Goal: Task Accomplishment & Management: Complete application form

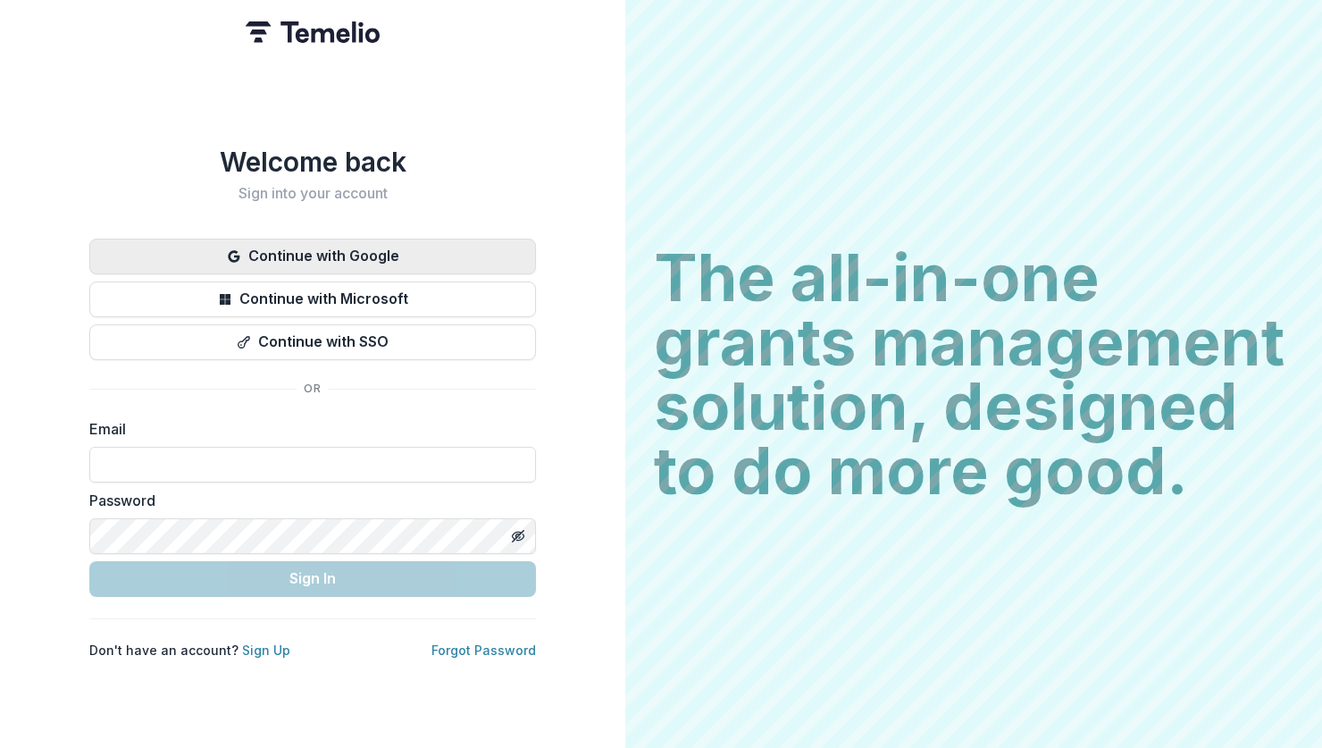
click at [431, 241] on button "Continue with Google" at bounding box center [312, 257] width 447 height 36
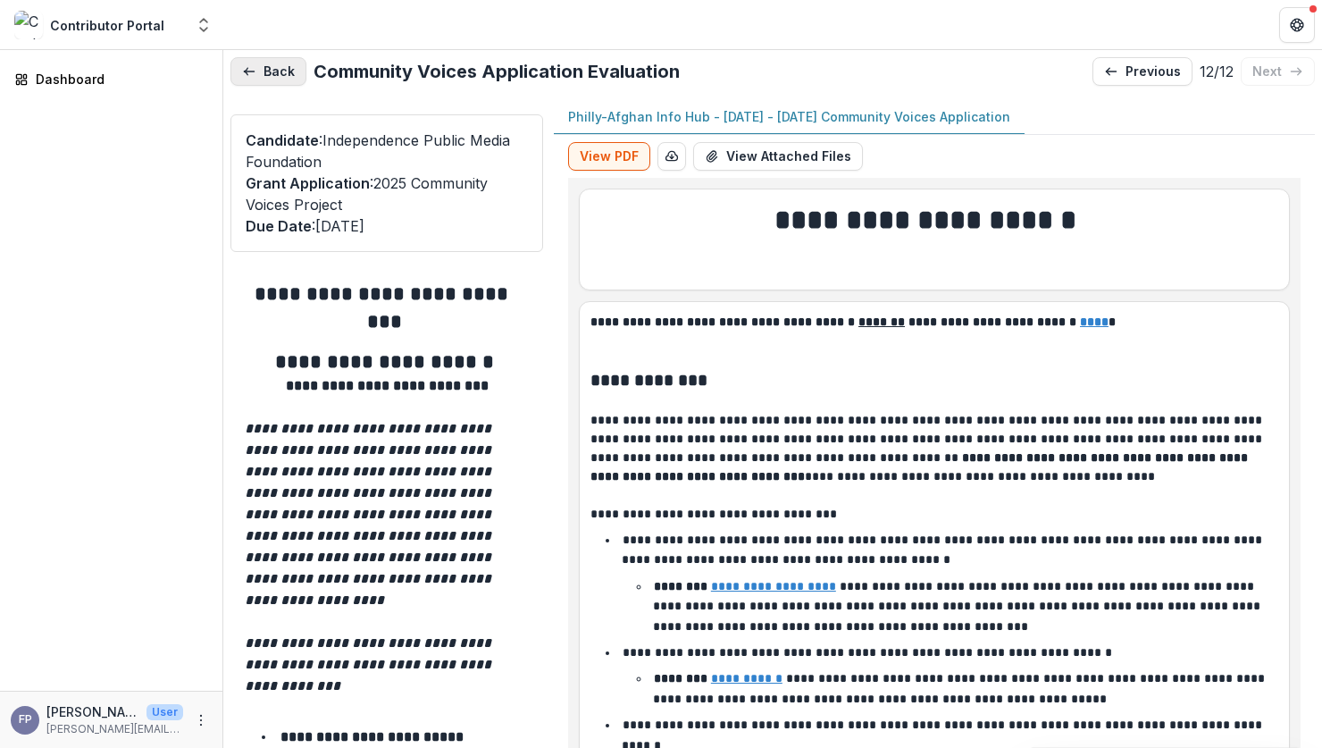
click at [285, 64] on button "Back" at bounding box center [268, 71] width 76 height 29
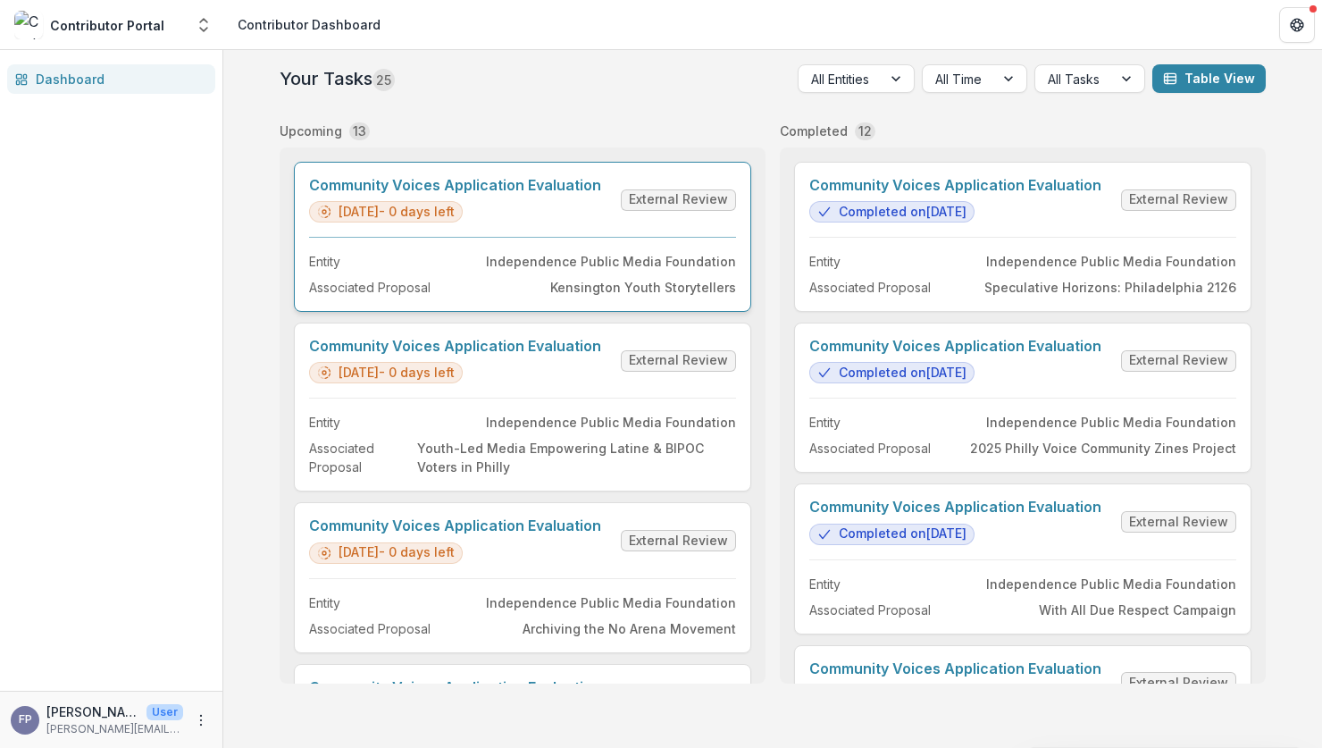
click at [576, 194] on link "Community Voices Application Evaluation" at bounding box center [455, 185] width 292 height 17
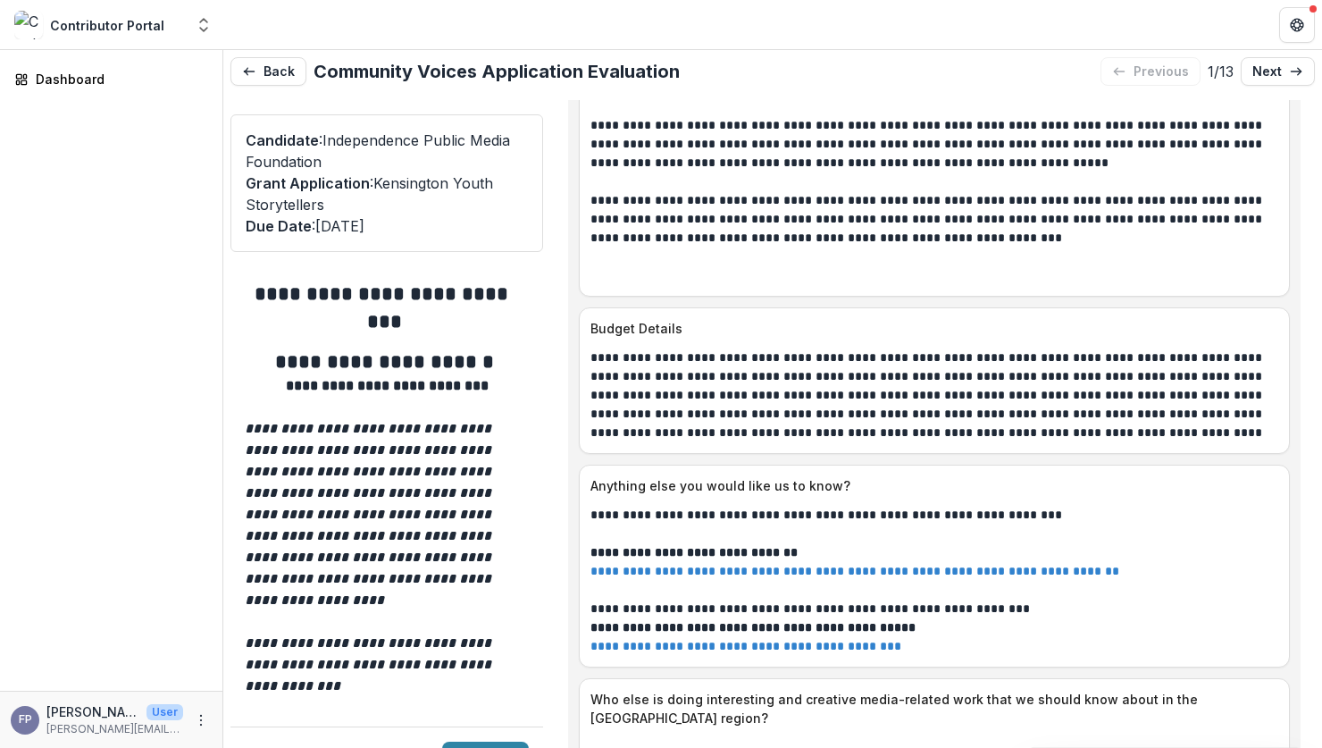
scroll to position [9895, 0]
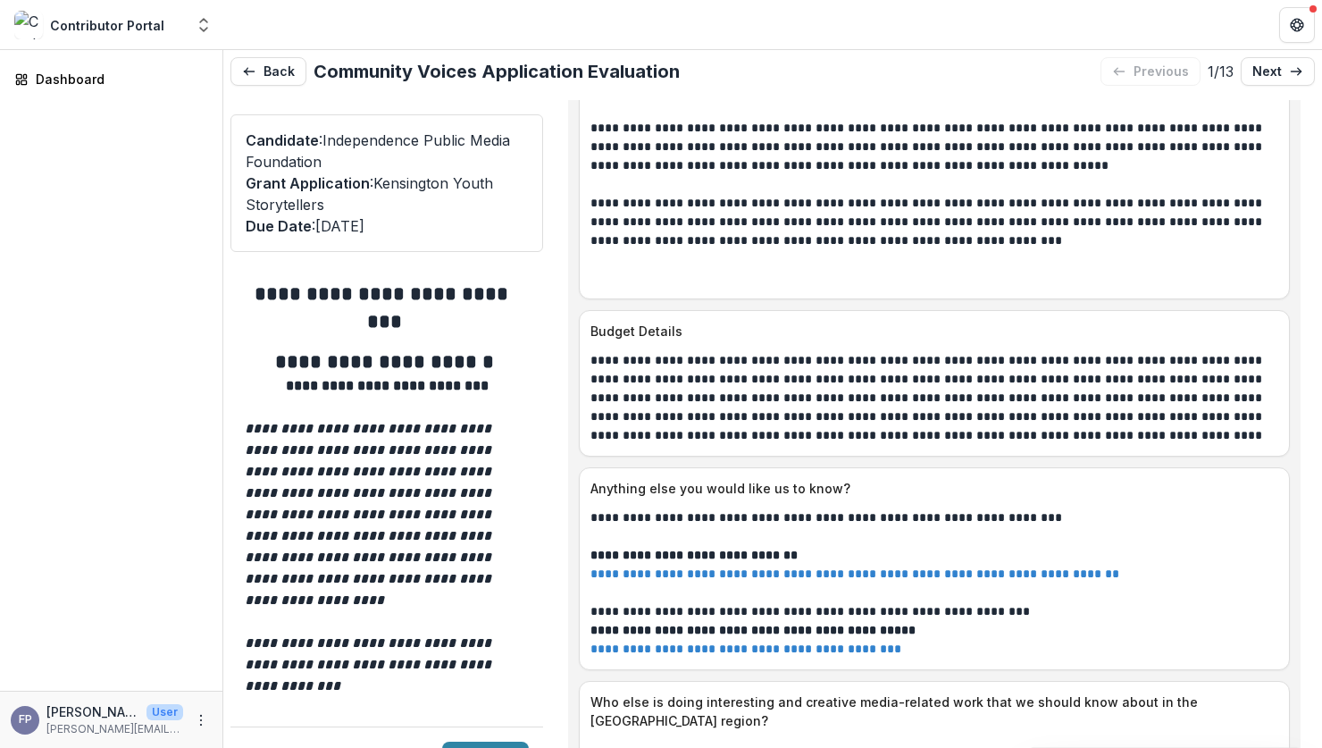
click at [728, 642] on link "**********" at bounding box center [745, 648] width 311 height 13
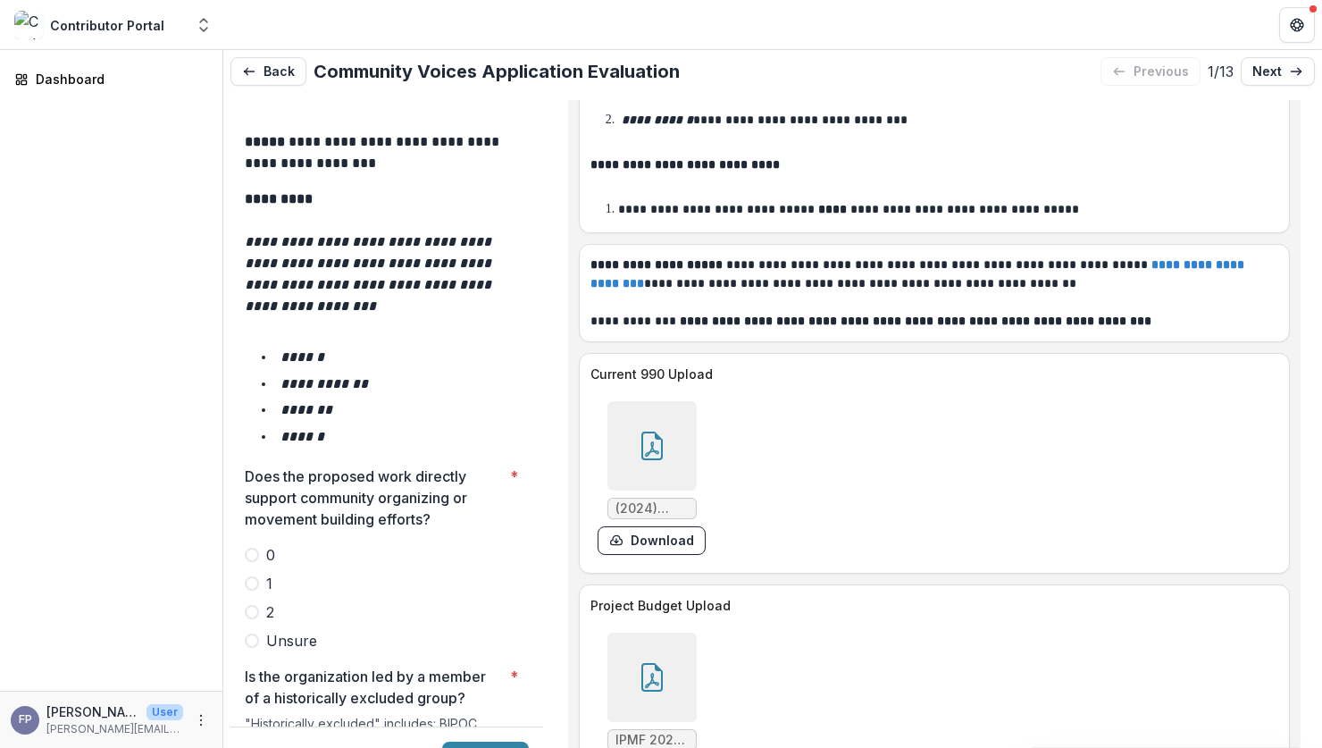
scroll to position [2921, 0]
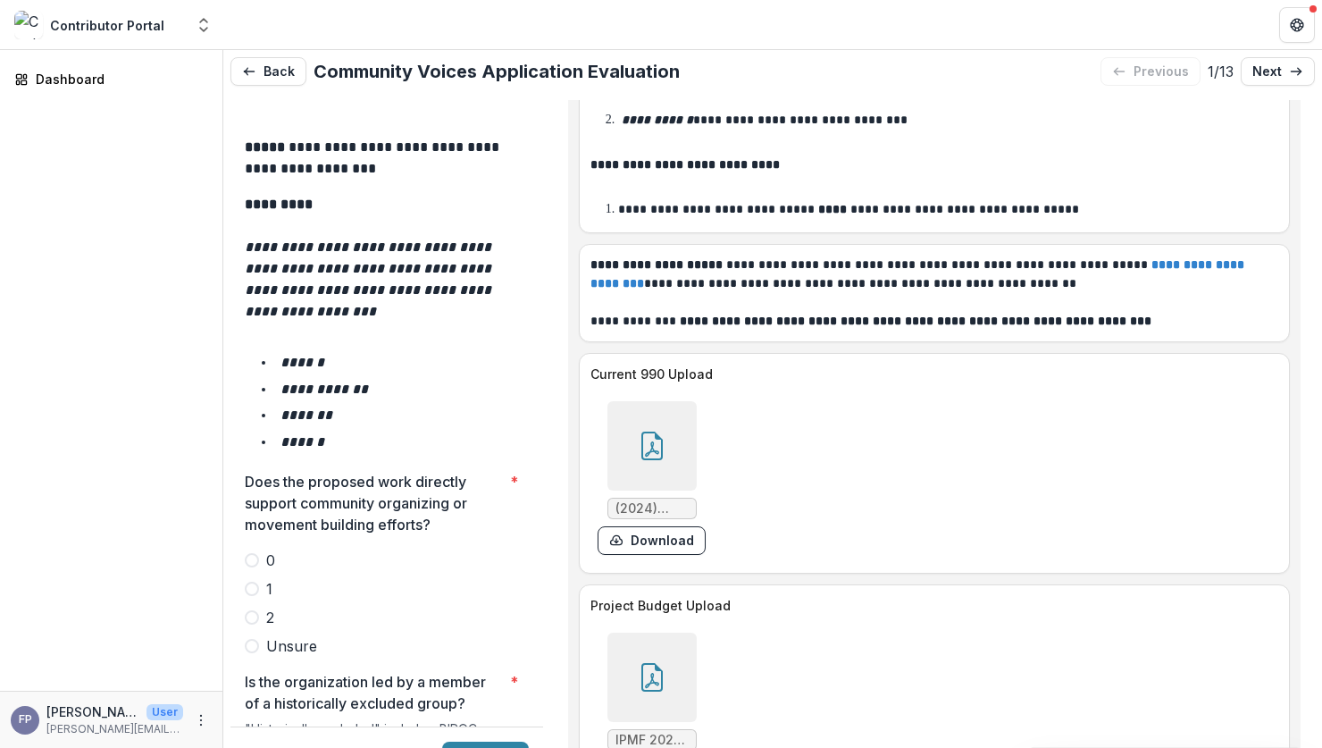
click at [255, 582] on span at bounding box center [252, 589] width 14 height 14
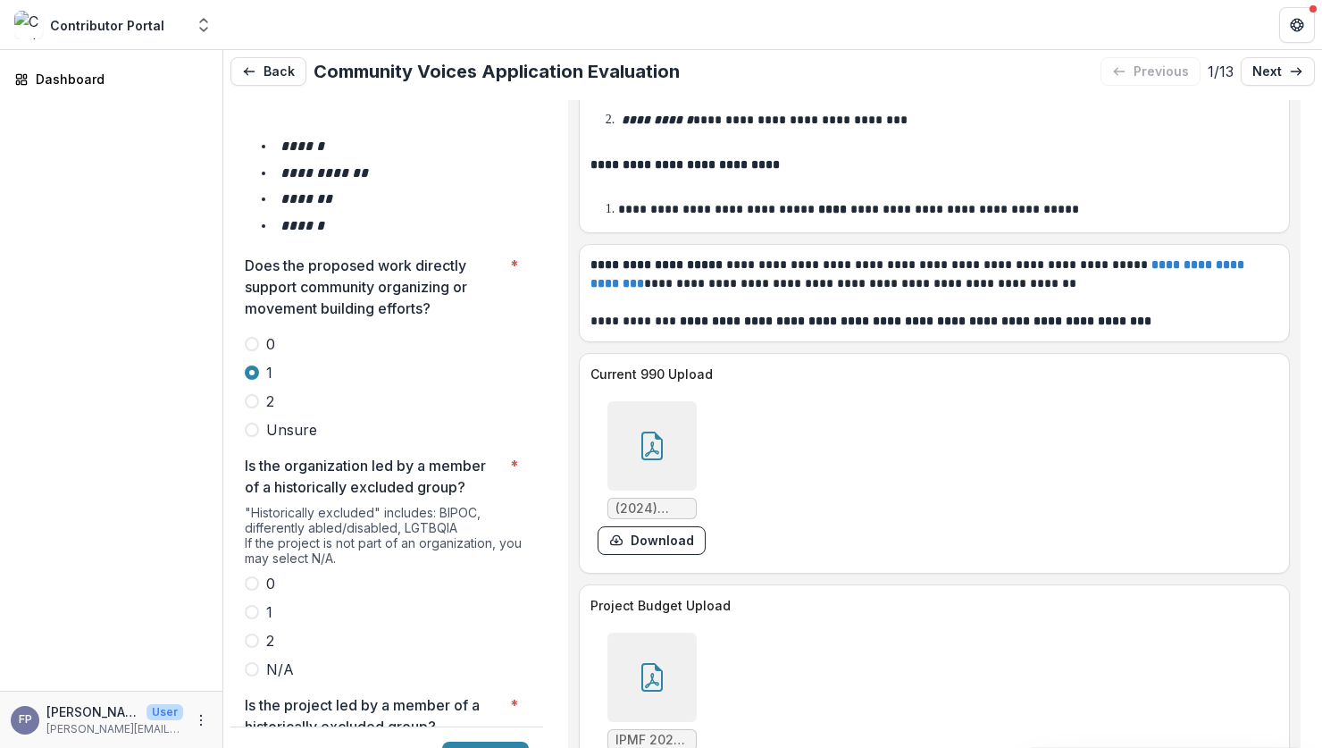
scroll to position [3142, 0]
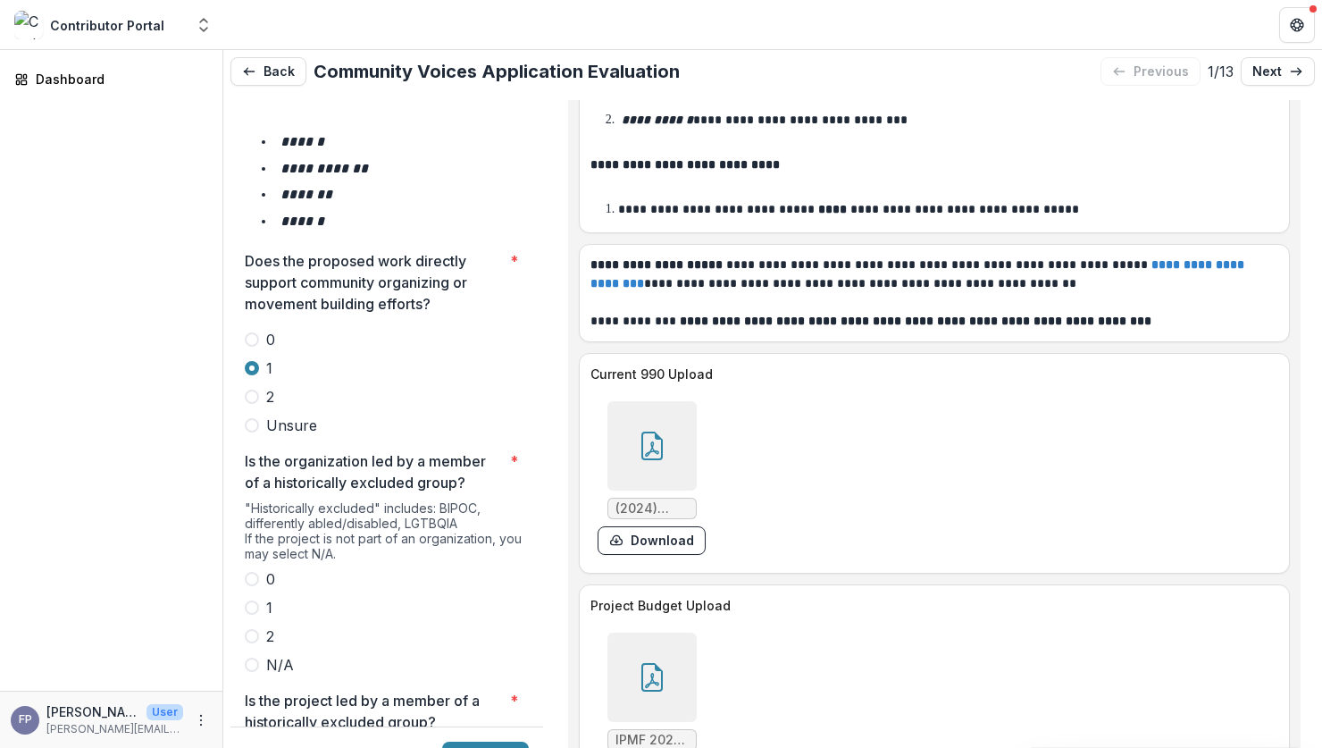
click at [252, 600] on span at bounding box center [252, 607] width 14 height 14
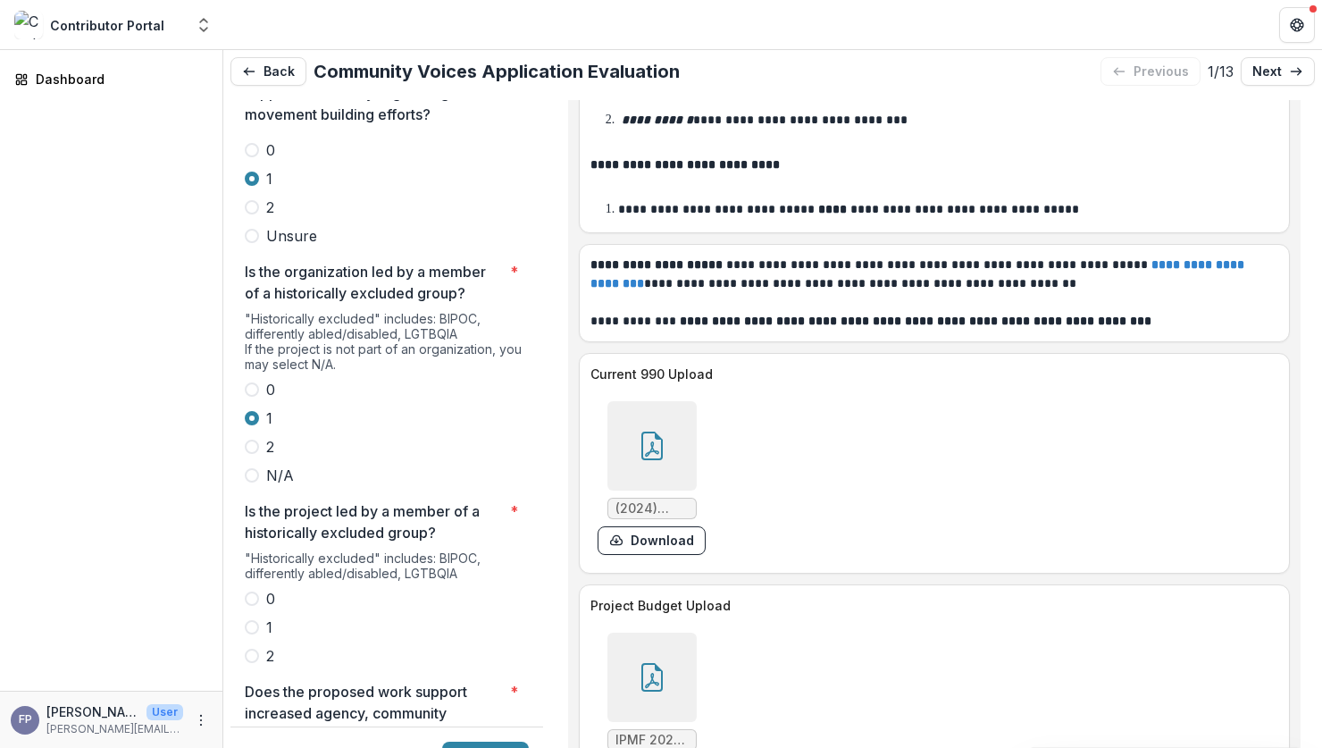
scroll to position [3334, 0]
click at [255, 617] on span at bounding box center [252, 624] width 14 height 14
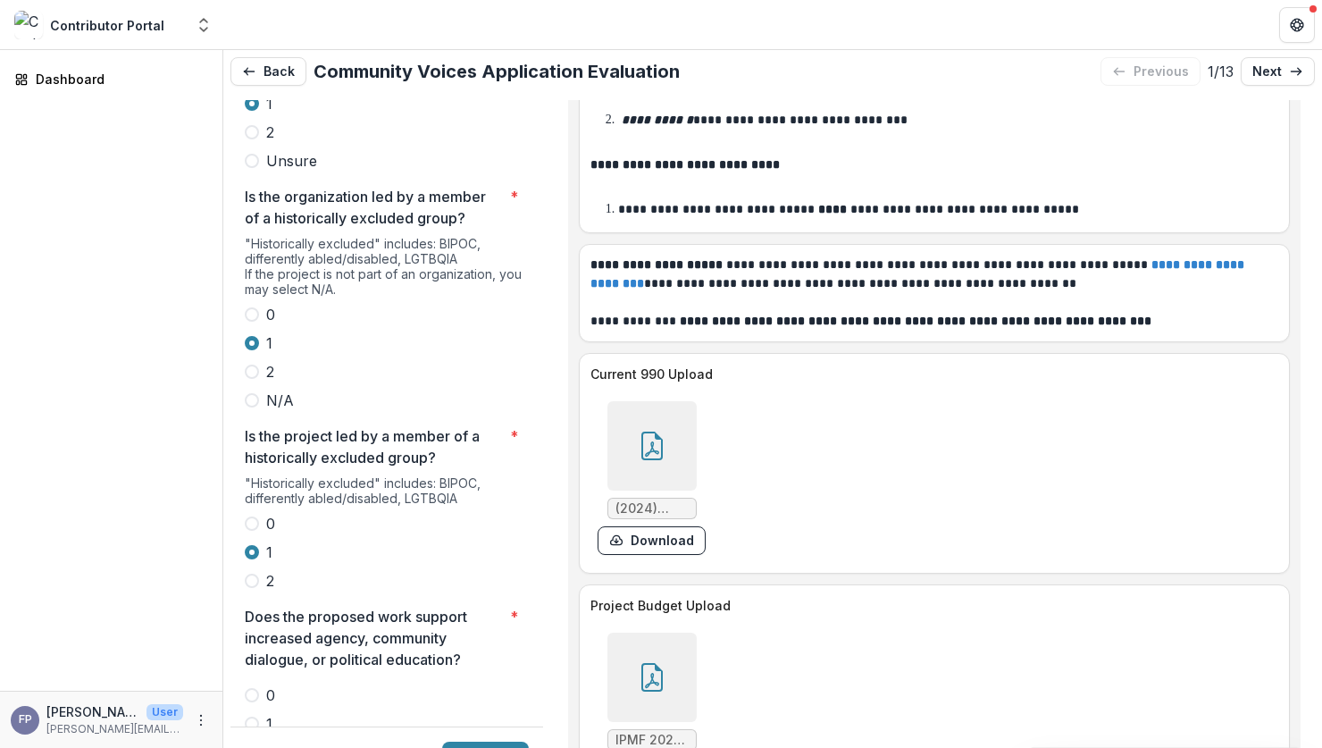
scroll to position [3408, 0]
click at [259, 511] on label "0" at bounding box center [387, 521] width 284 height 21
click at [261, 740] on label "2" at bounding box center [387, 750] width 284 height 21
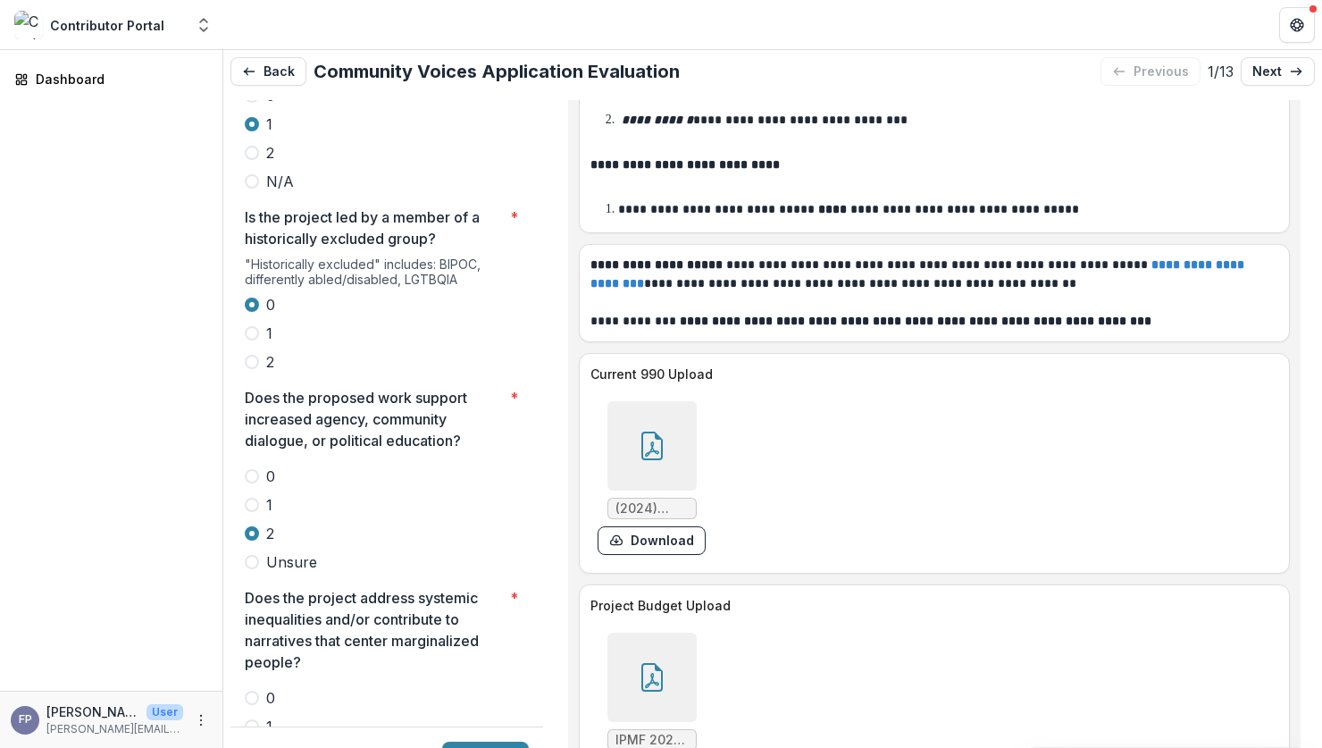
scroll to position [3636, 0]
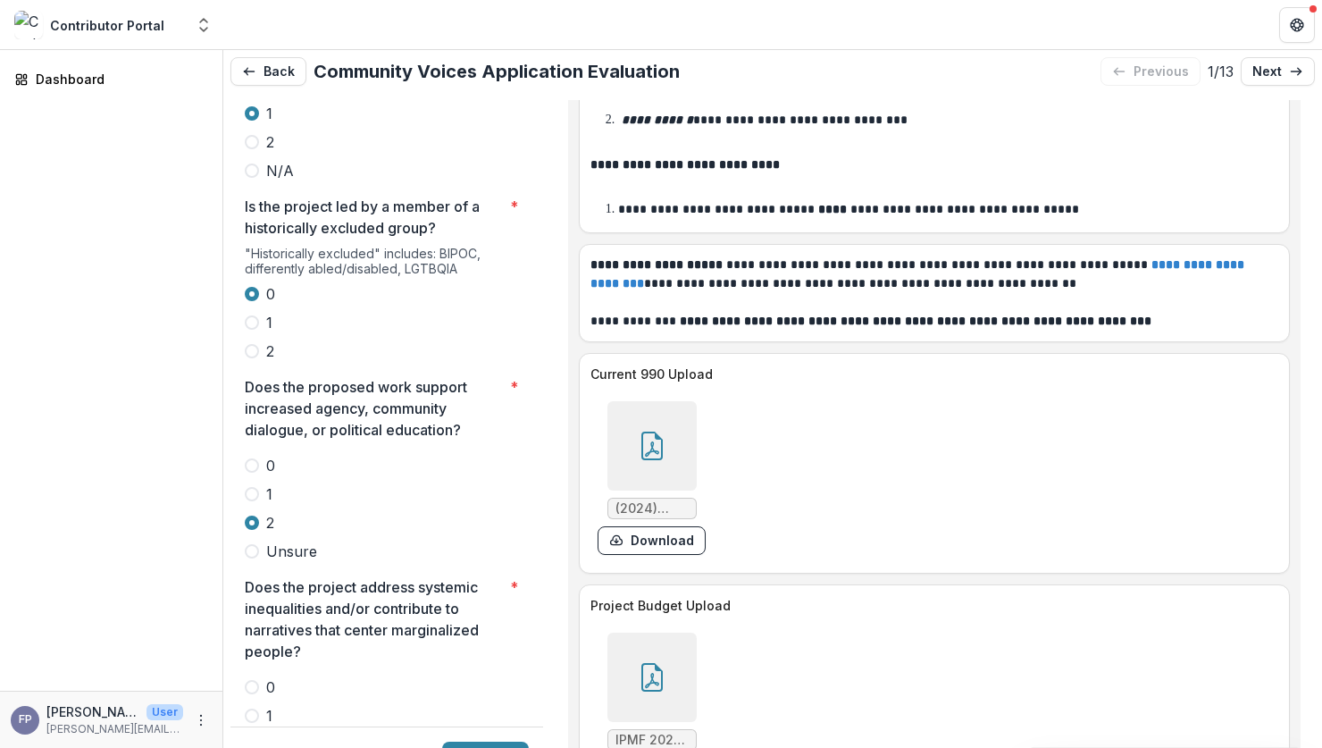
click at [259, 733] on label "2" at bounding box center [387, 743] width 284 height 21
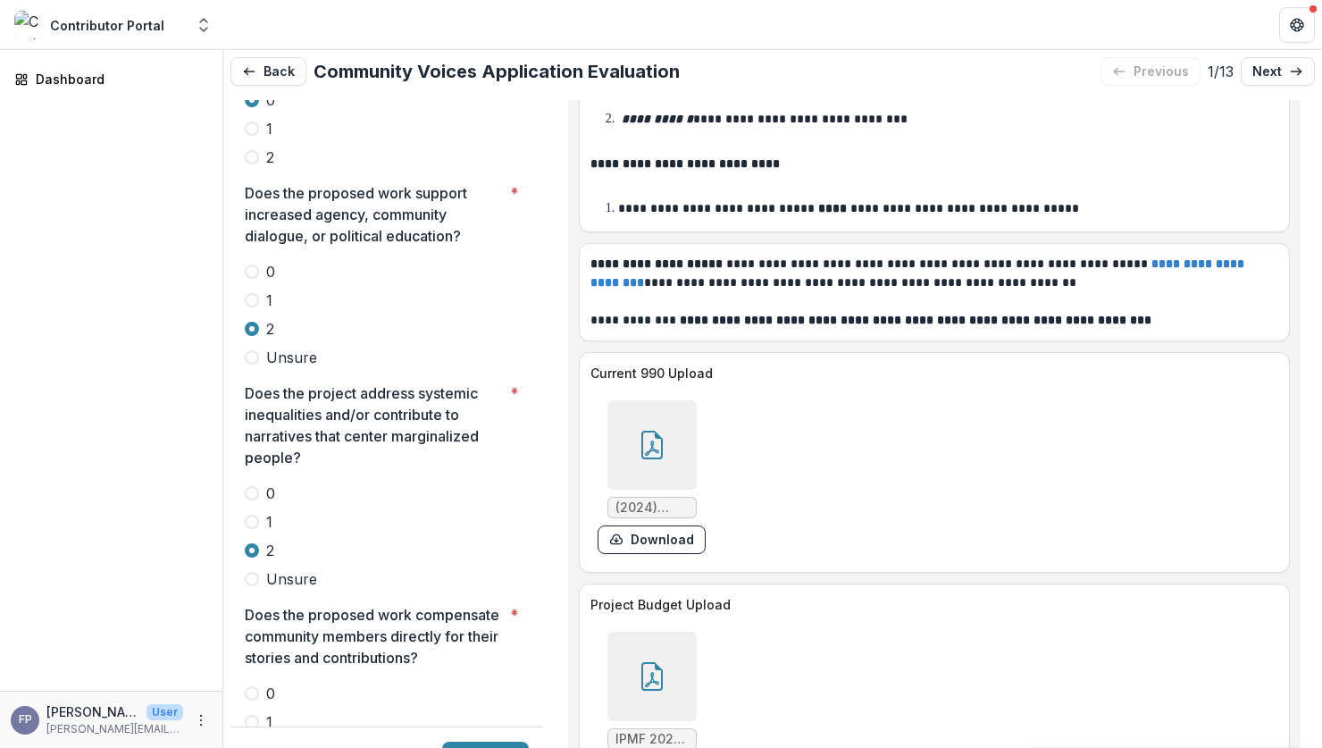
scroll to position [10725, 0]
click at [642, 632] on div at bounding box center [651, 676] width 89 height 89
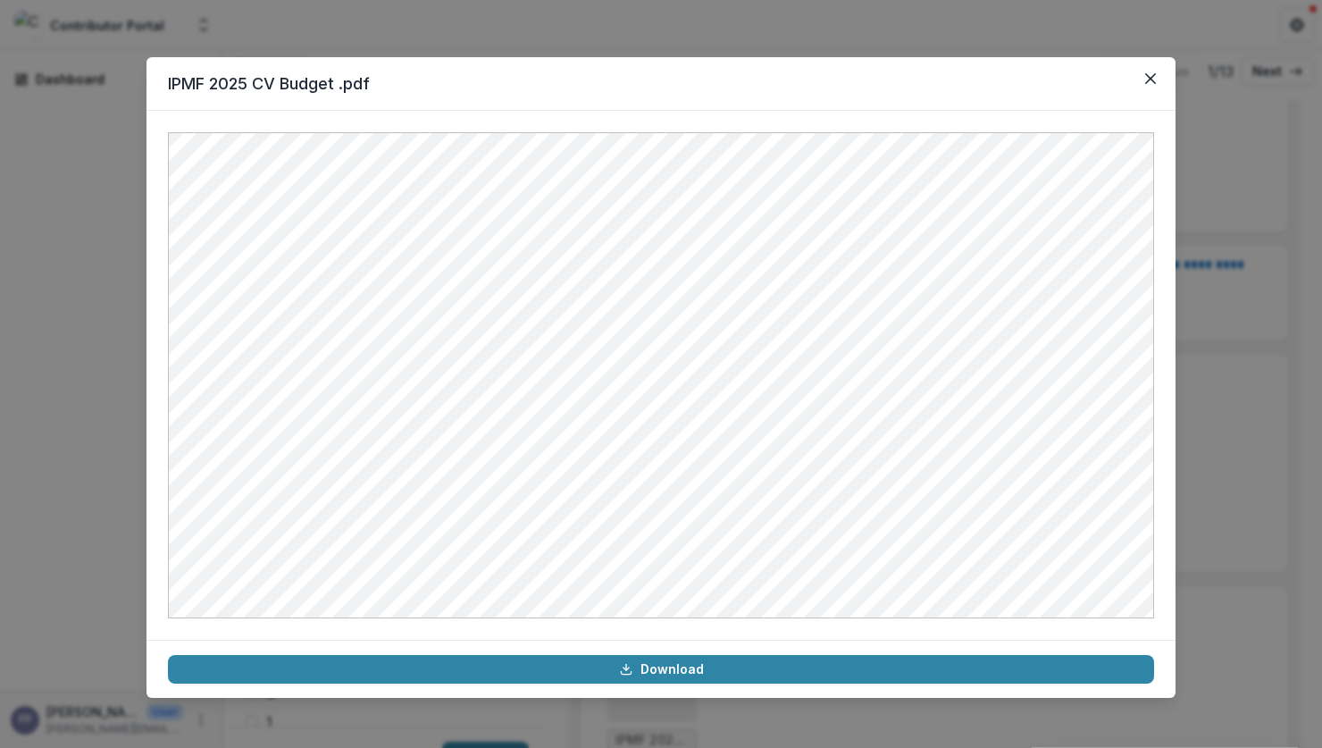
click at [1219, 389] on div "IPMF 2025 CV Budget .pdf Download" at bounding box center [661, 374] width 1322 height 748
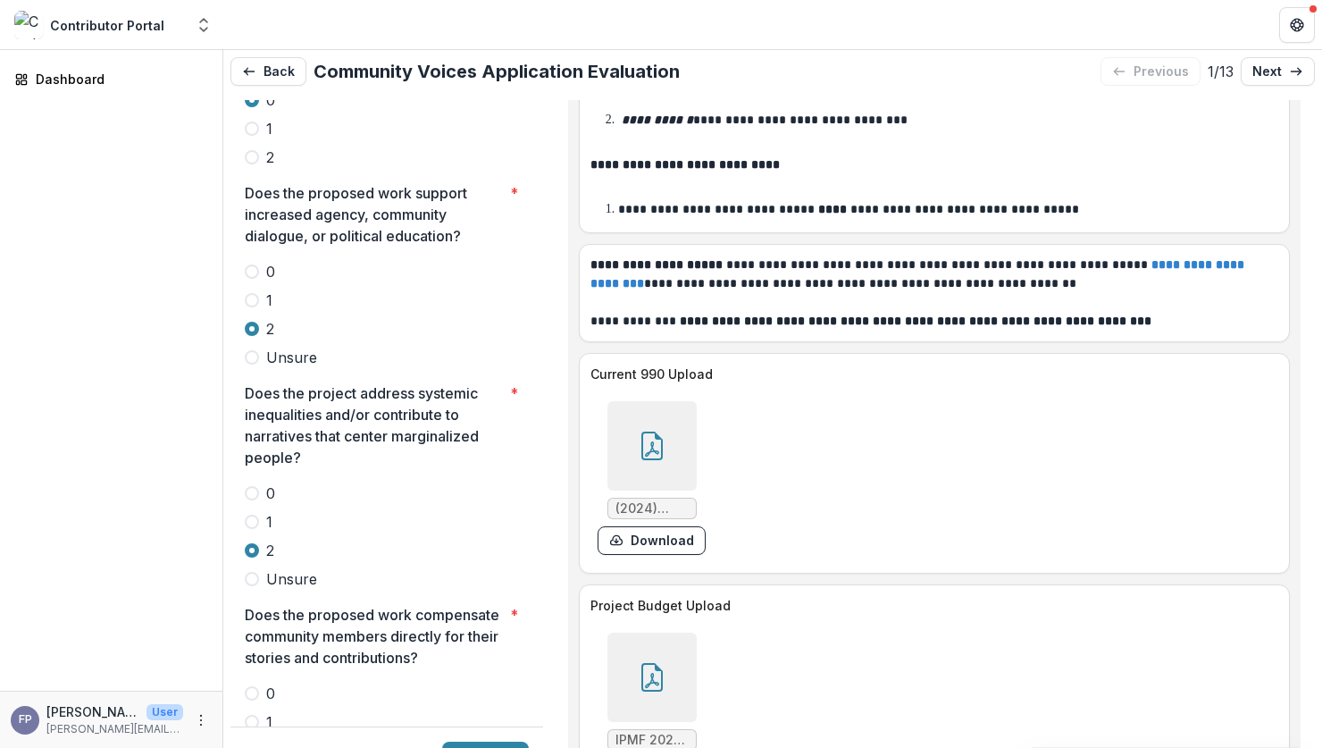
scroll to position [7, 0]
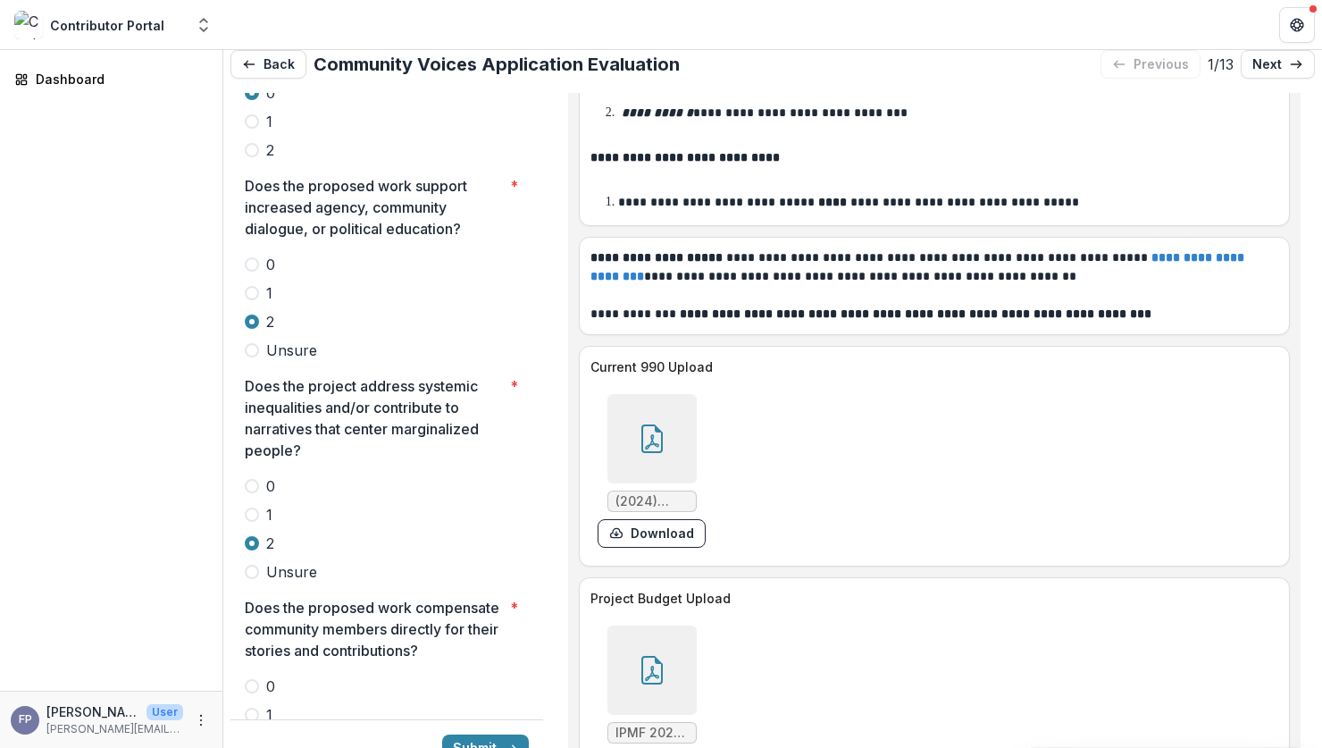
click at [257, 679] on span at bounding box center [252, 686] width 14 height 14
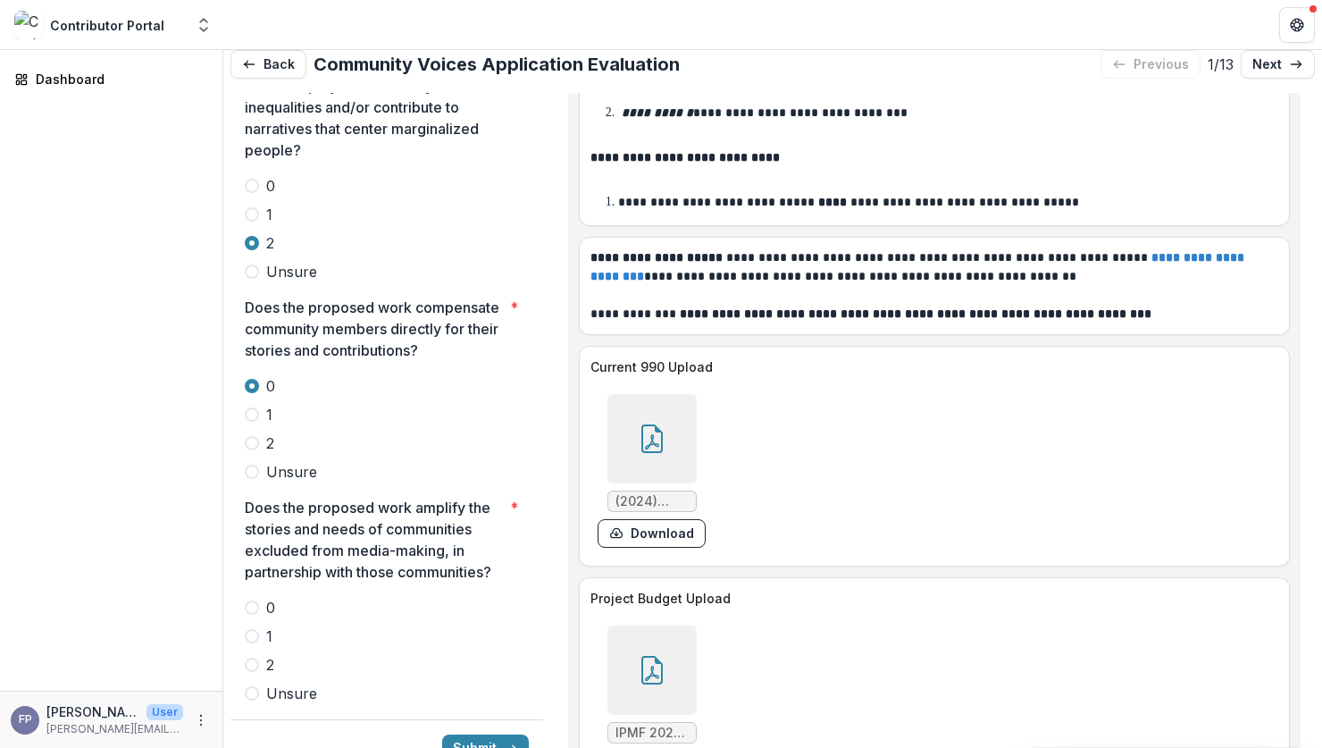
scroll to position [4133, 0]
click at [252, 655] on span at bounding box center [252, 662] width 14 height 14
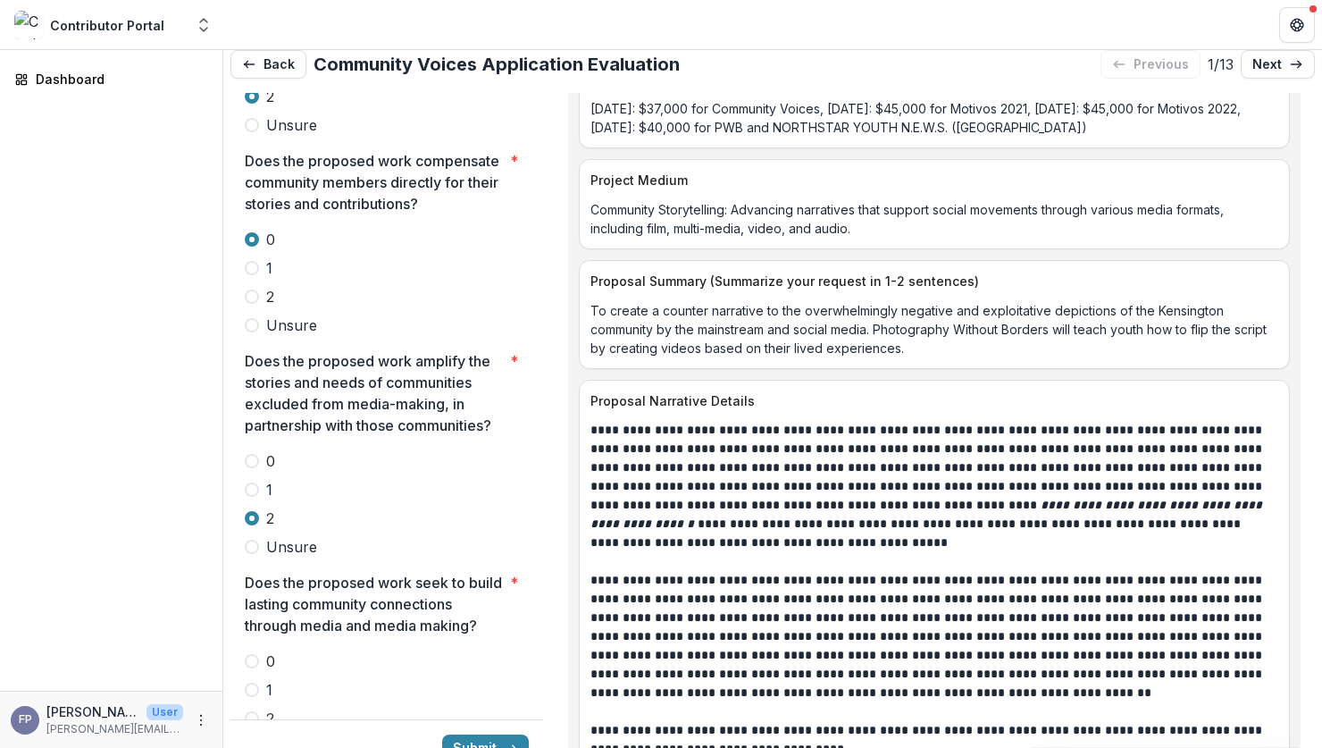
scroll to position [8220, 0]
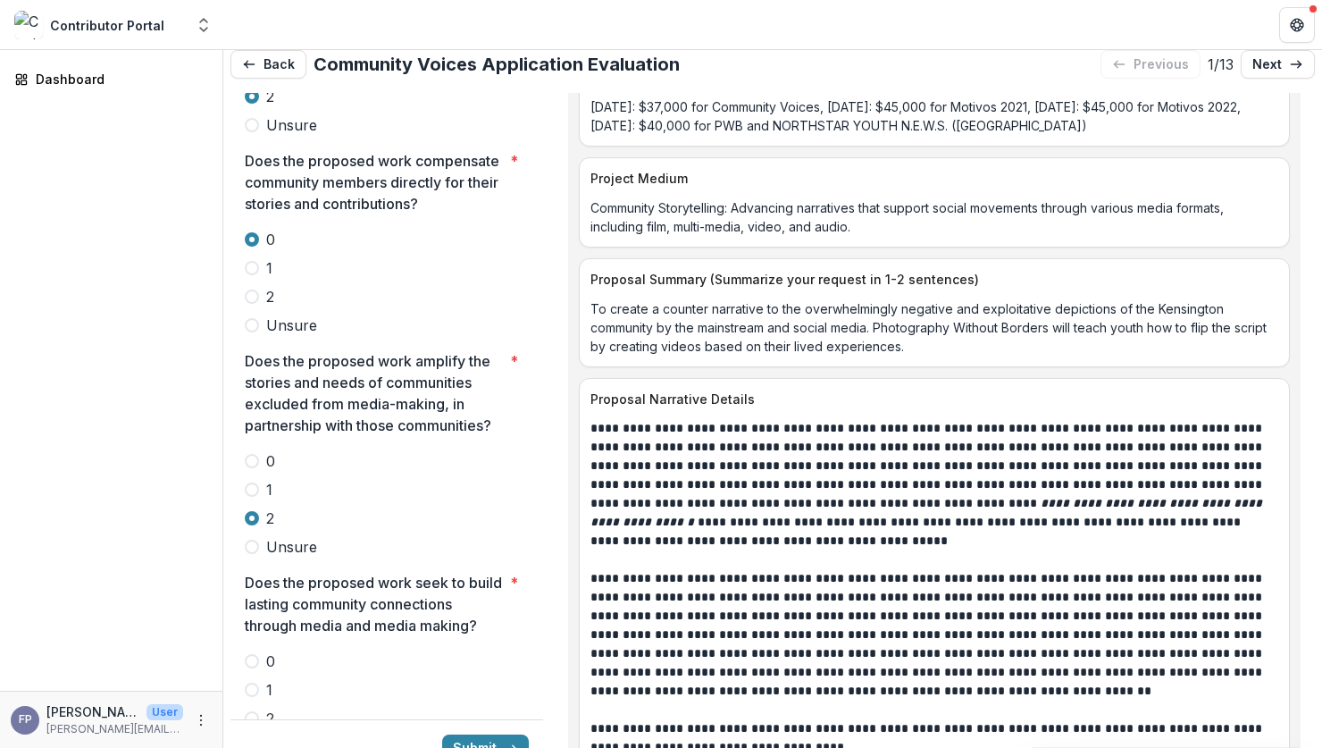
click at [249, 711] on span at bounding box center [252, 718] width 14 height 14
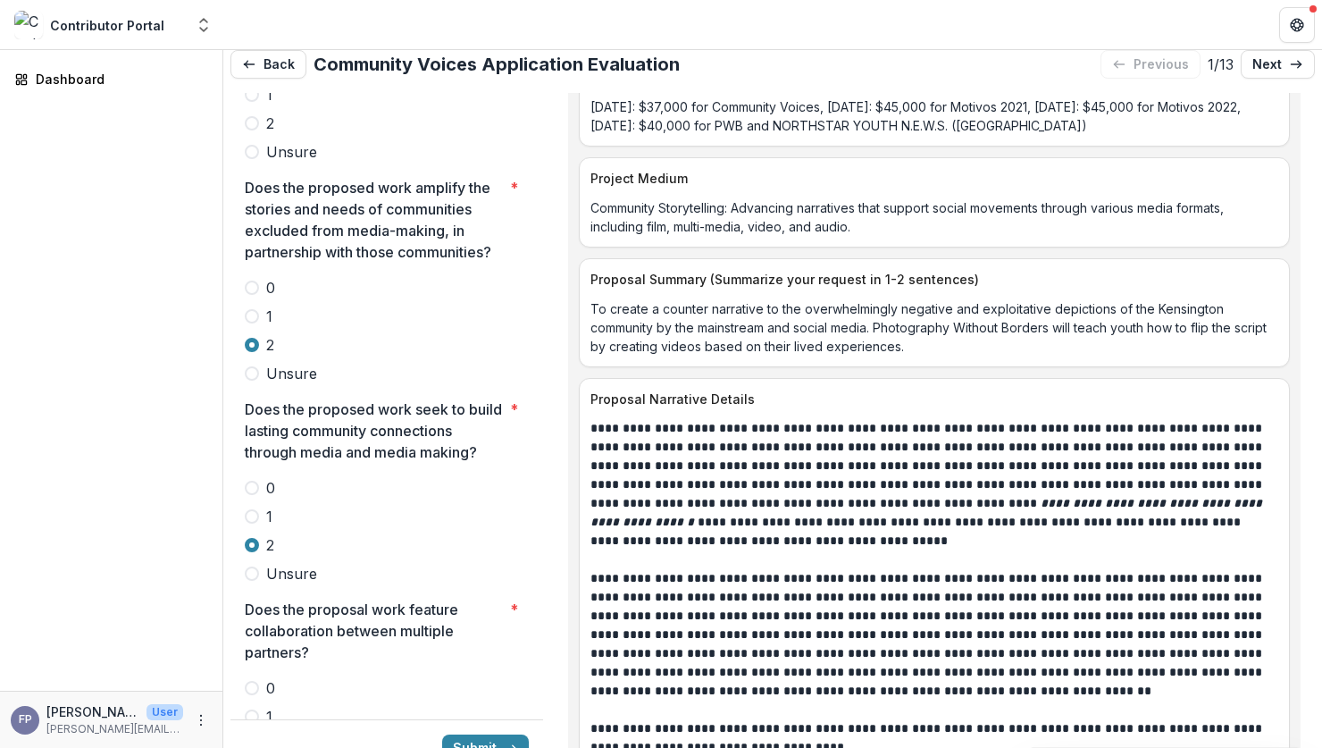
scroll to position [4451, 0]
click at [260, 733] on label "2" at bounding box center [387, 743] width 284 height 21
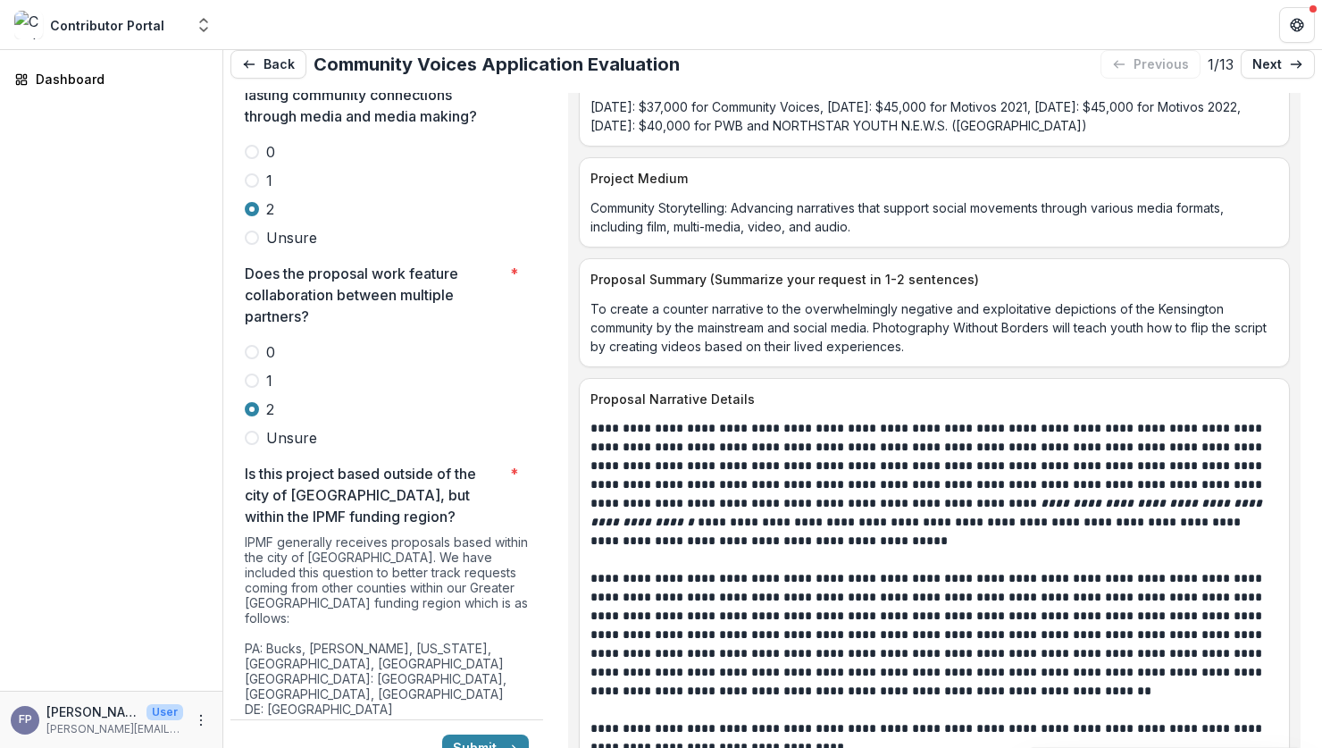
scroll to position [4801, 0]
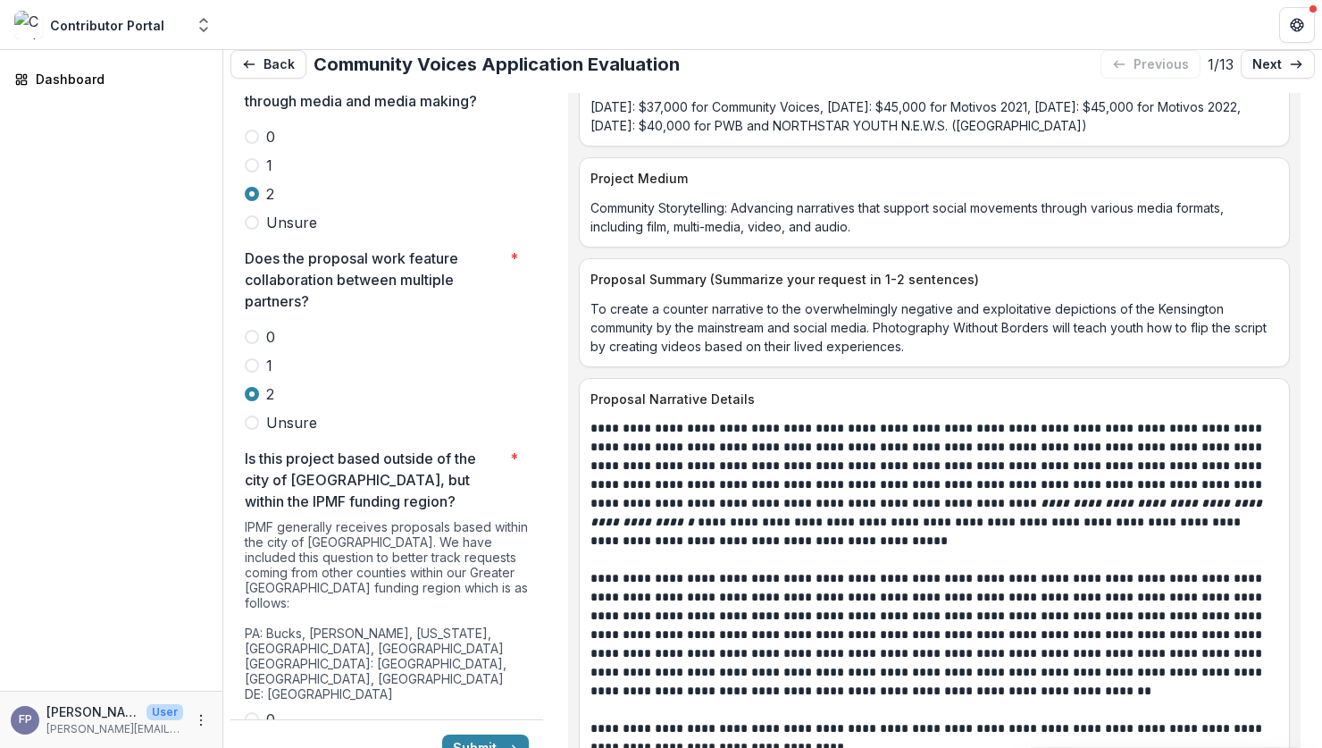
drag, startPoint x: 257, startPoint y: 595, endPoint x: 274, endPoint y: 599, distance: 17.6
click at [256, 712] on span at bounding box center [252, 719] width 14 height 14
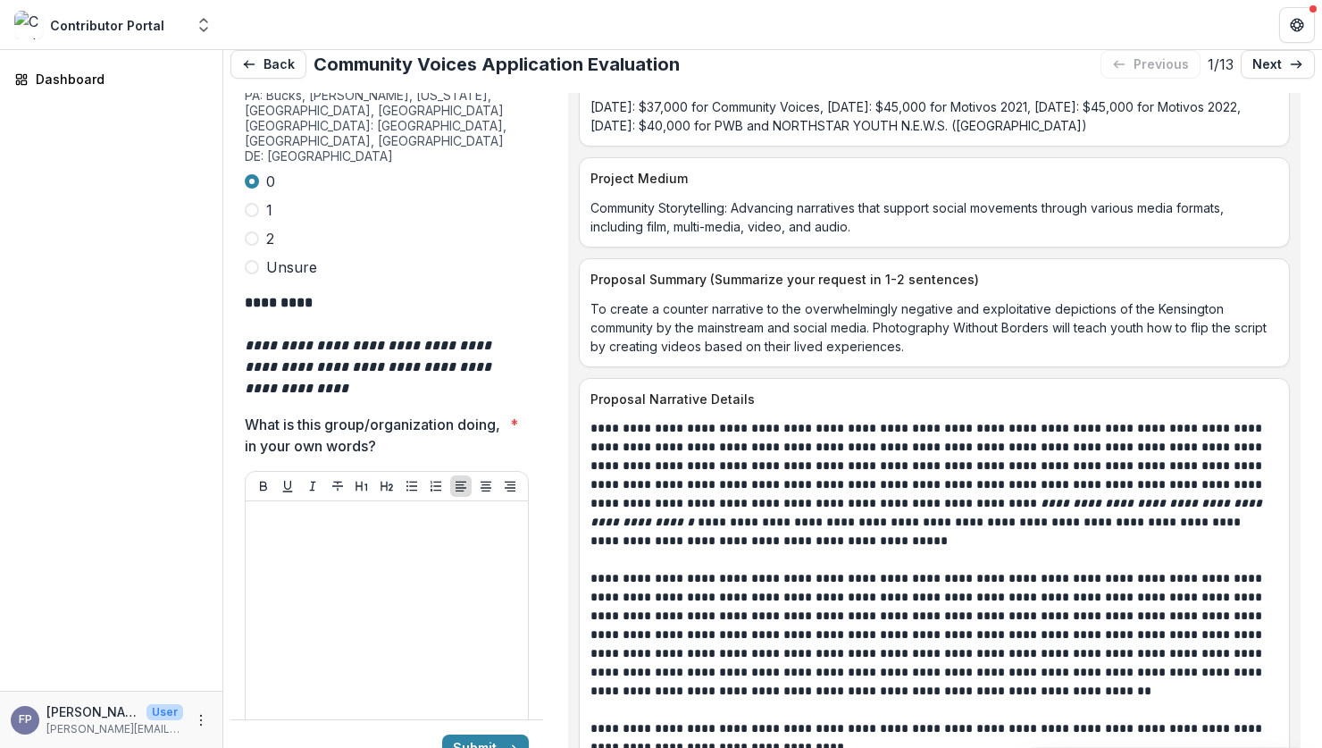
scroll to position [5359, 0]
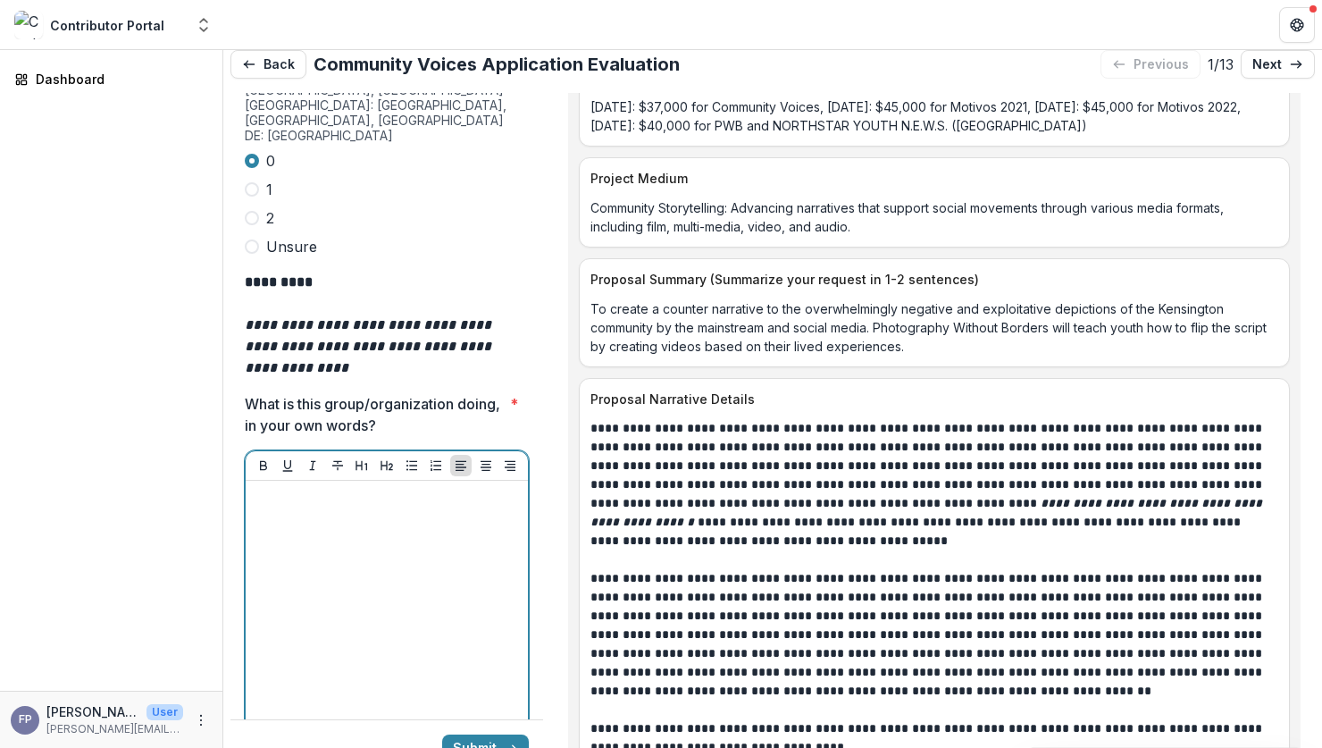
click at [305, 526] on div at bounding box center [387, 622] width 268 height 268
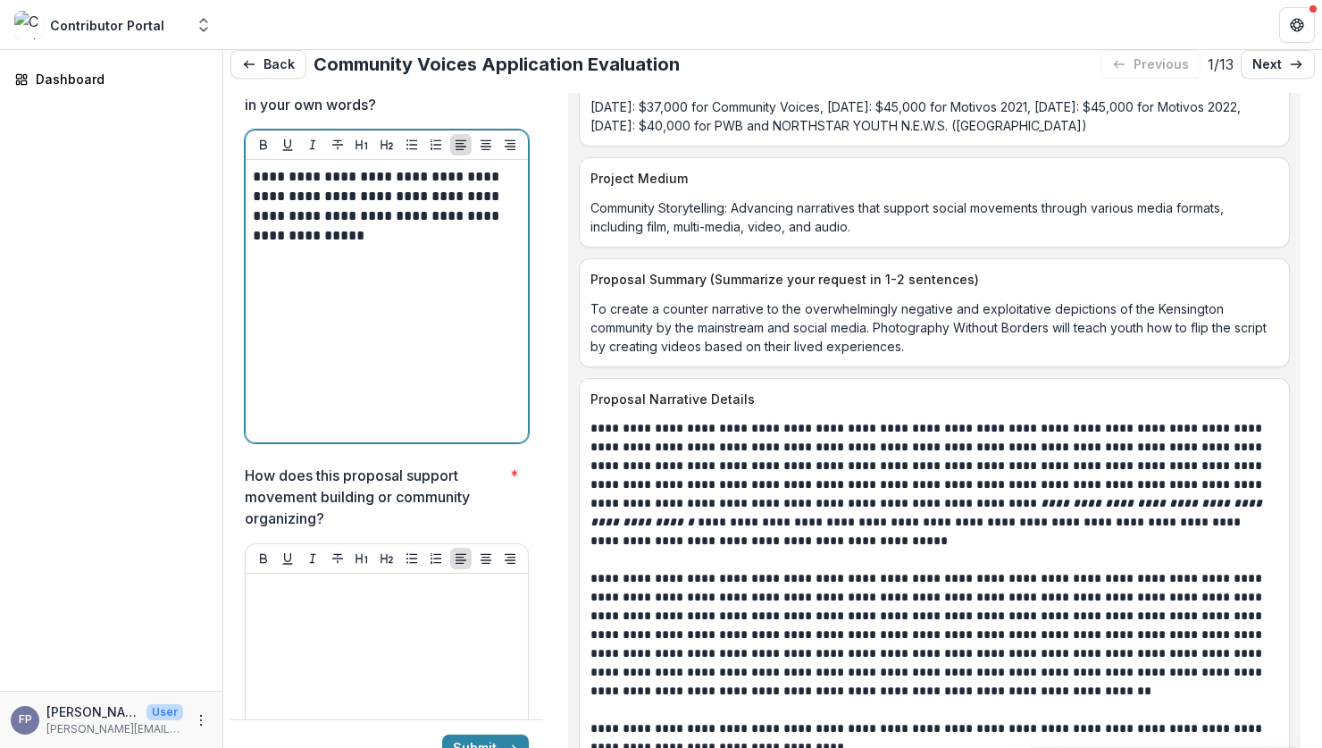
scroll to position [5682, 0]
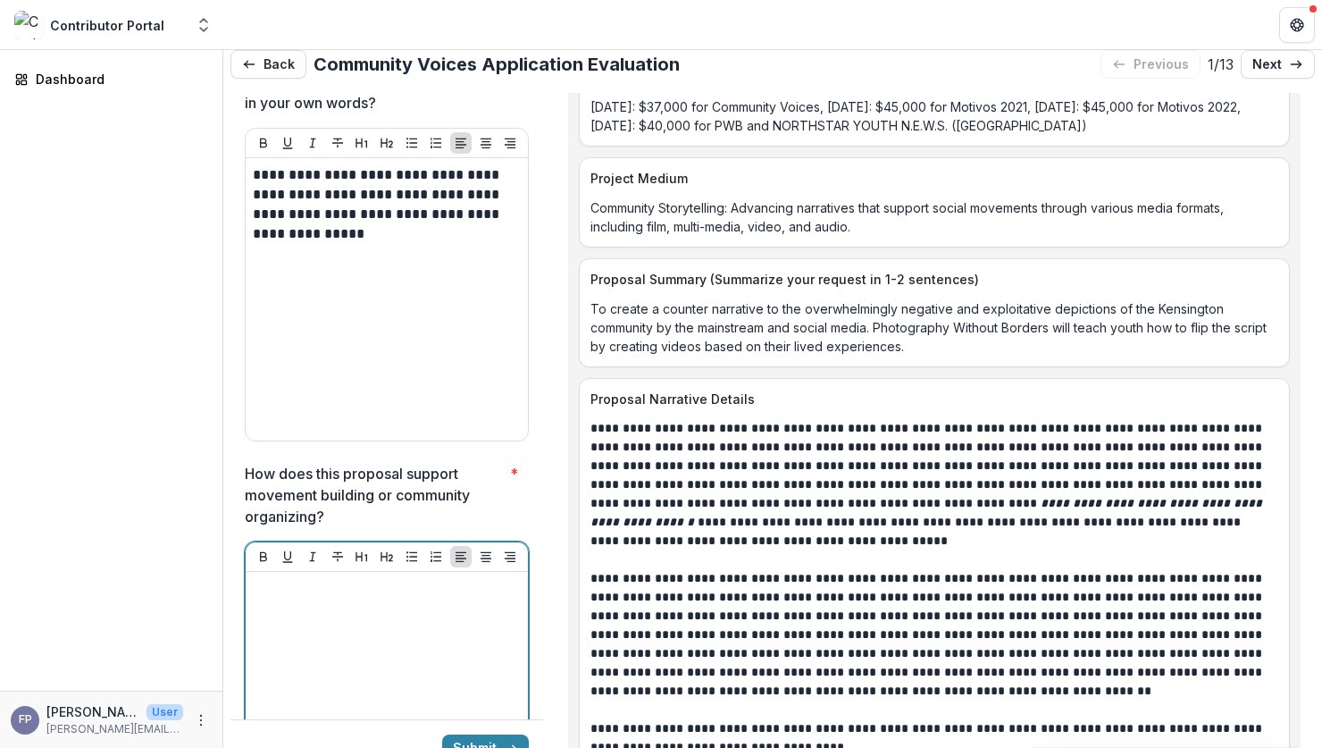
click at [292, 579] on div at bounding box center [387, 713] width 268 height 268
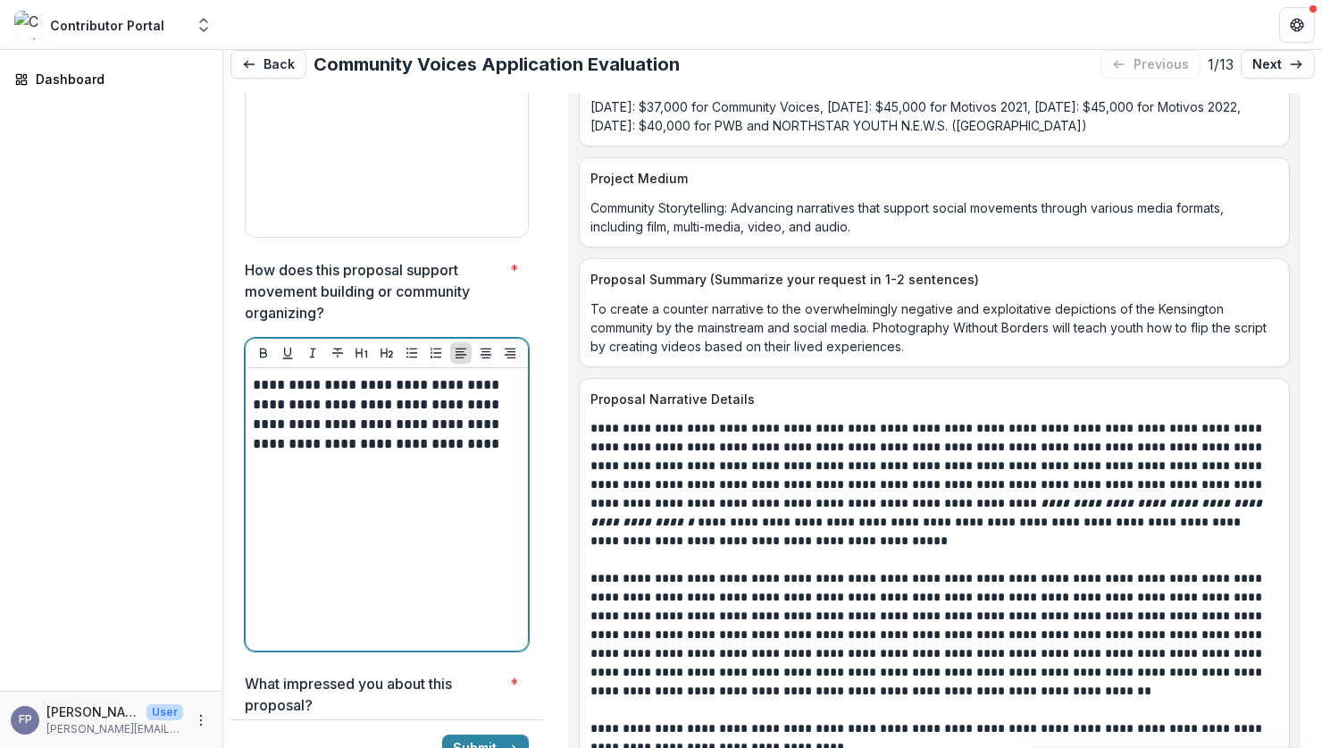
scroll to position [5886, 0]
click at [462, 374] on p "**********" at bounding box center [384, 413] width 263 height 79
click at [445, 374] on p "**********" at bounding box center [384, 423] width 263 height 98
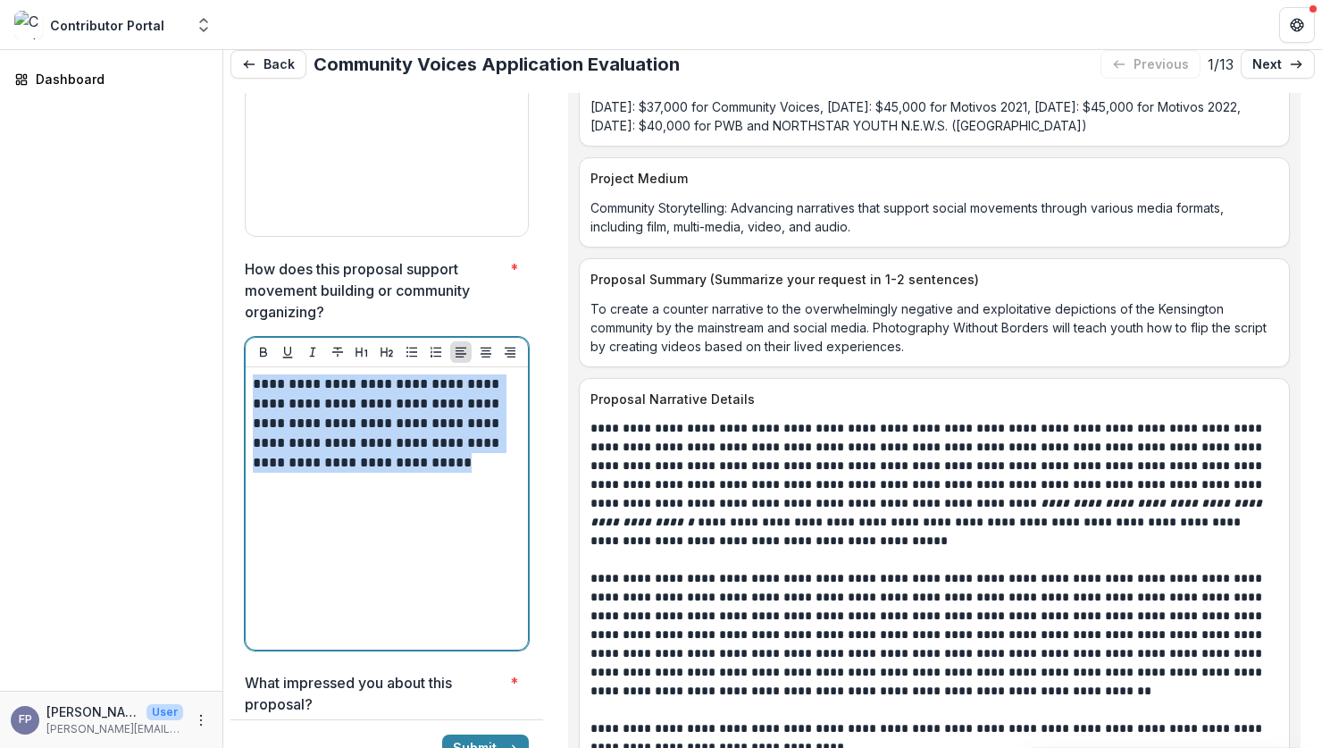
drag, startPoint x: 477, startPoint y: 343, endPoint x: 200, endPoint y: 255, distance: 290.4
click at [200, 255] on main "**********" at bounding box center [661, 399] width 1322 height 698
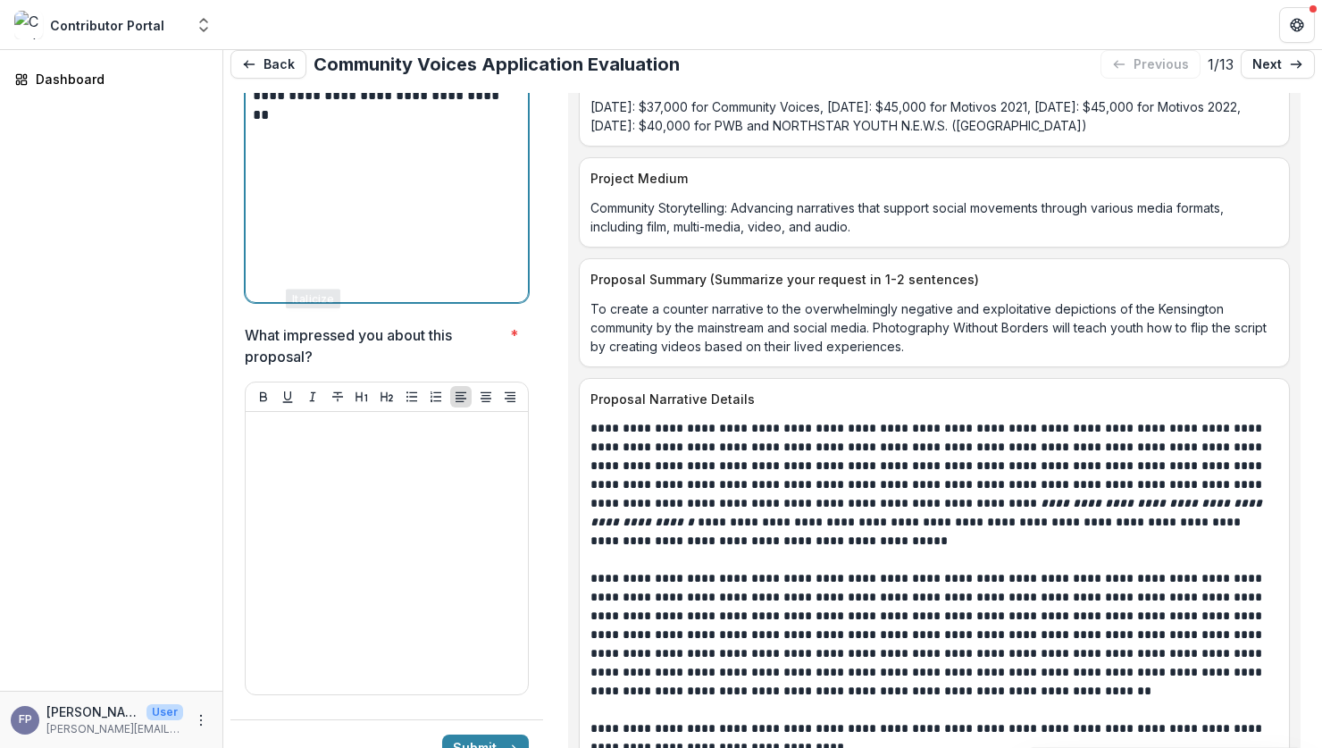
scroll to position [6238, 0]
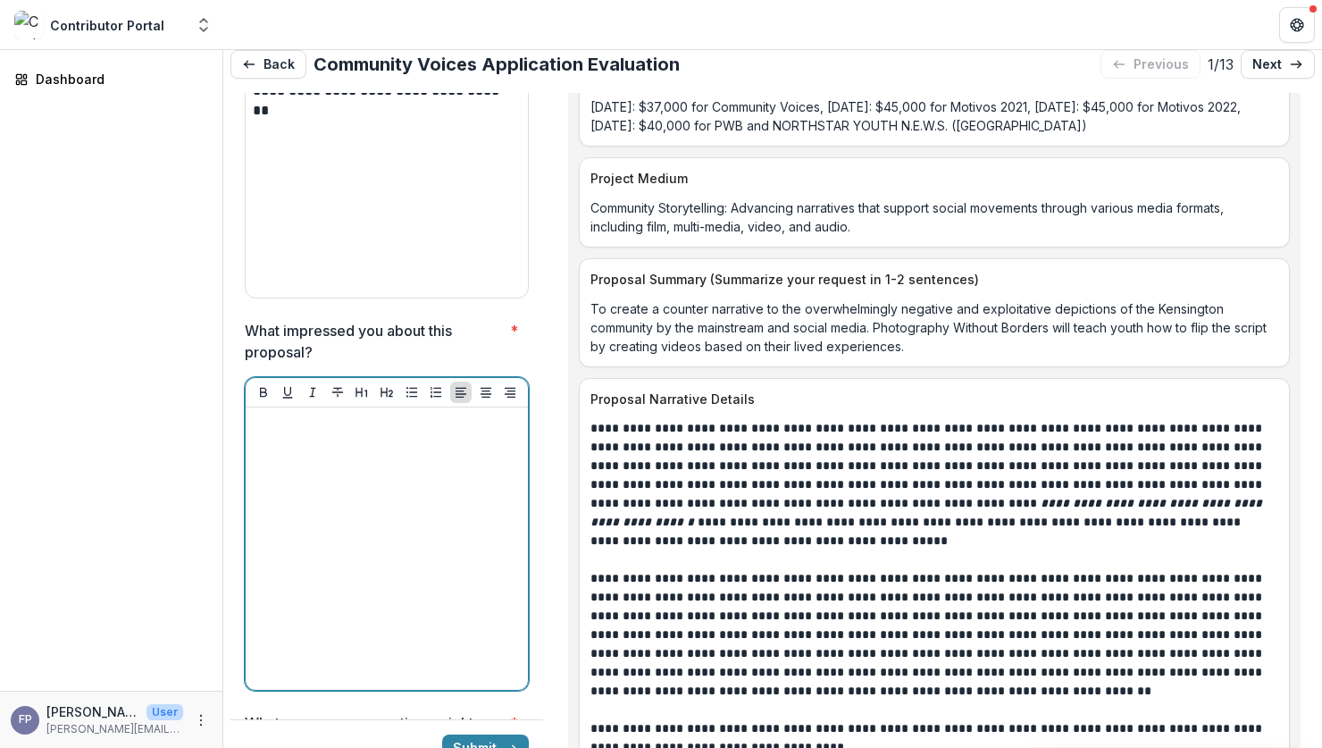
click at [322, 415] on div at bounding box center [387, 549] width 268 height 268
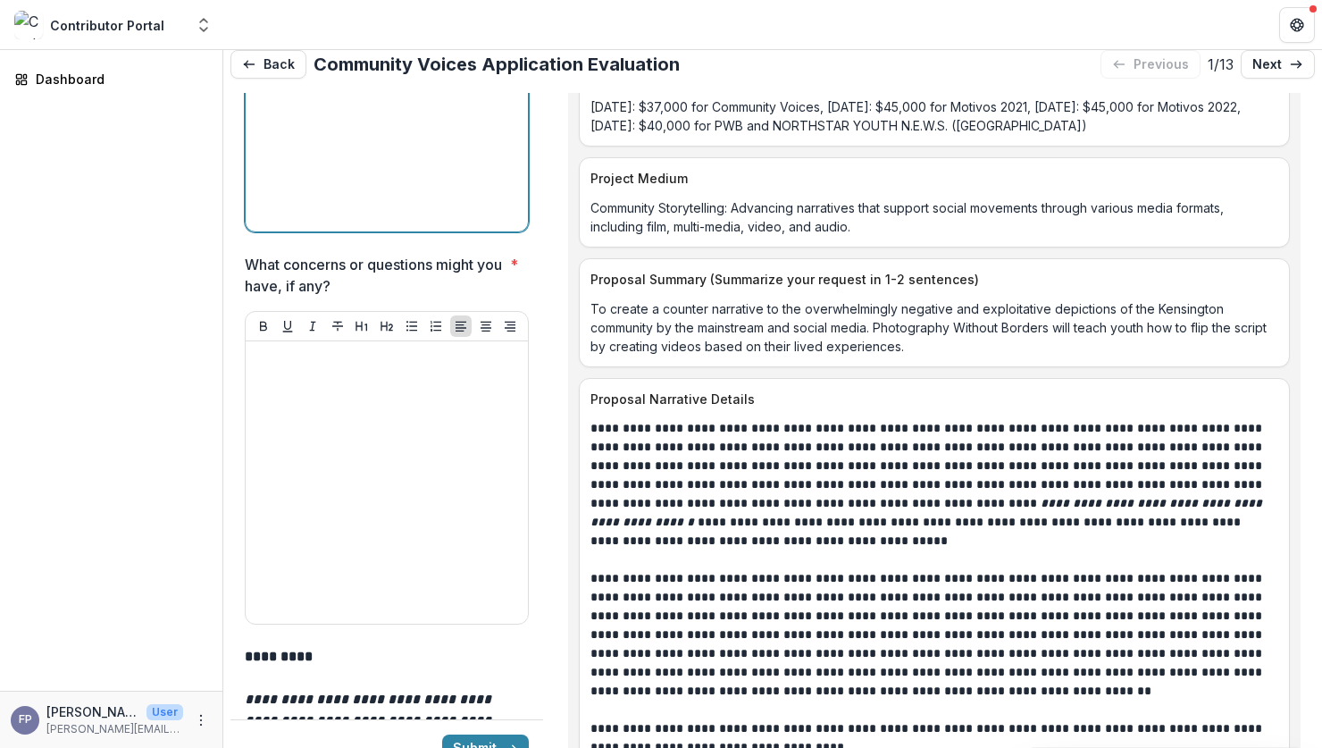
scroll to position [6701, 0]
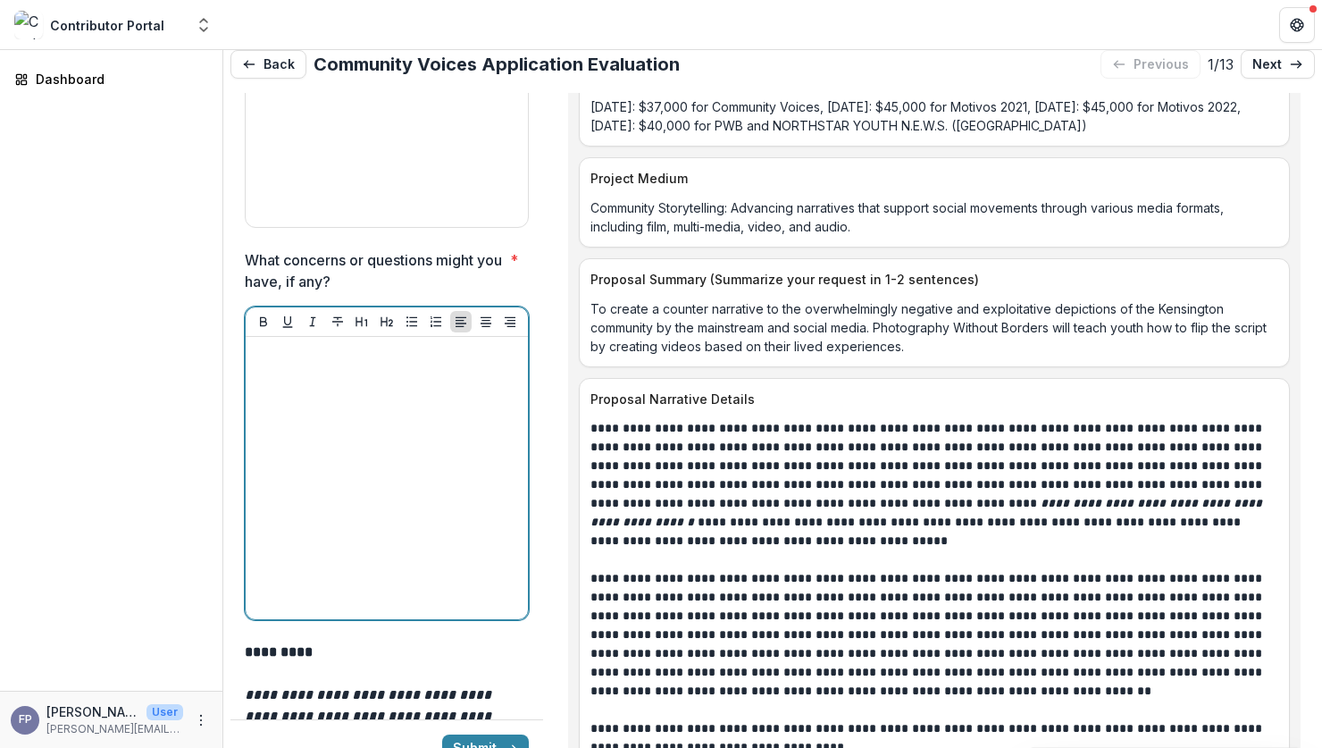
click at [341, 360] on div at bounding box center [387, 478] width 268 height 268
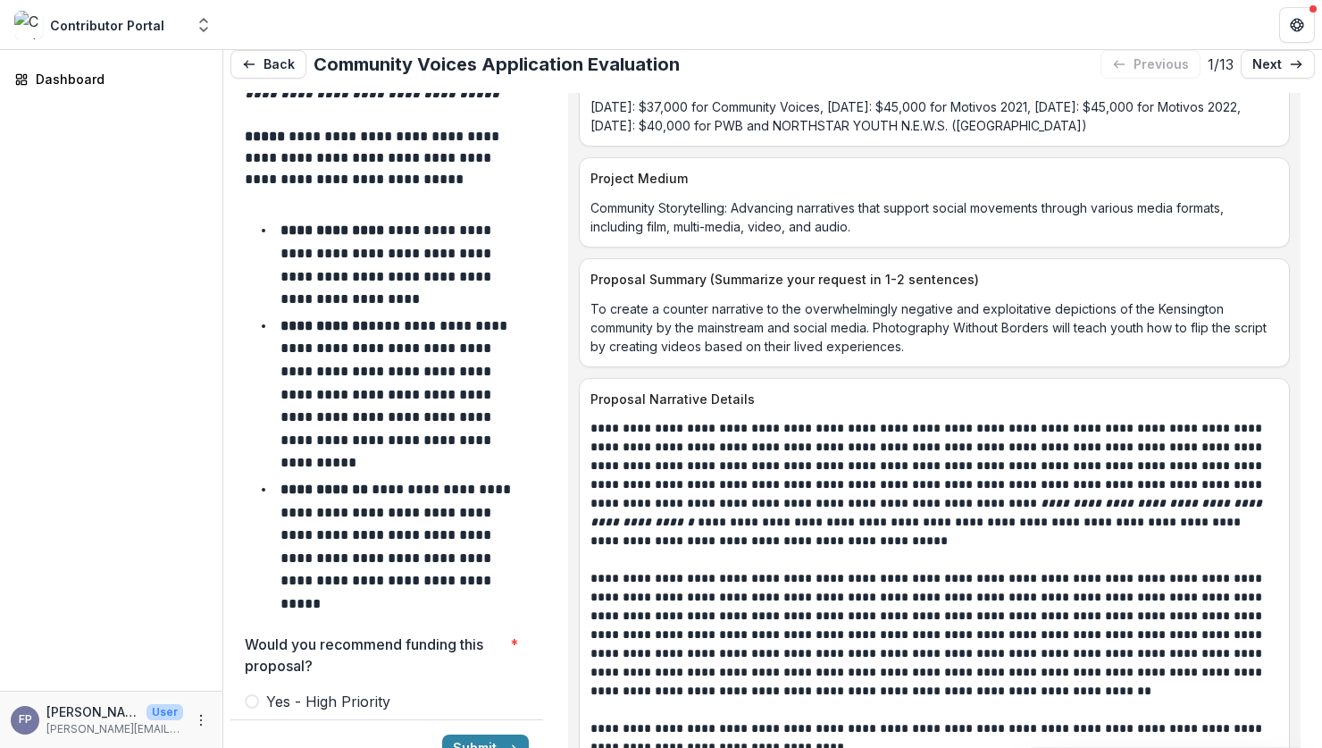
scroll to position [7464, 0]
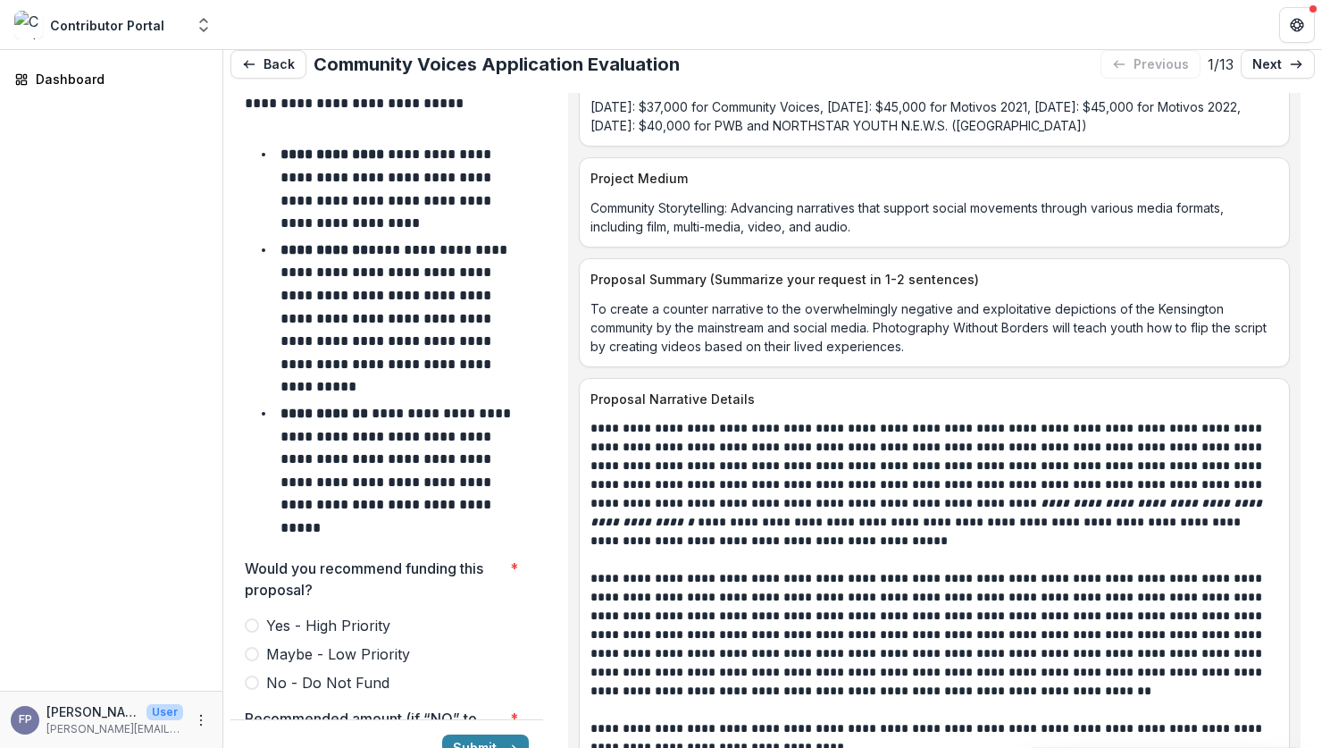
click at [255, 618] on span at bounding box center [252, 625] width 14 height 14
type input "*******"
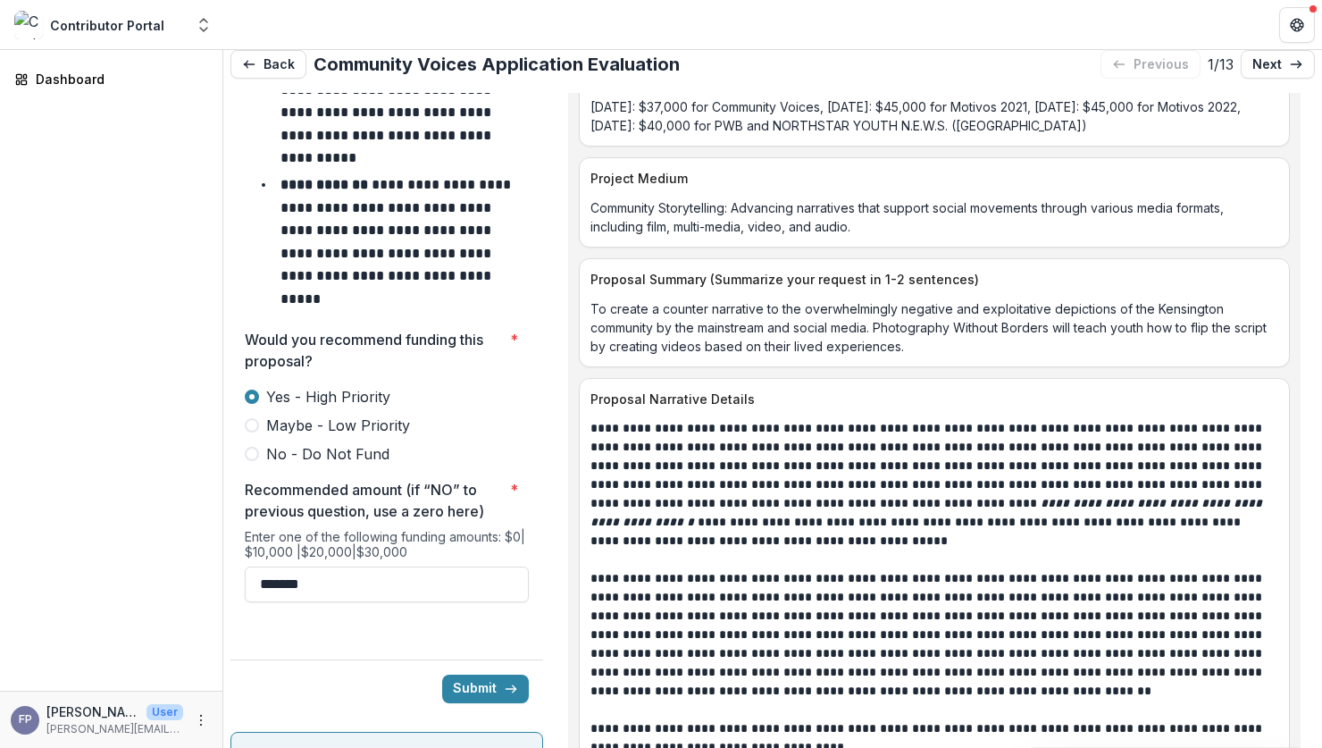
scroll to position [7695, 0]
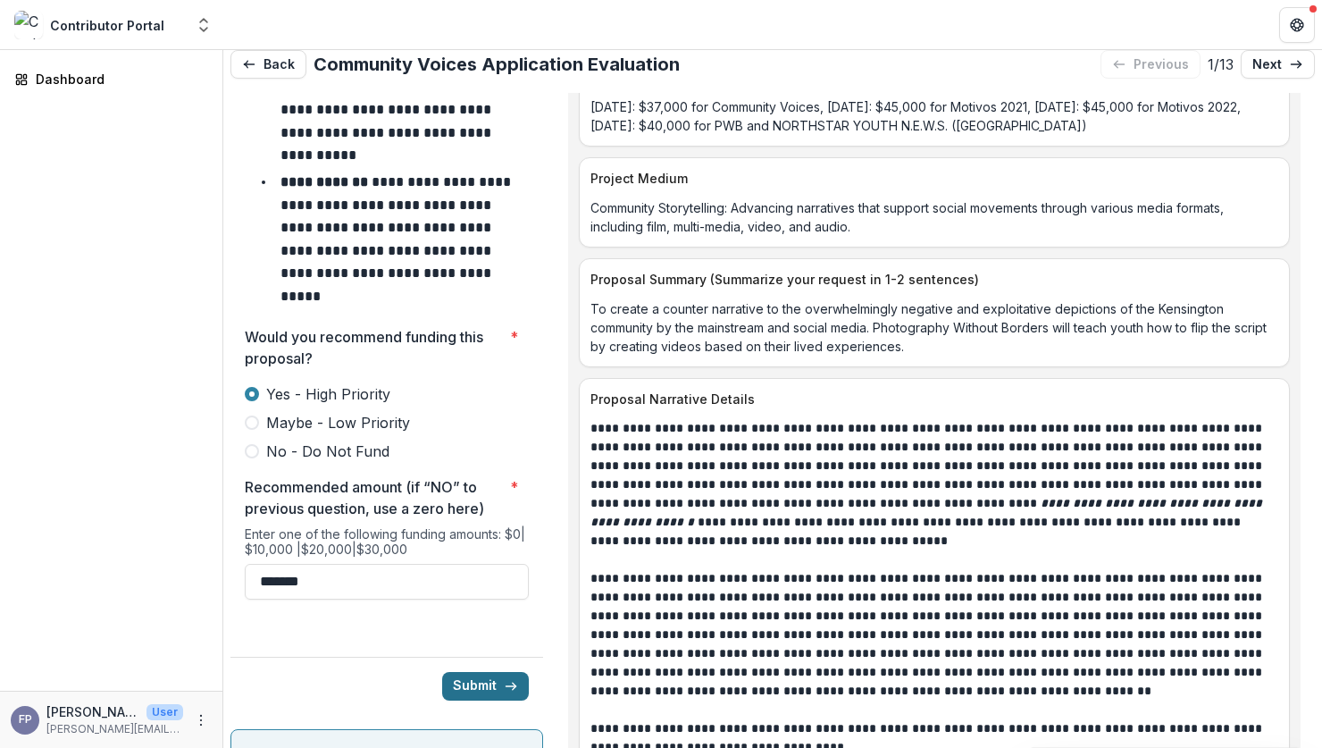
click at [480, 672] on button "Submit" at bounding box center [485, 686] width 87 height 29
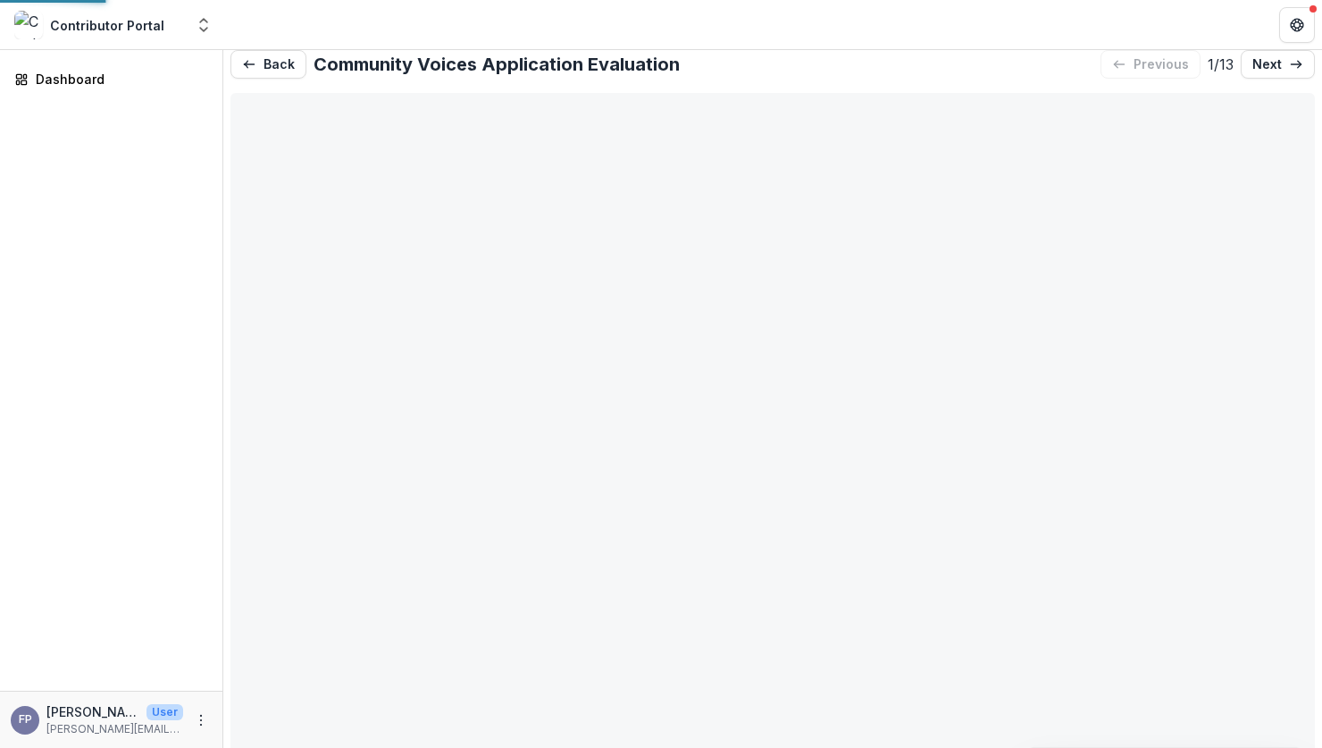
type input "*******"
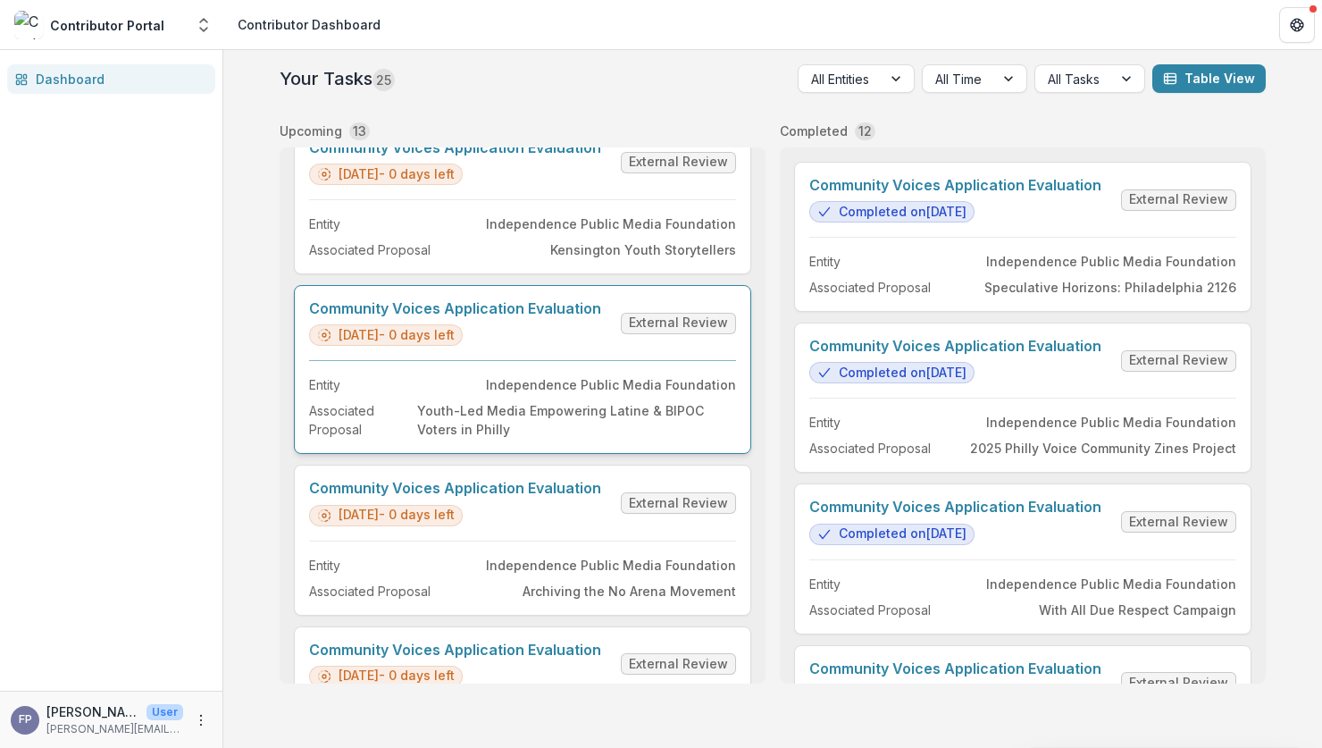
scroll to position [41, 0]
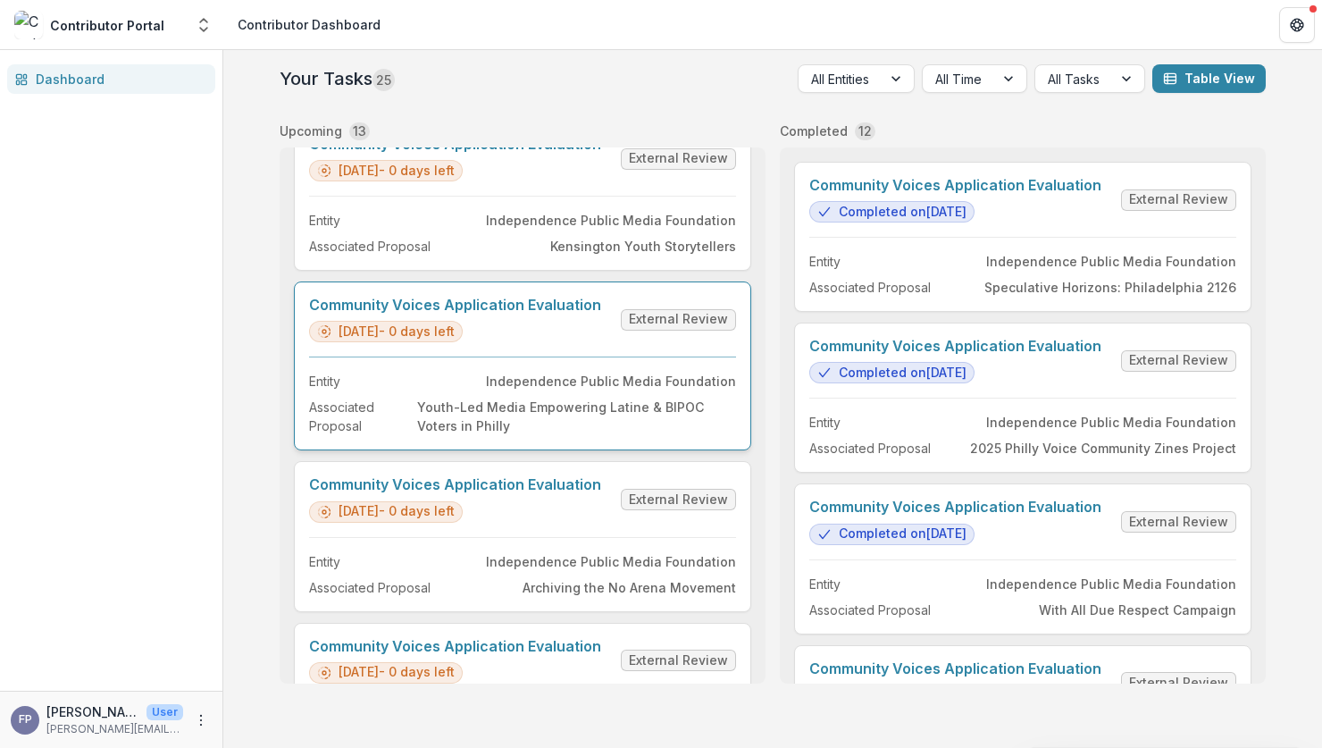
click at [560, 314] on link "Community Voices Application Evaluation" at bounding box center [455, 305] width 292 height 17
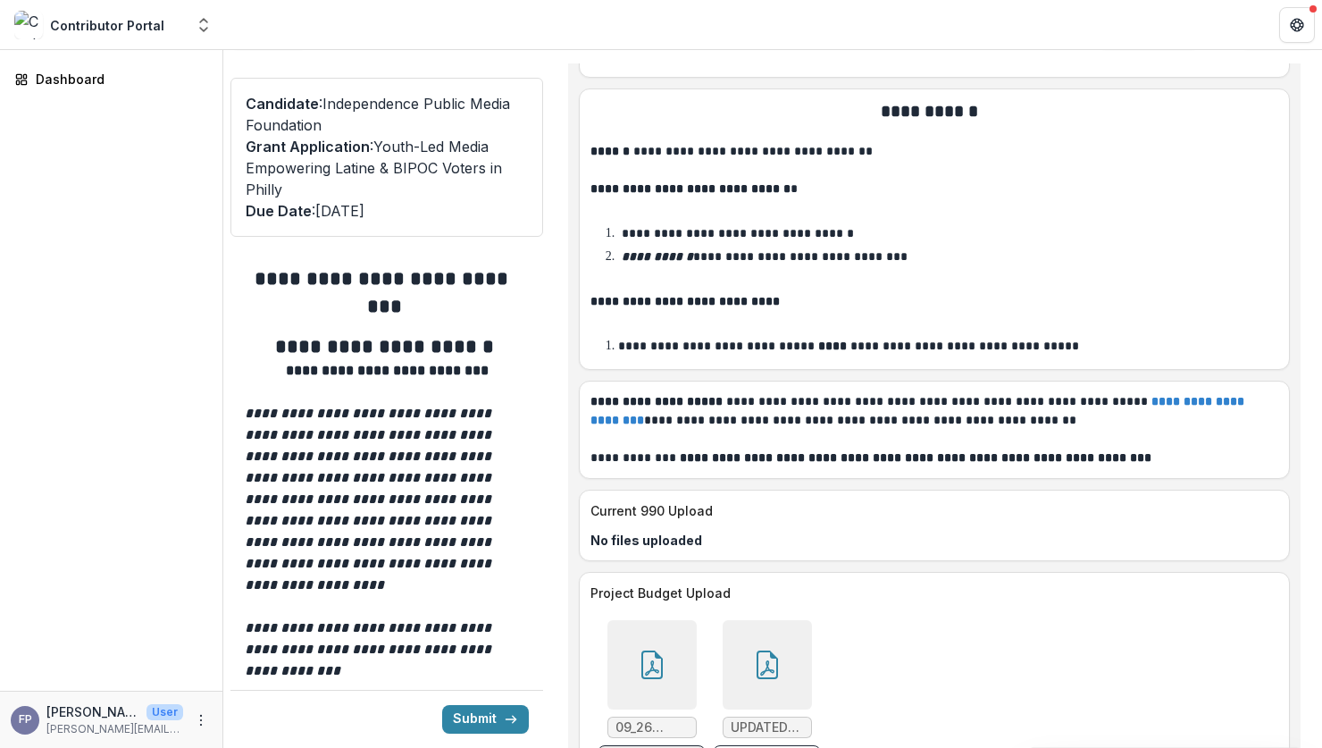
scroll to position [37, 0]
click at [740, 620] on div at bounding box center [767, 664] width 89 height 89
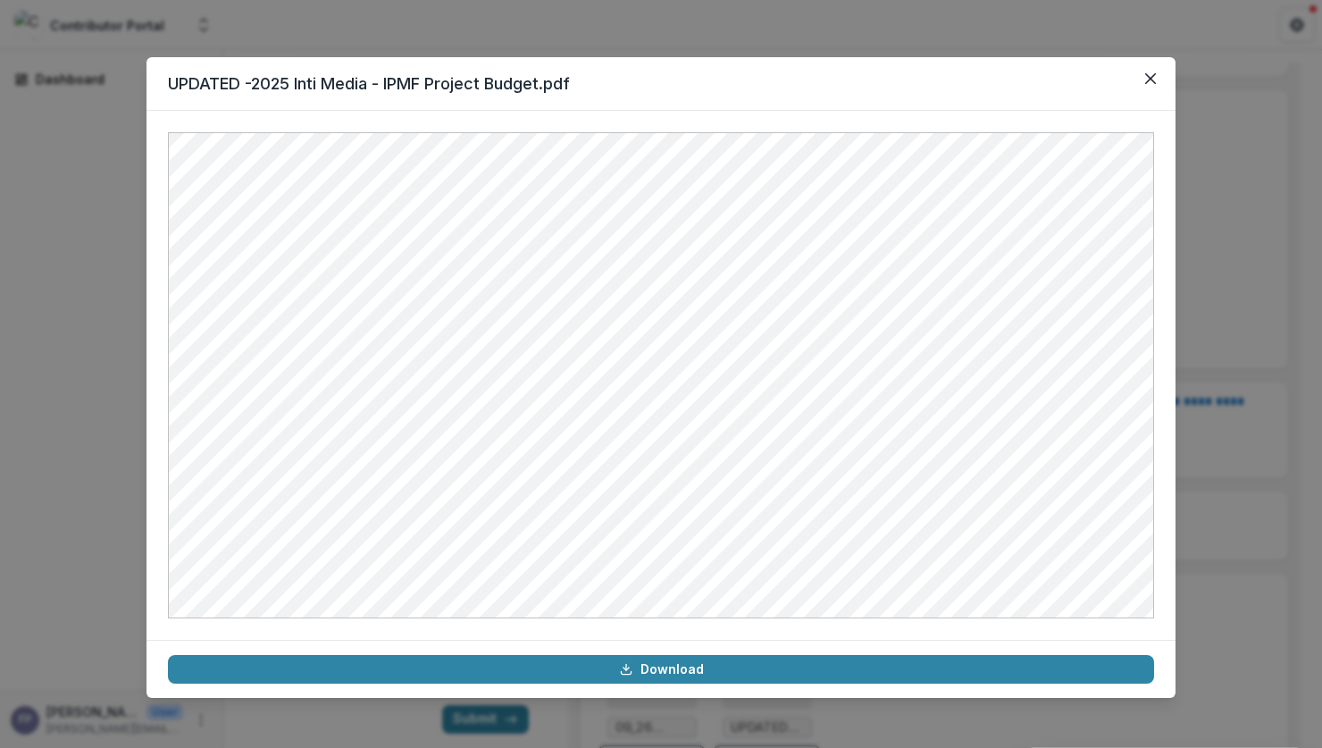
click at [1269, 508] on div "UPDATED -2025 Inti Media - IPMF Project Budget.pdf Download" at bounding box center [661, 374] width 1322 height 748
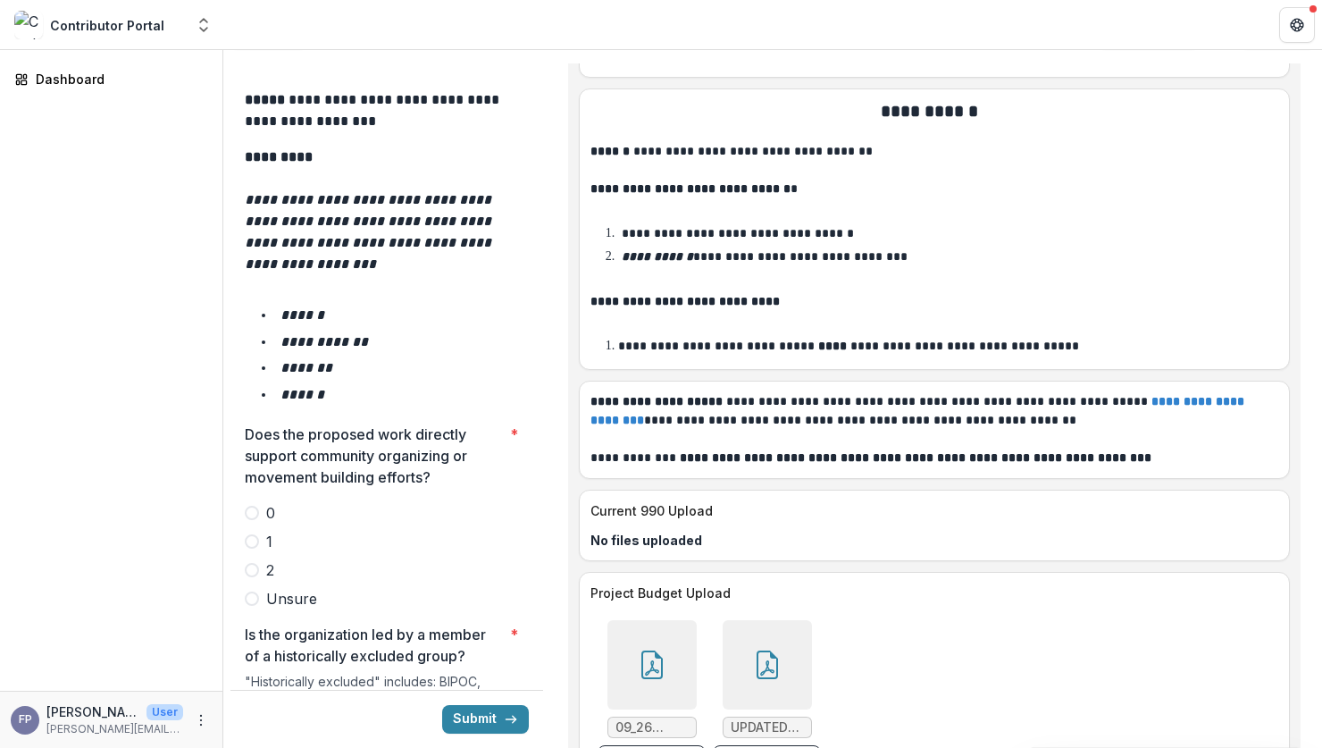
scroll to position [2955, 0]
click at [255, 532] on span at bounding box center [252, 539] width 14 height 14
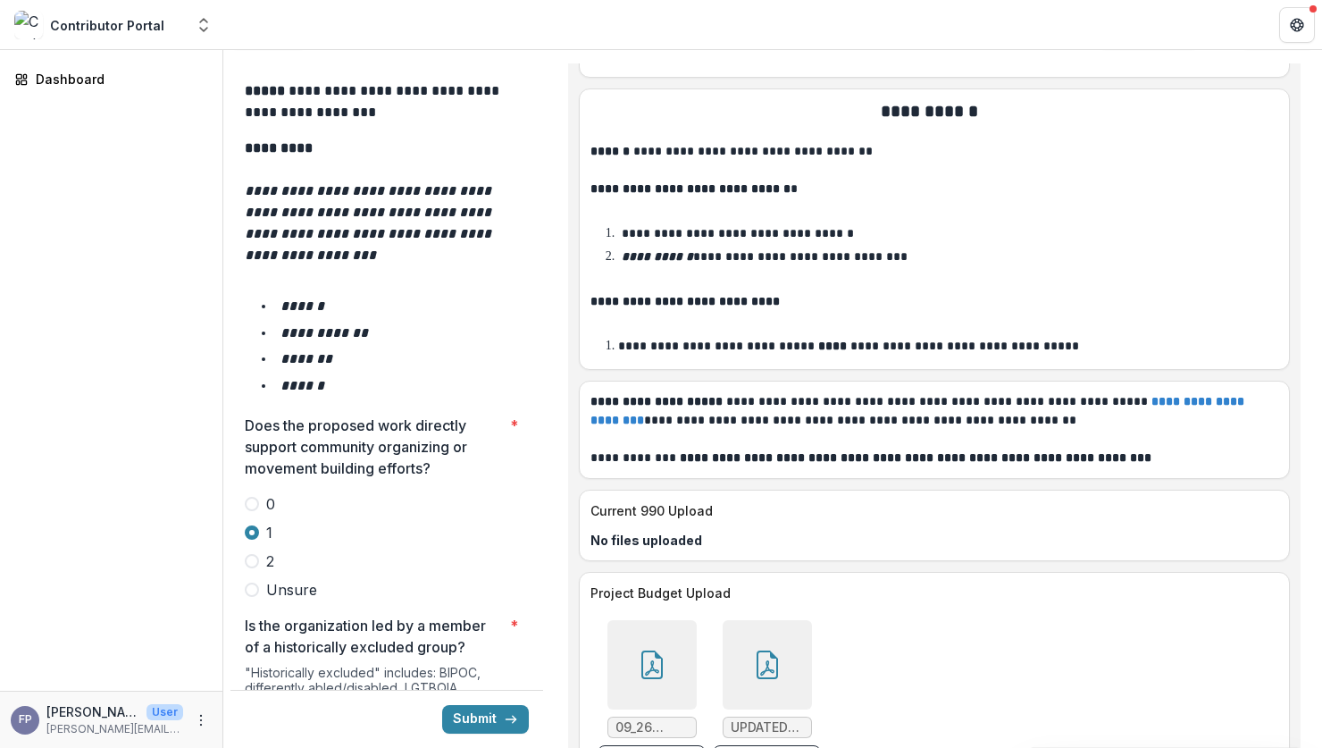
click at [253, 554] on span at bounding box center [252, 561] width 14 height 14
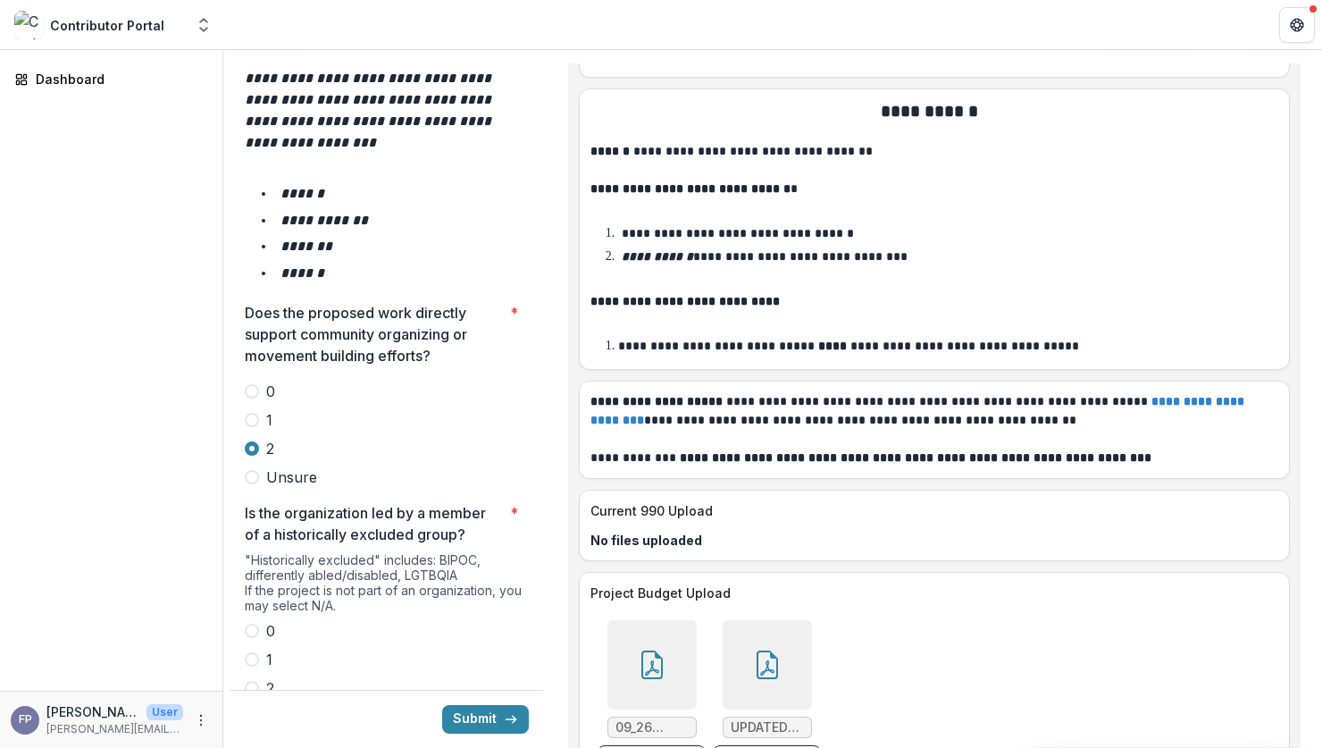
scroll to position [3089, 0]
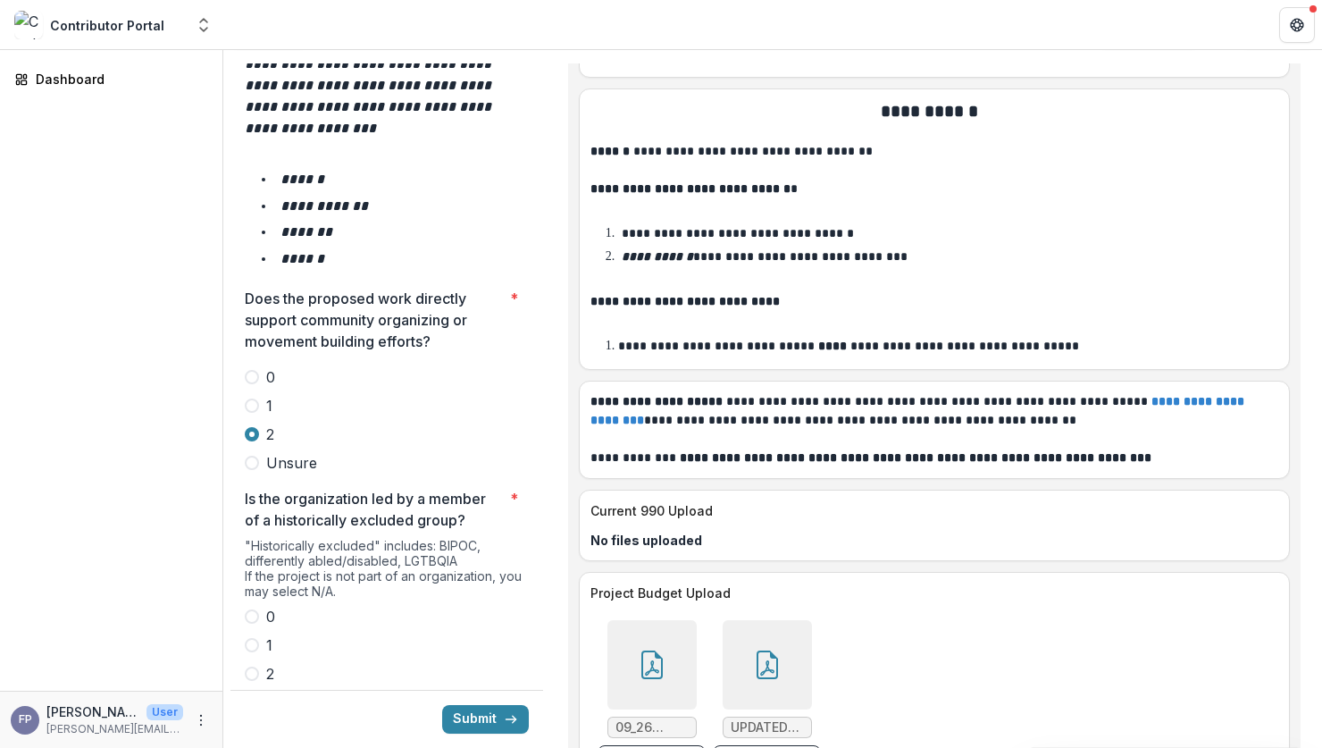
click at [246, 666] on span at bounding box center [252, 673] width 14 height 14
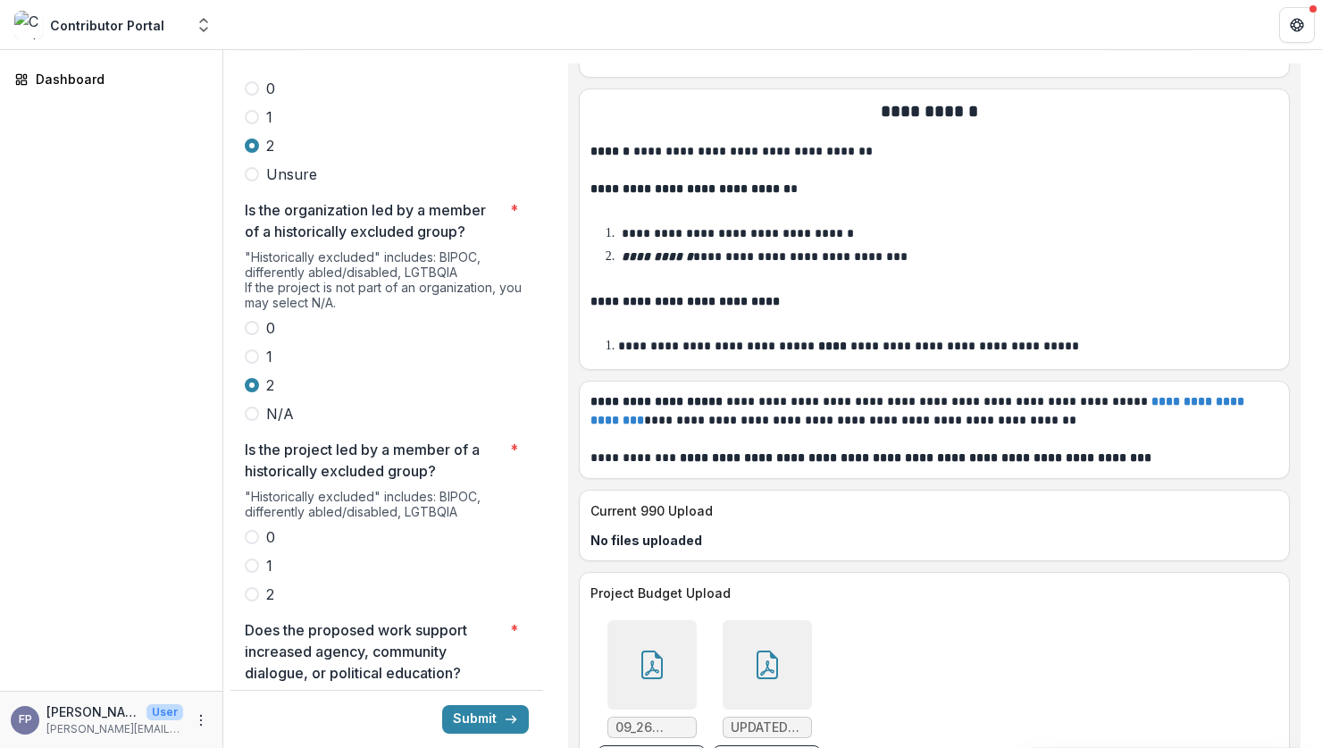
scroll to position [3379, 0]
click at [252, 585] on span at bounding box center [252, 592] width 14 height 14
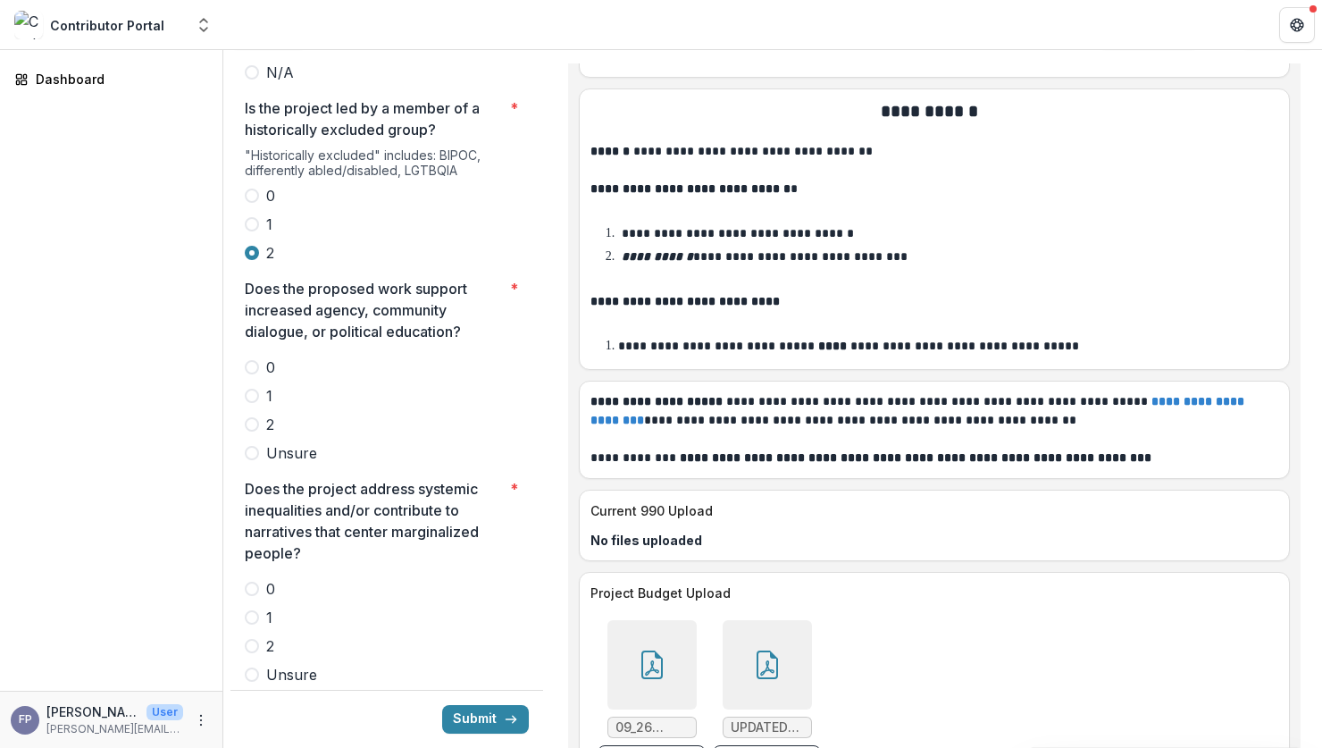
scroll to position [3726, 0]
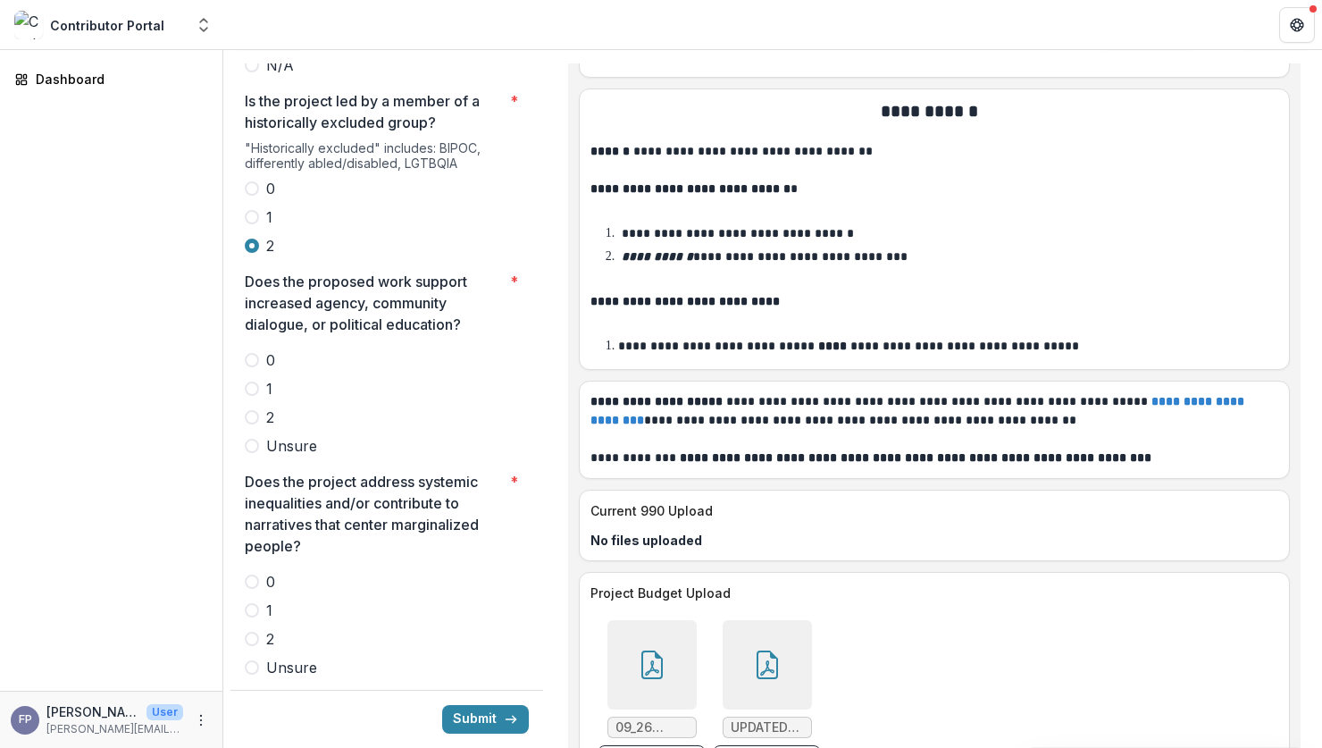
click at [257, 410] on span at bounding box center [252, 417] width 14 height 14
click at [252, 632] on span at bounding box center [252, 639] width 14 height 14
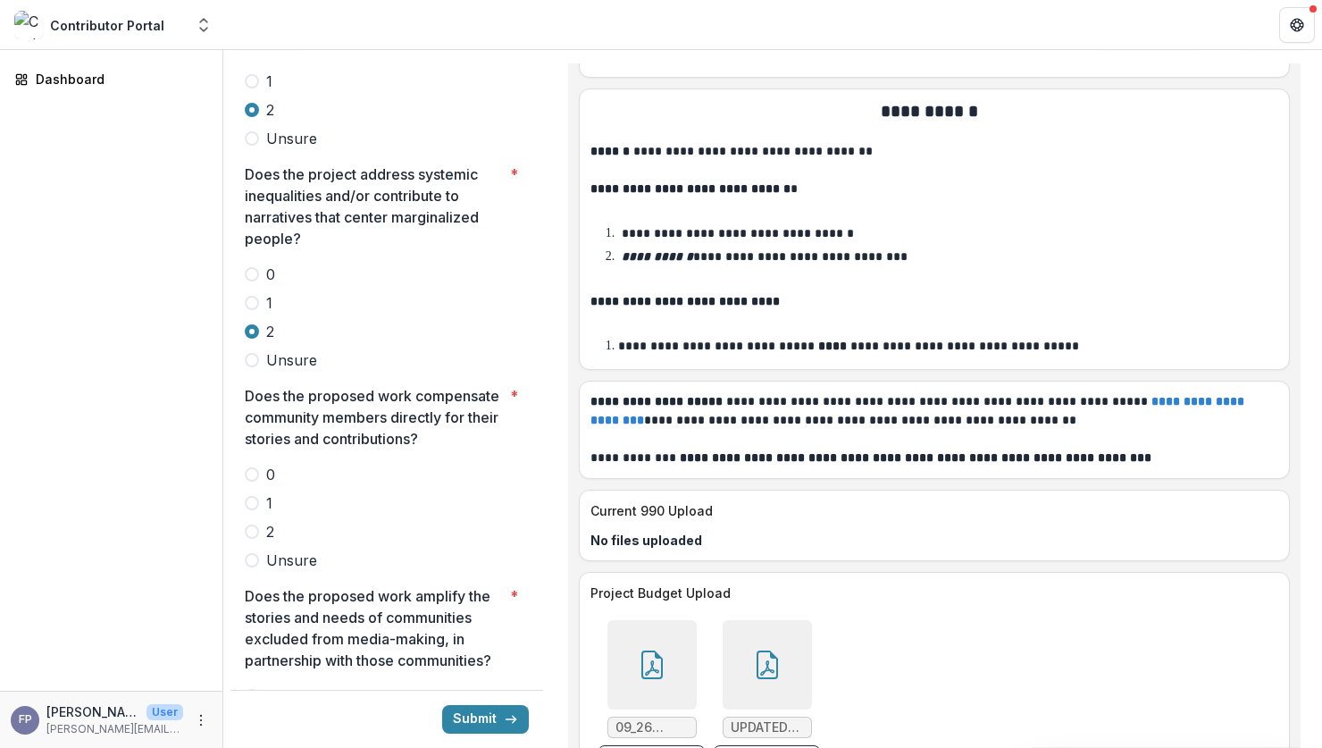
scroll to position [4036, 0]
click at [251, 465] on span at bounding box center [252, 472] width 14 height 14
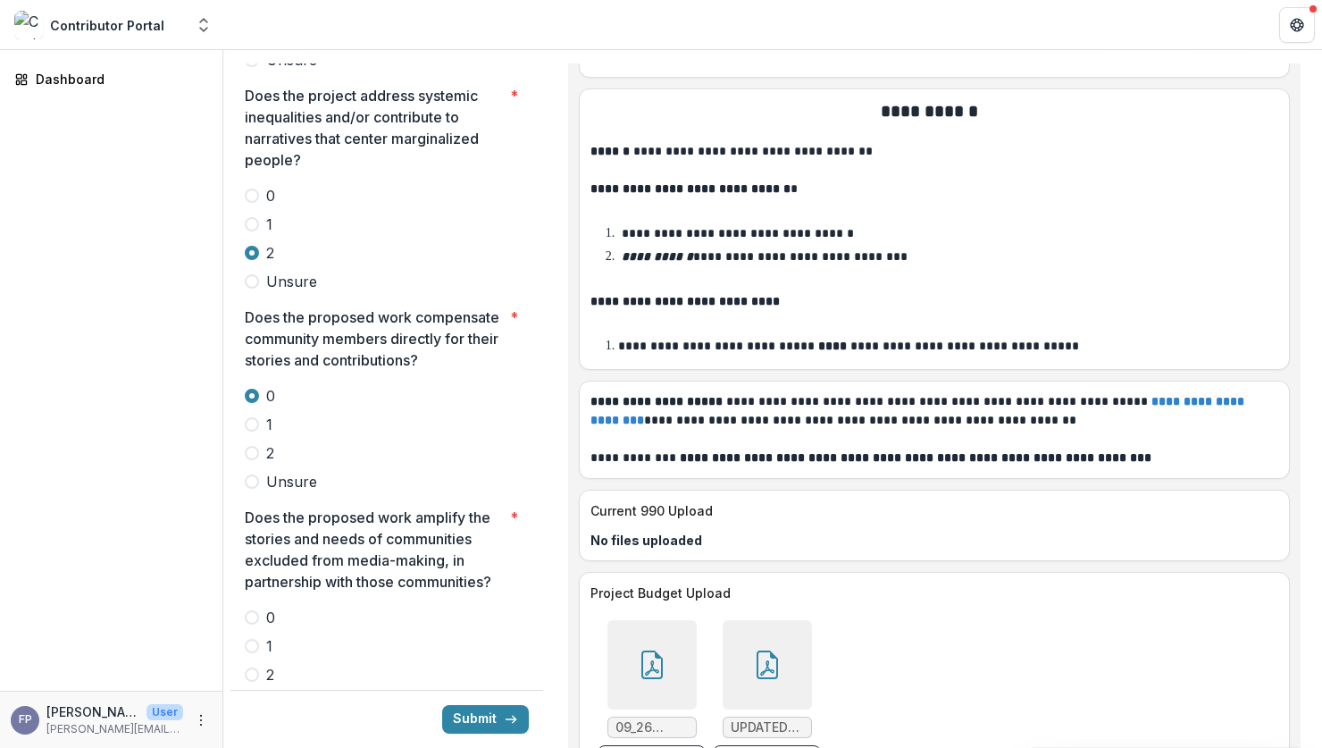
scroll to position [4159, 0]
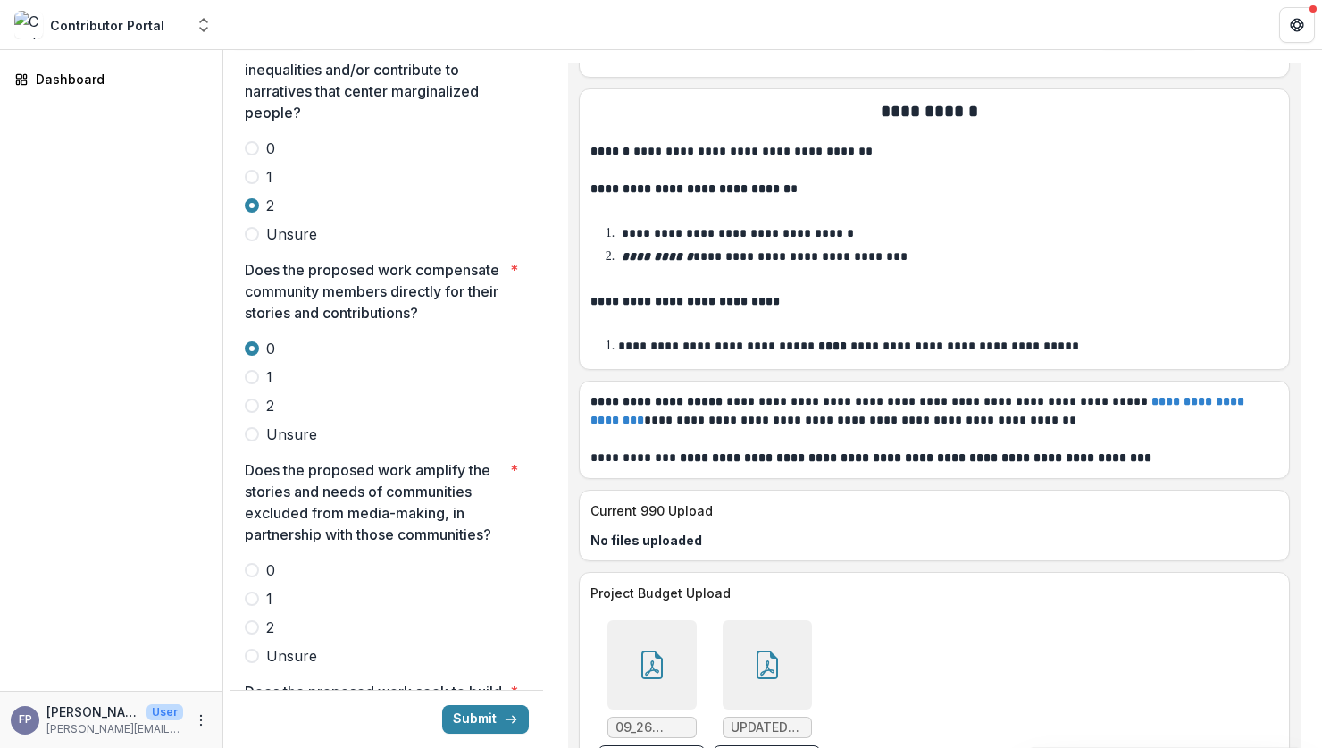
click at [250, 620] on span at bounding box center [252, 627] width 14 height 14
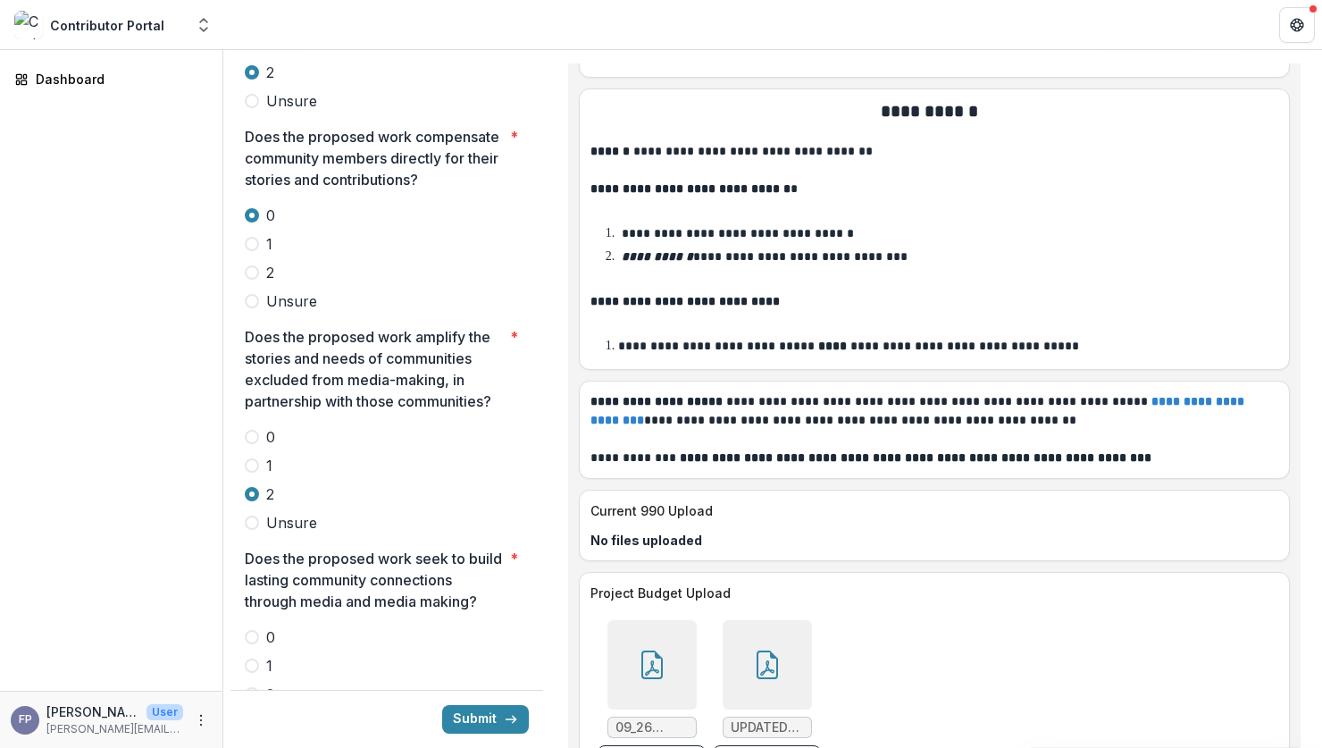
scroll to position [4294, 0]
click at [247, 685] on span at bounding box center [252, 692] width 14 height 14
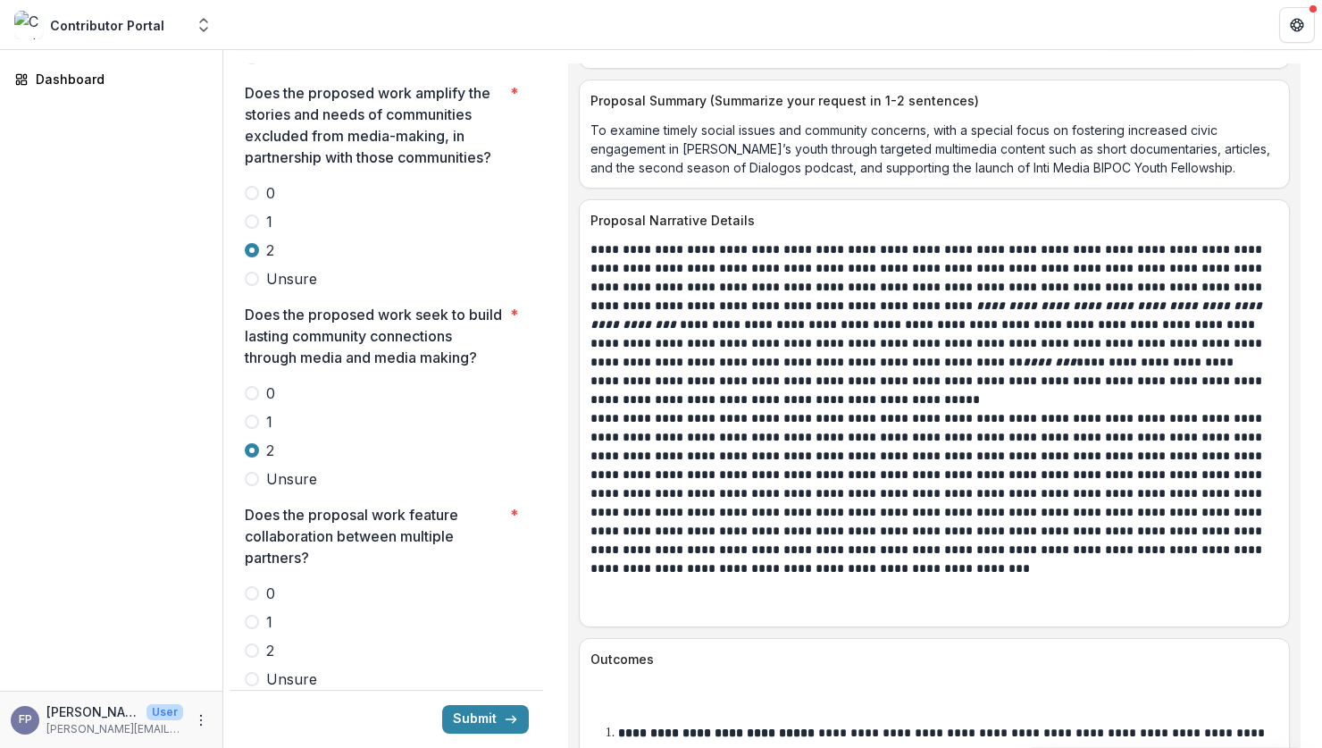
scroll to position [4541, 0]
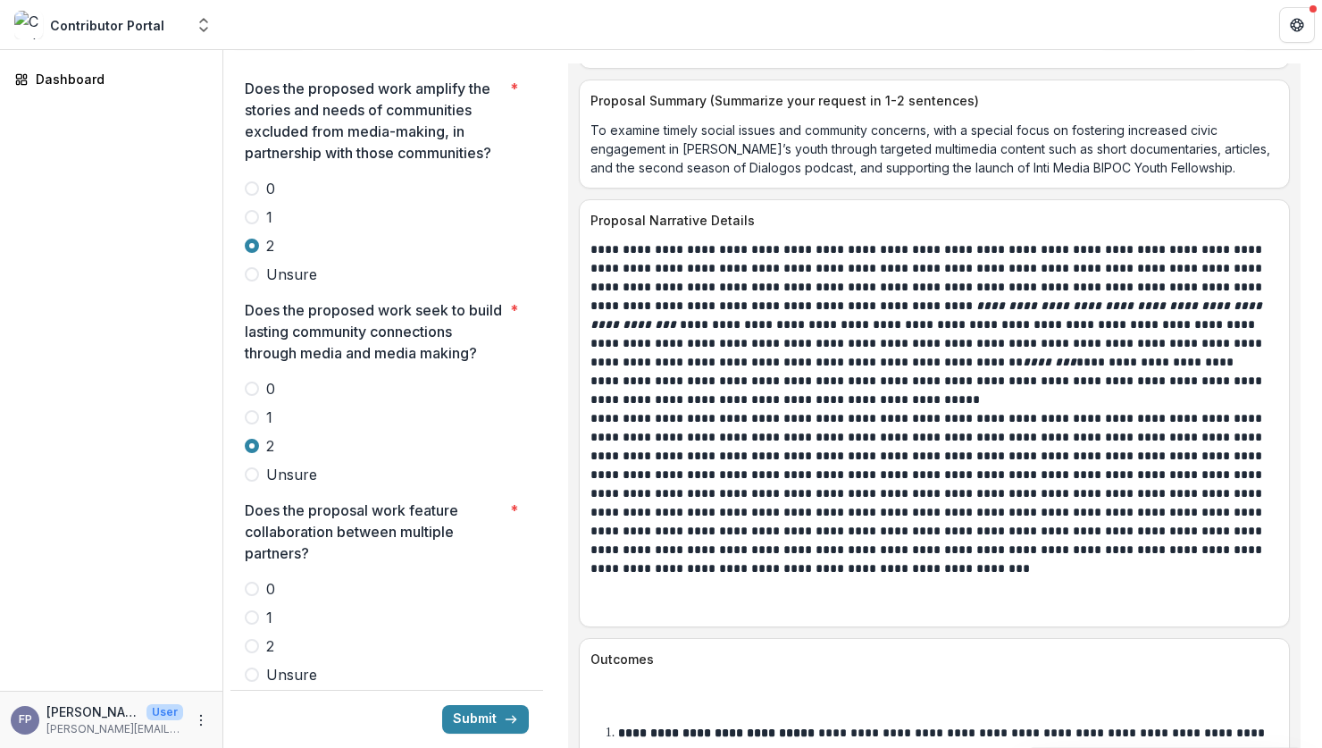
click at [258, 610] on span at bounding box center [252, 617] width 14 height 14
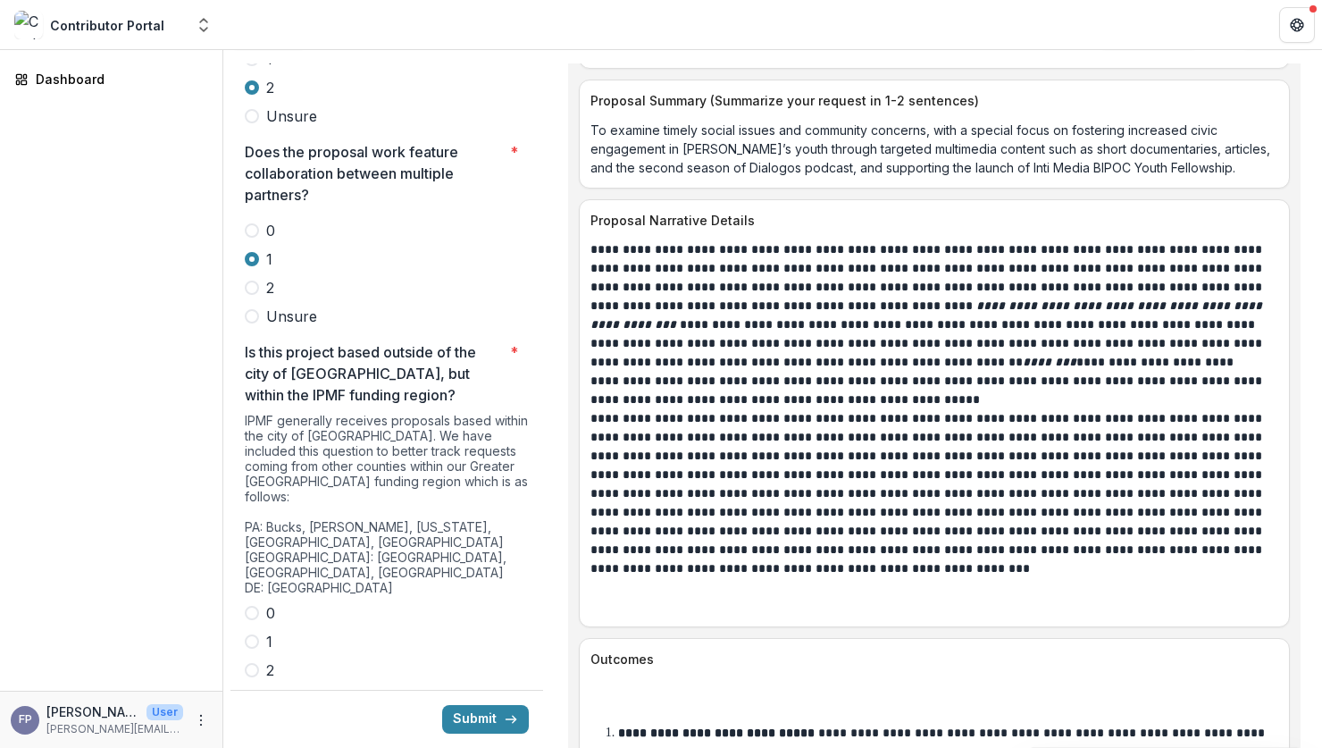
scroll to position [4904, 0]
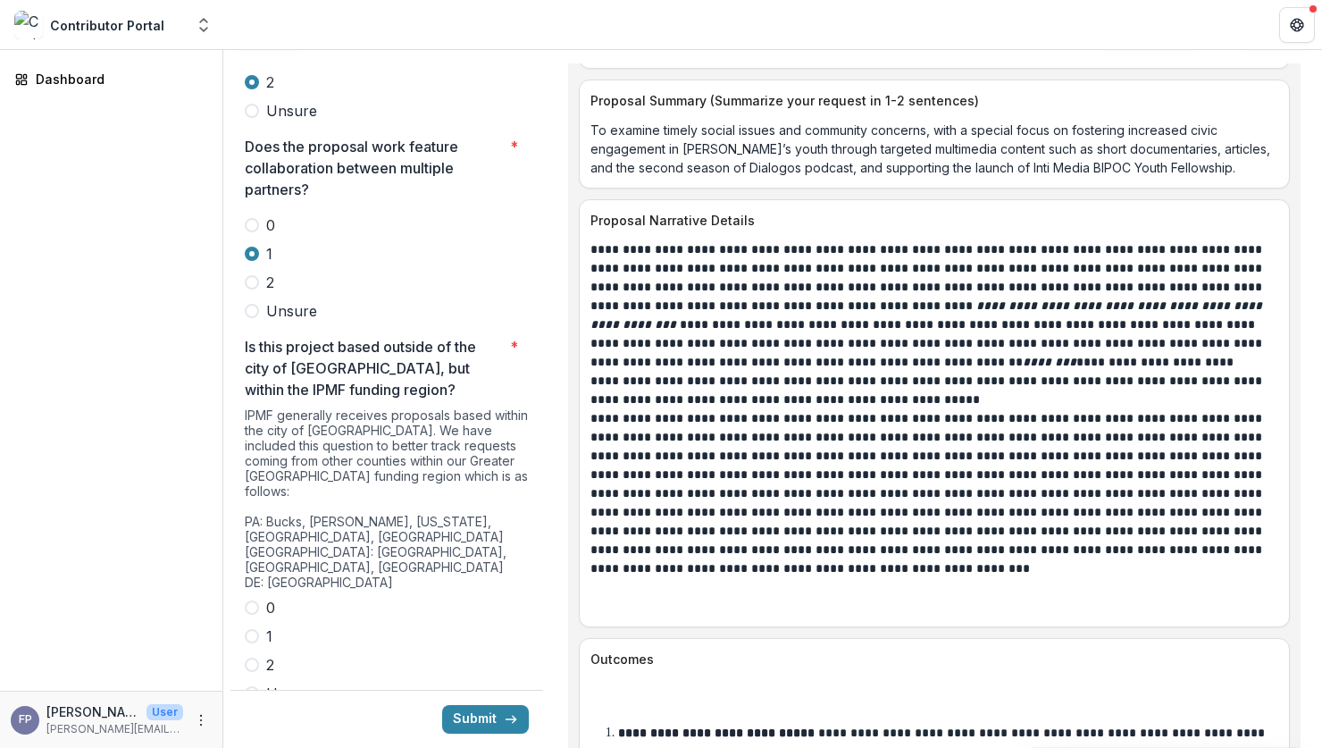
drag, startPoint x: 250, startPoint y: 490, endPoint x: 365, endPoint y: 507, distance: 116.4
click at [251, 600] on span at bounding box center [252, 607] width 14 height 14
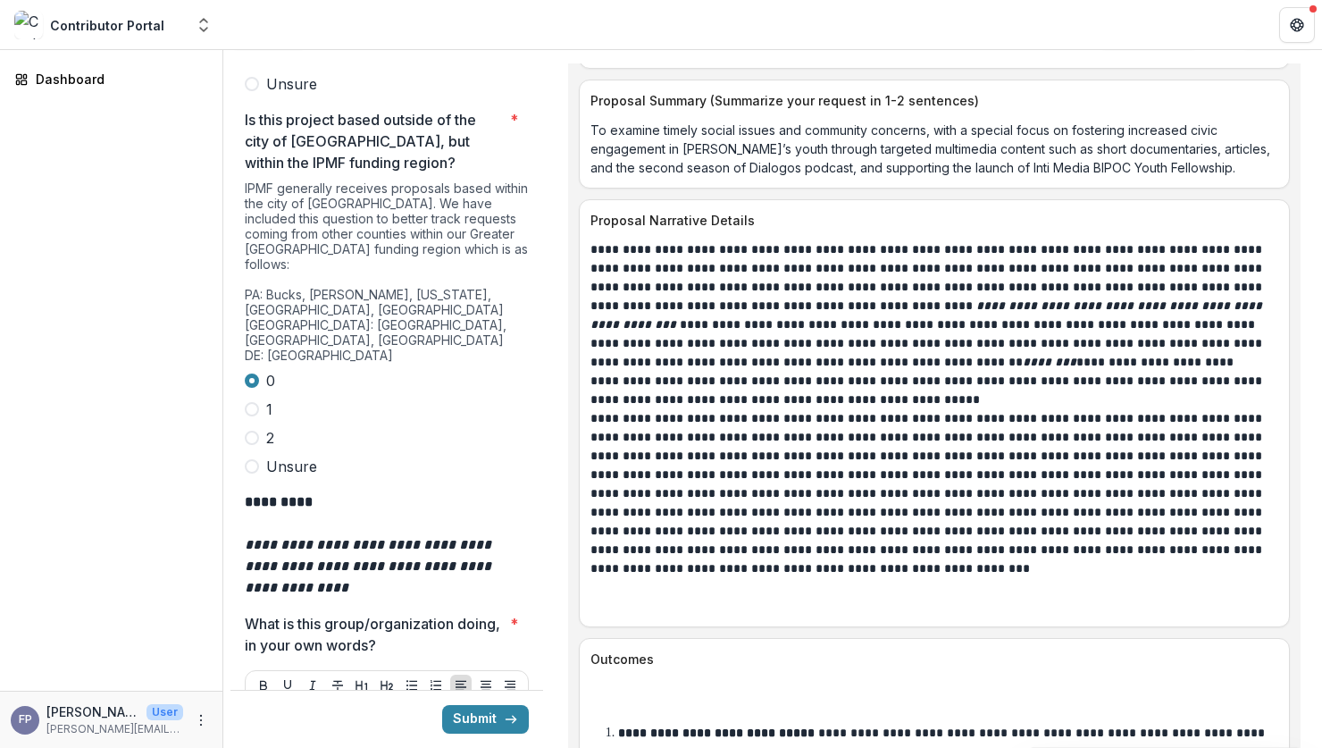
scroll to position [5136, 0]
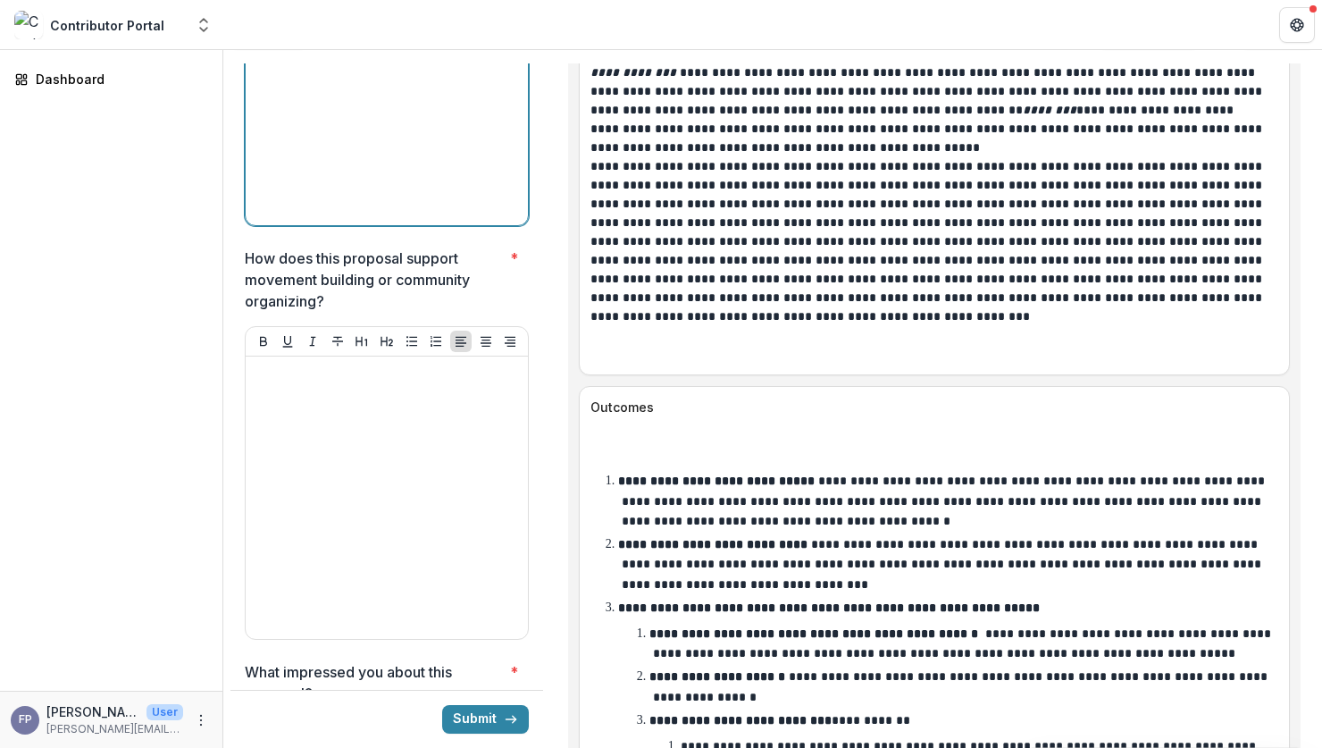
scroll to position [5931, 0]
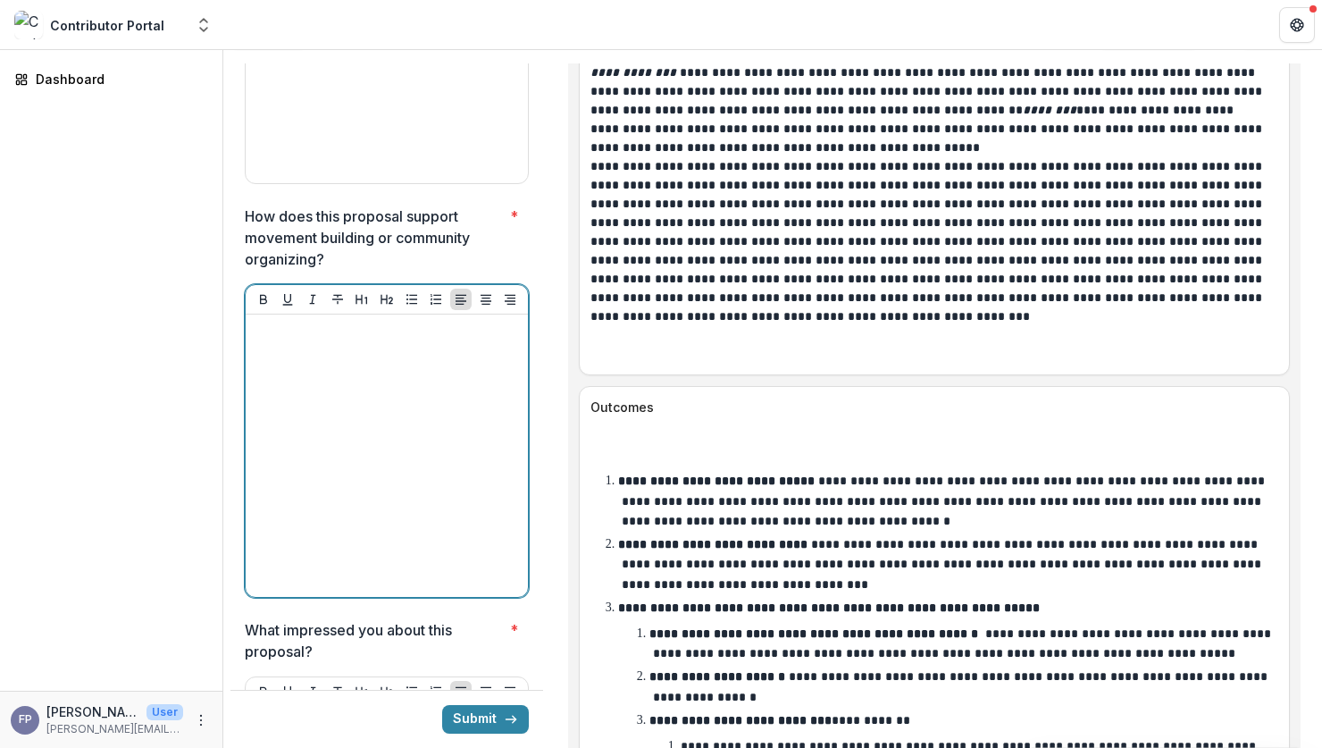
click at [282, 322] on div at bounding box center [387, 456] width 268 height 268
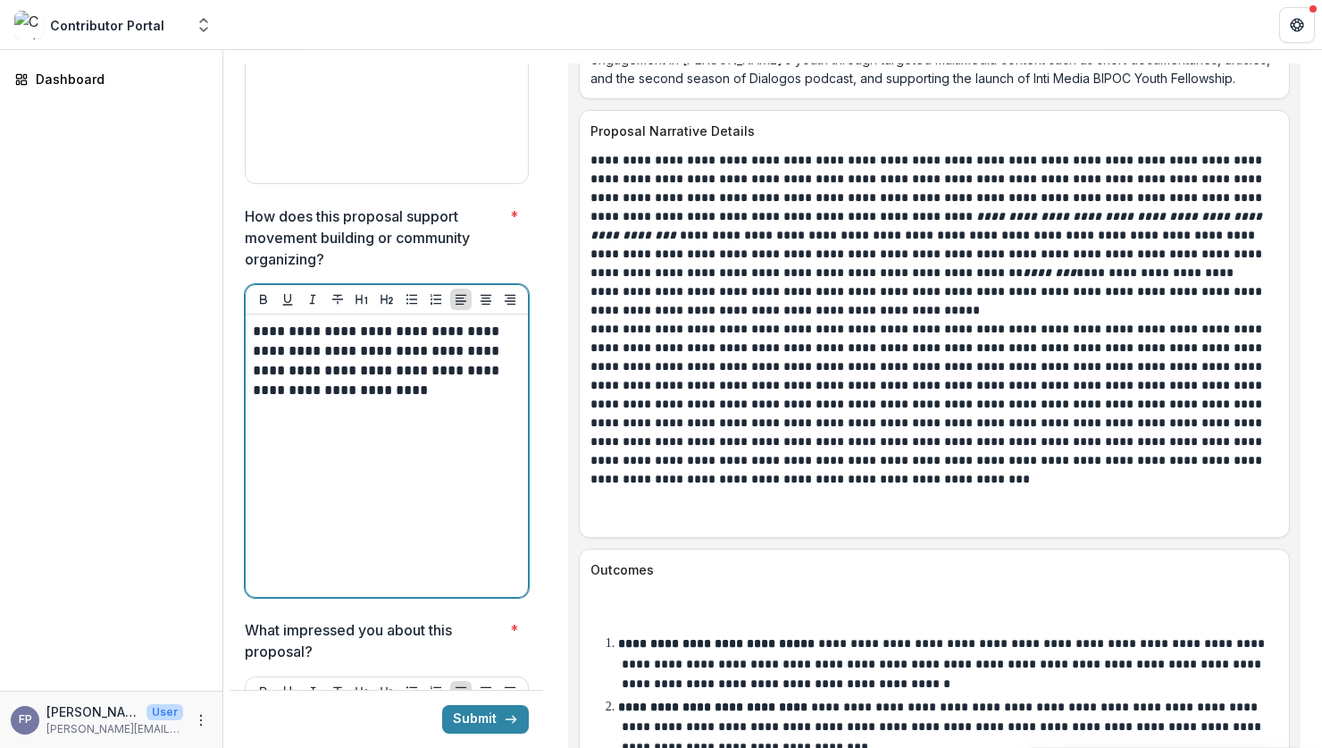
scroll to position [8479, 0]
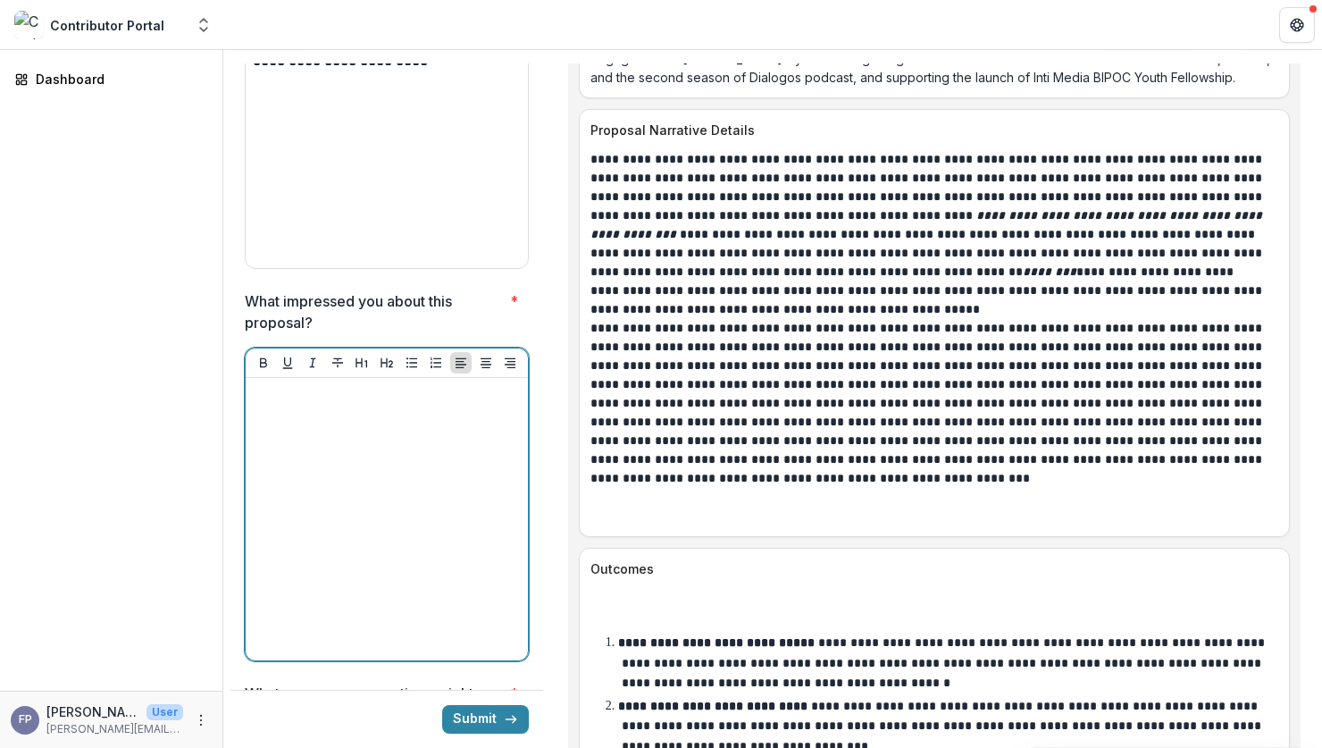
click at [465, 387] on div at bounding box center [387, 519] width 268 height 268
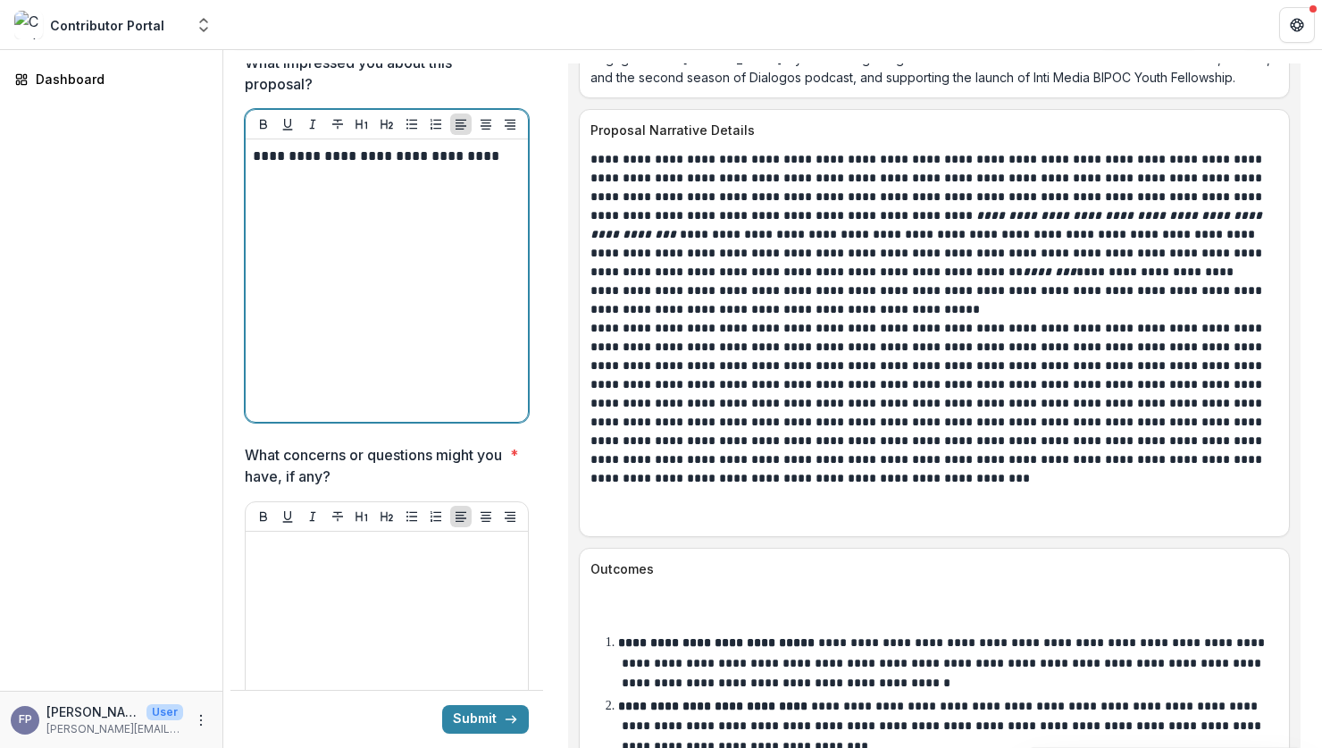
scroll to position [6500, 0]
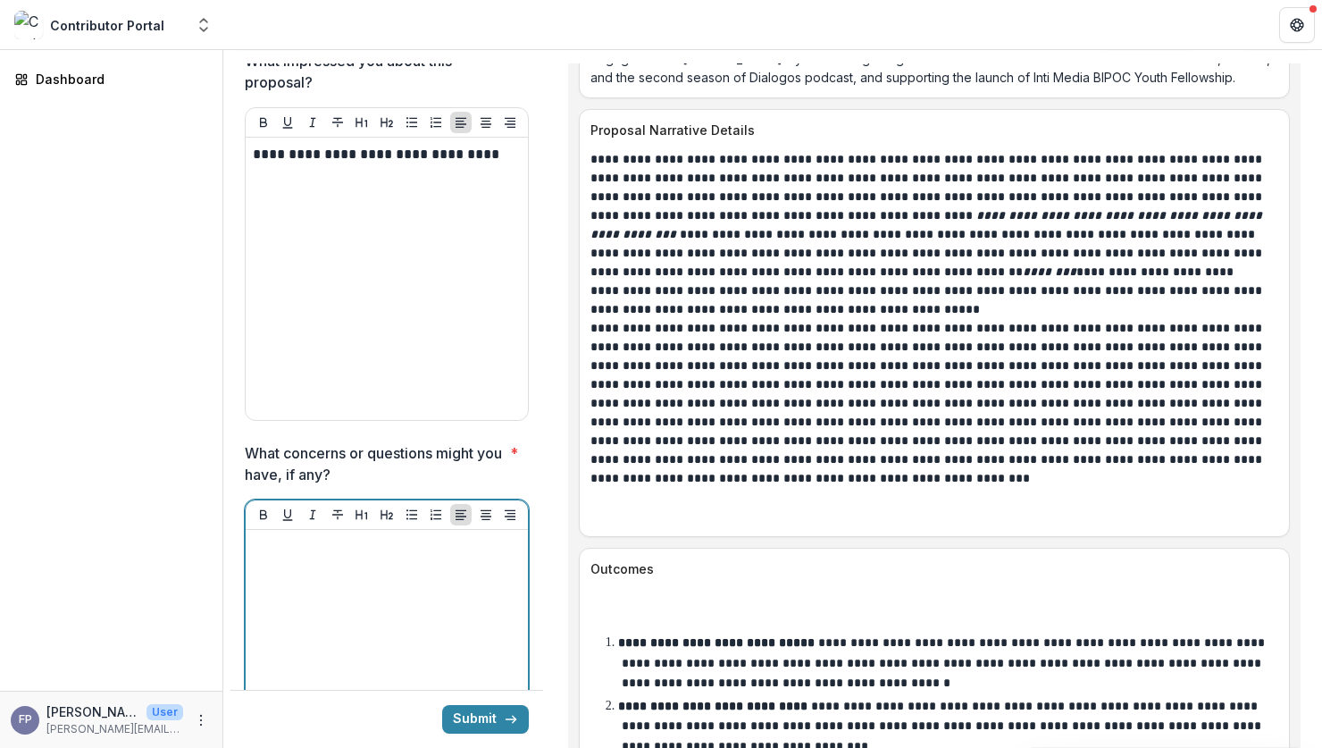
click at [432, 537] on div at bounding box center [387, 671] width 268 height 268
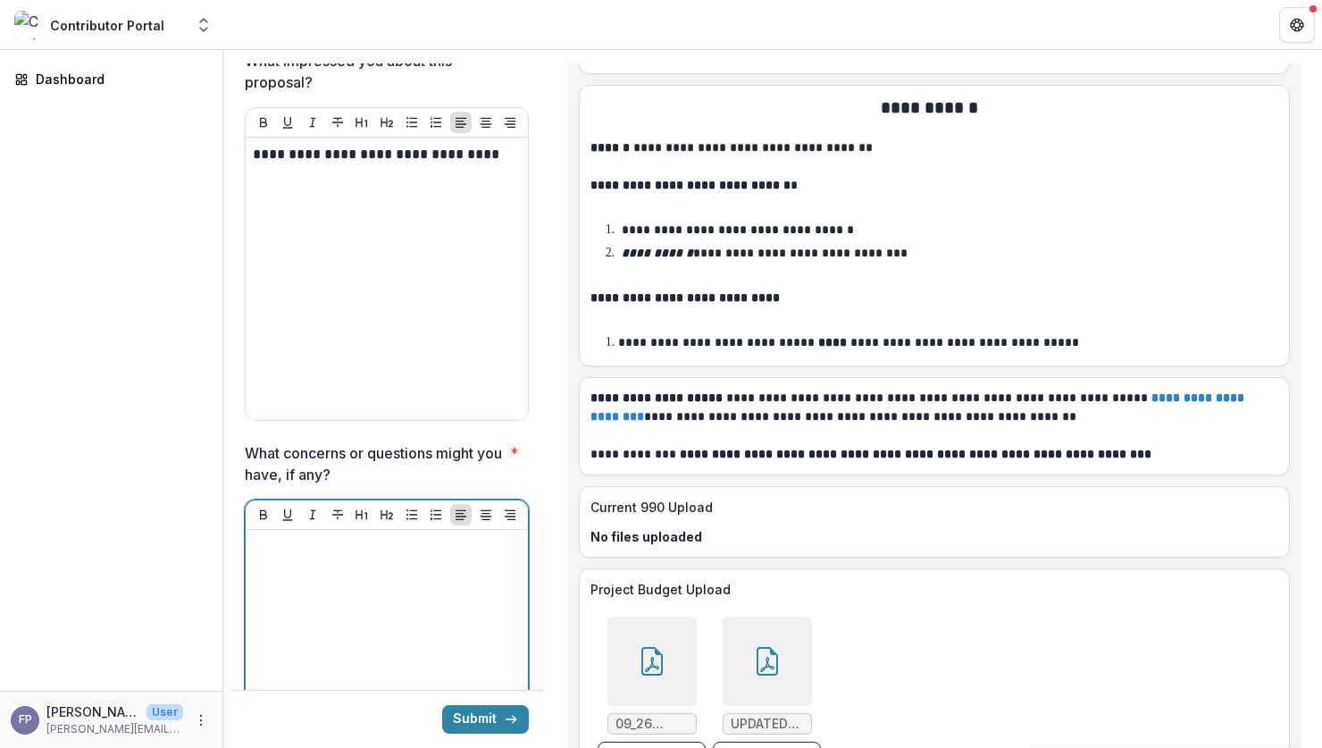
scroll to position [11733, 0]
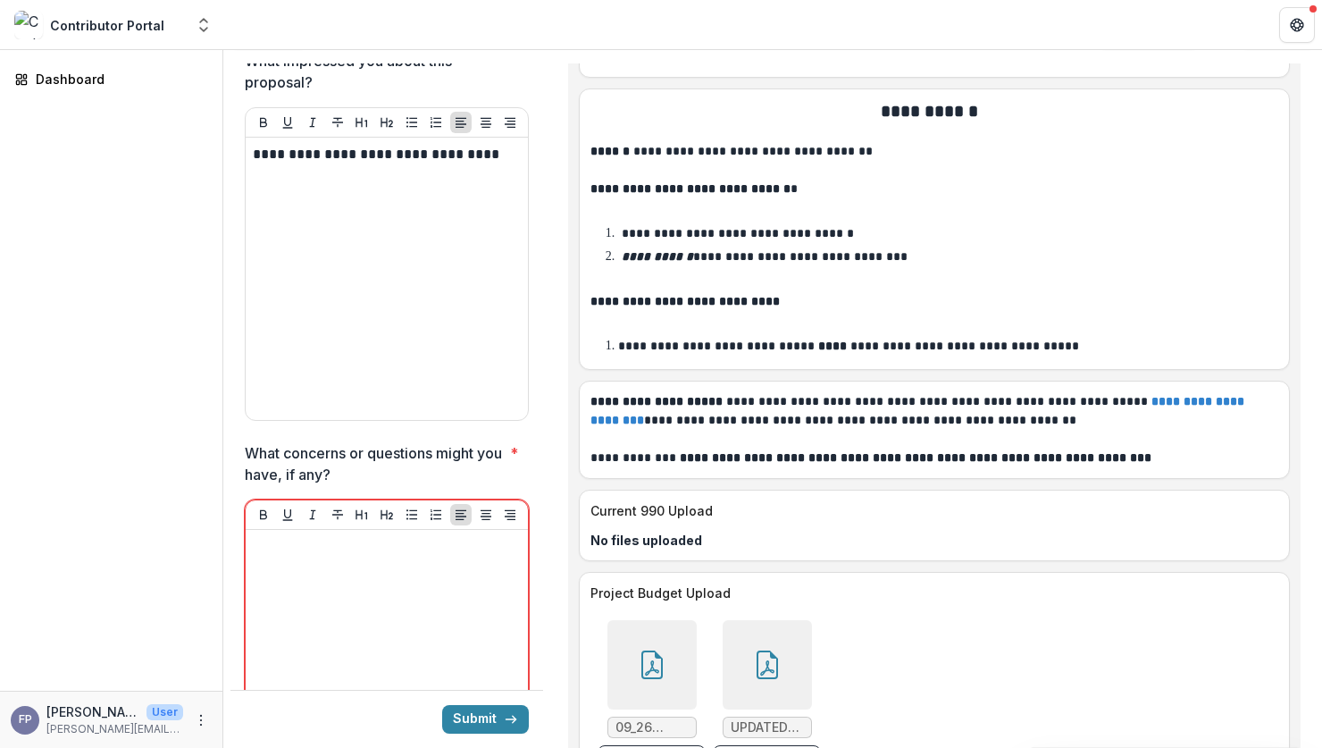
click at [666, 623] on div at bounding box center [651, 664] width 89 height 89
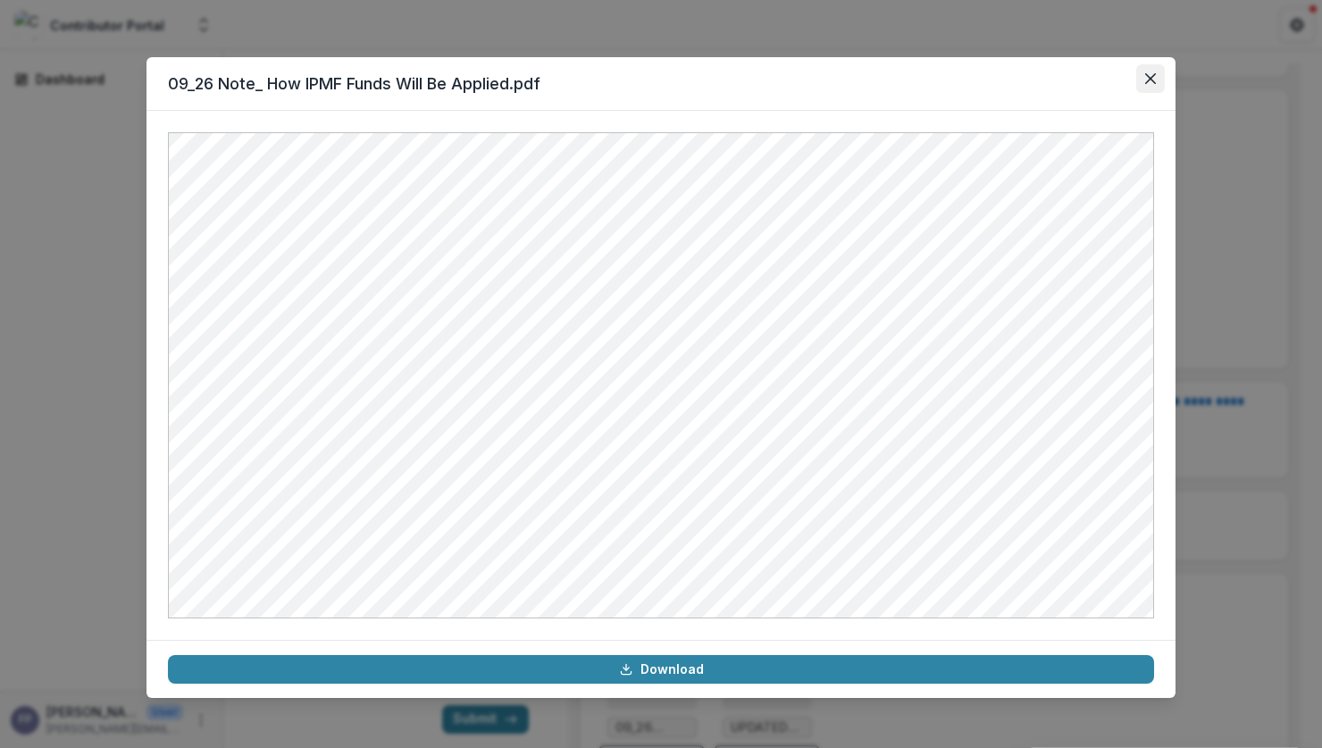
click at [1152, 82] on icon "Close" at bounding box center [1150, 78] width 11 height 11
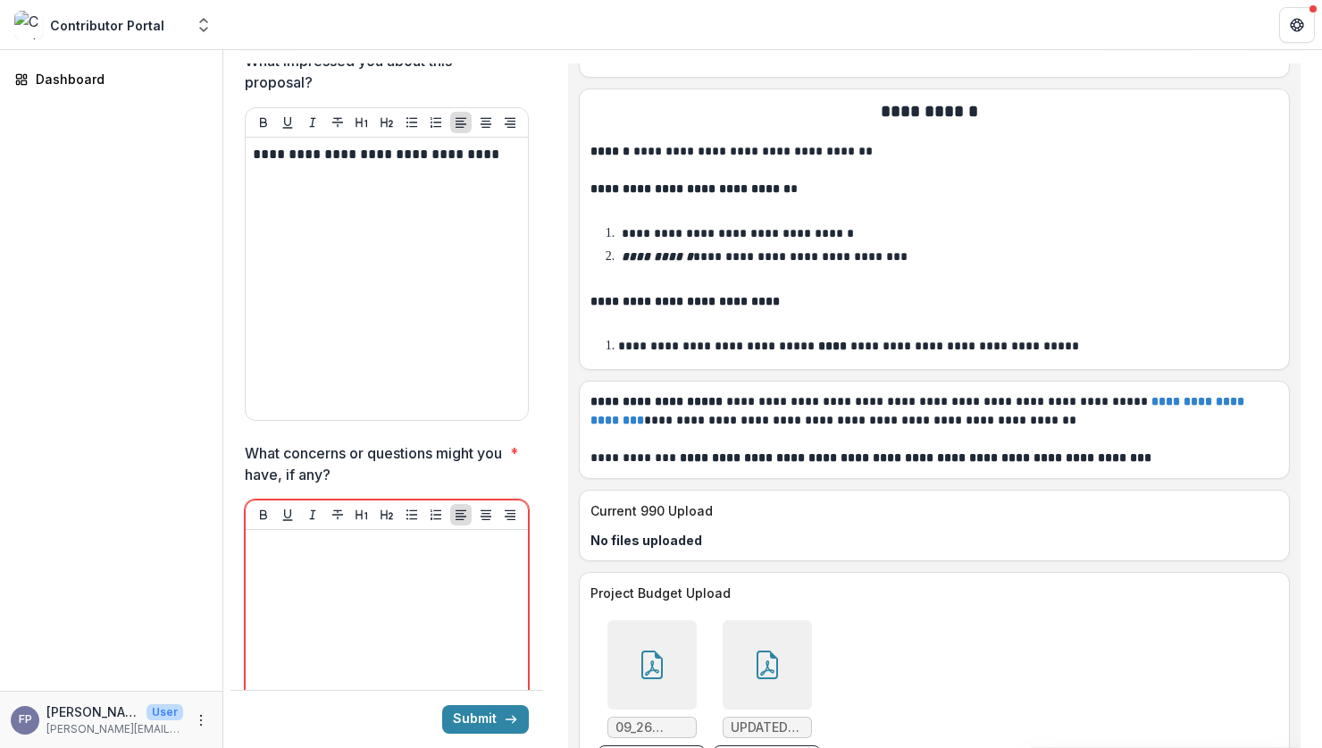
click at [733, 620] on div at bounding box center [767, 664] width 89 height 89
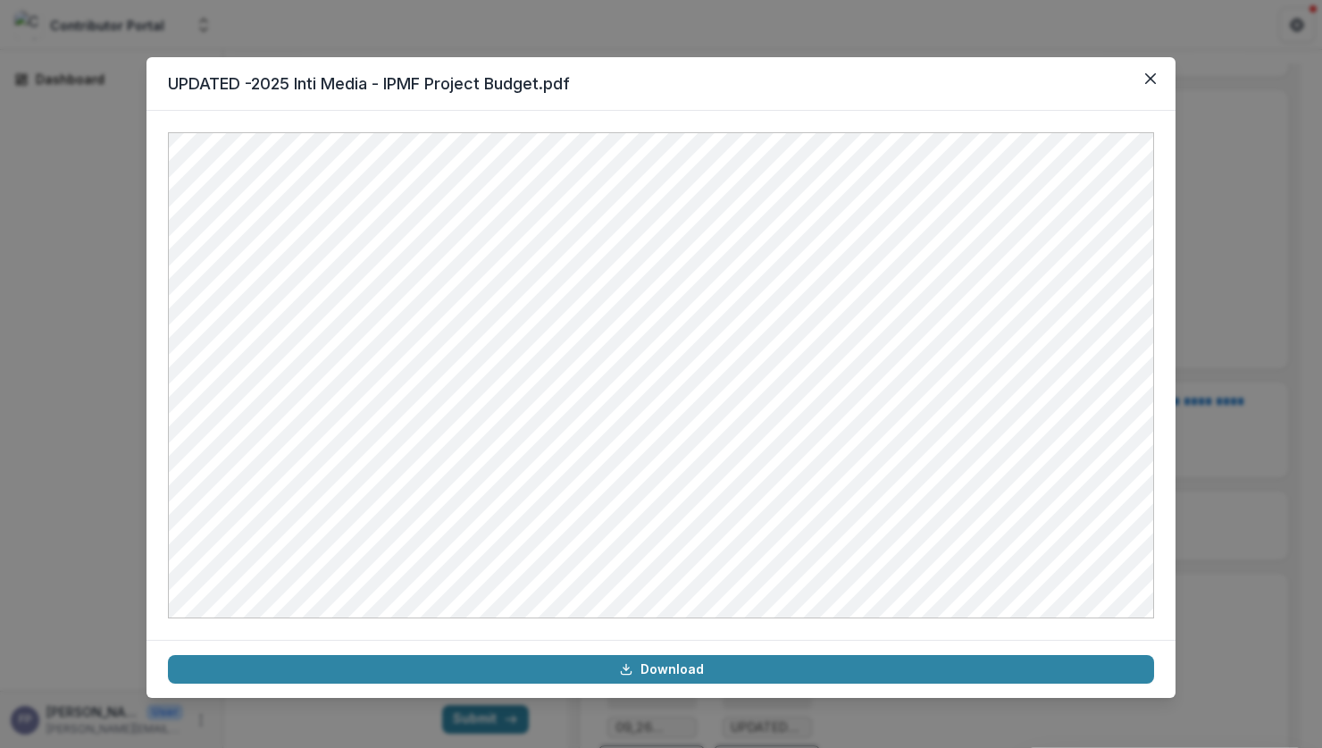
drag, startPoint x: 1151, startPoint y: 75, endPoint x: 1142, endPoint y: 129, distance: 54.3
click at [1151, 76] on icon "Close" at bounding box center [1150, 78] width 11 height 11
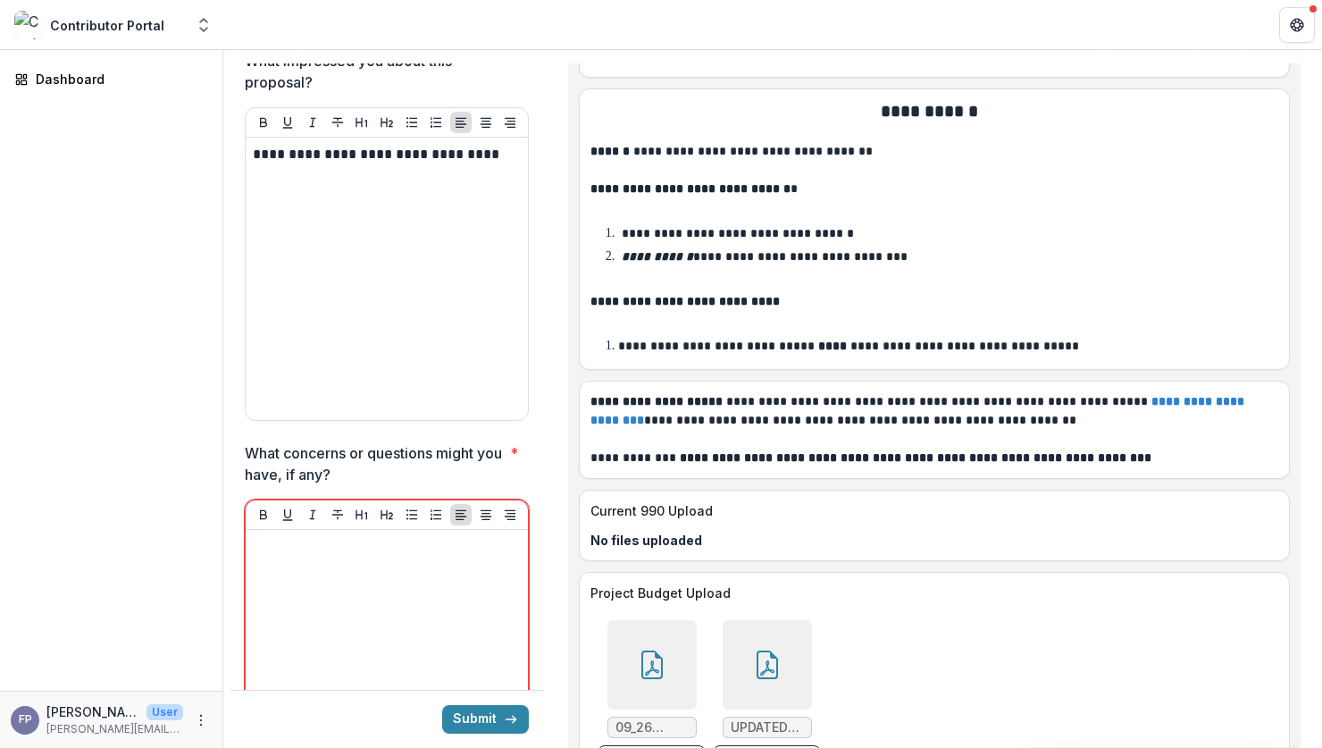
click at [760, 628] on div at bounding box center [767, 664] width 89 height 89
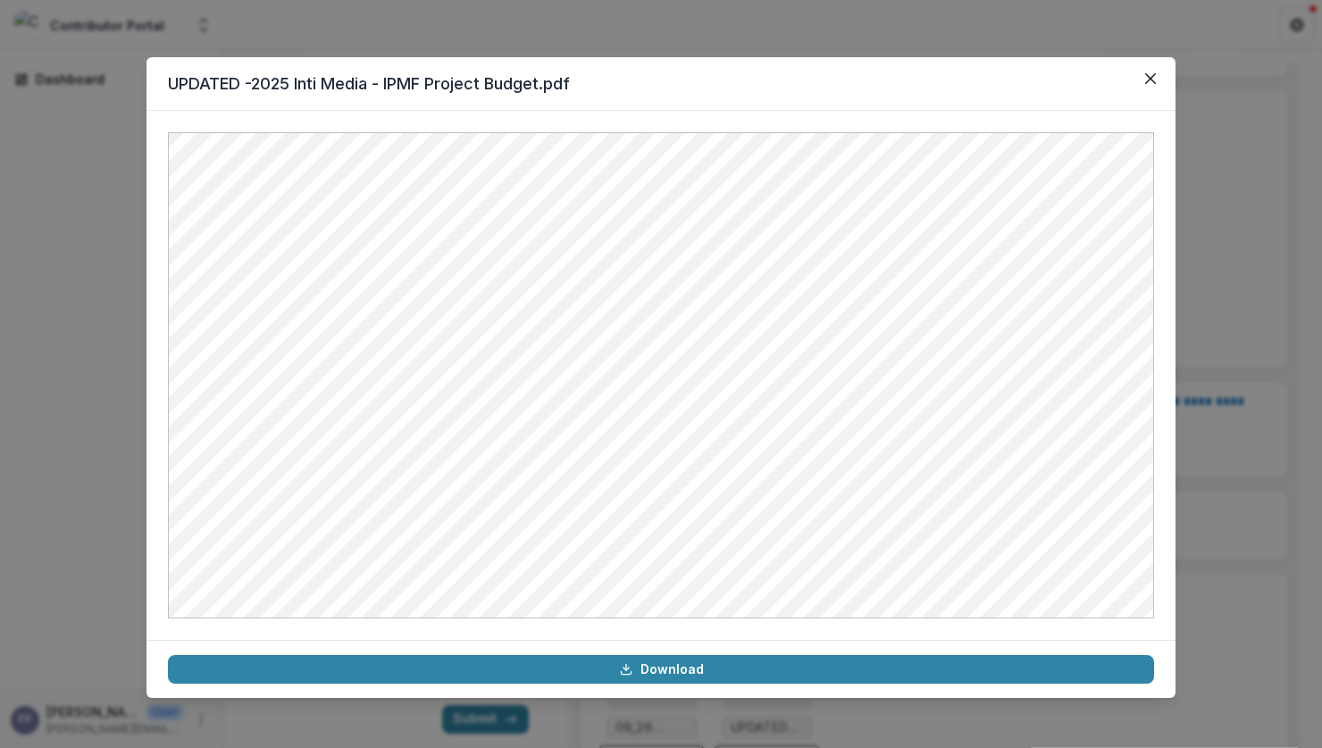
click at [1286, 602] on div "UPDATED -2025 Inti Media - IPMF Project Budget.pdf Download" at bounding box center [661, 374] width 1322 height 748
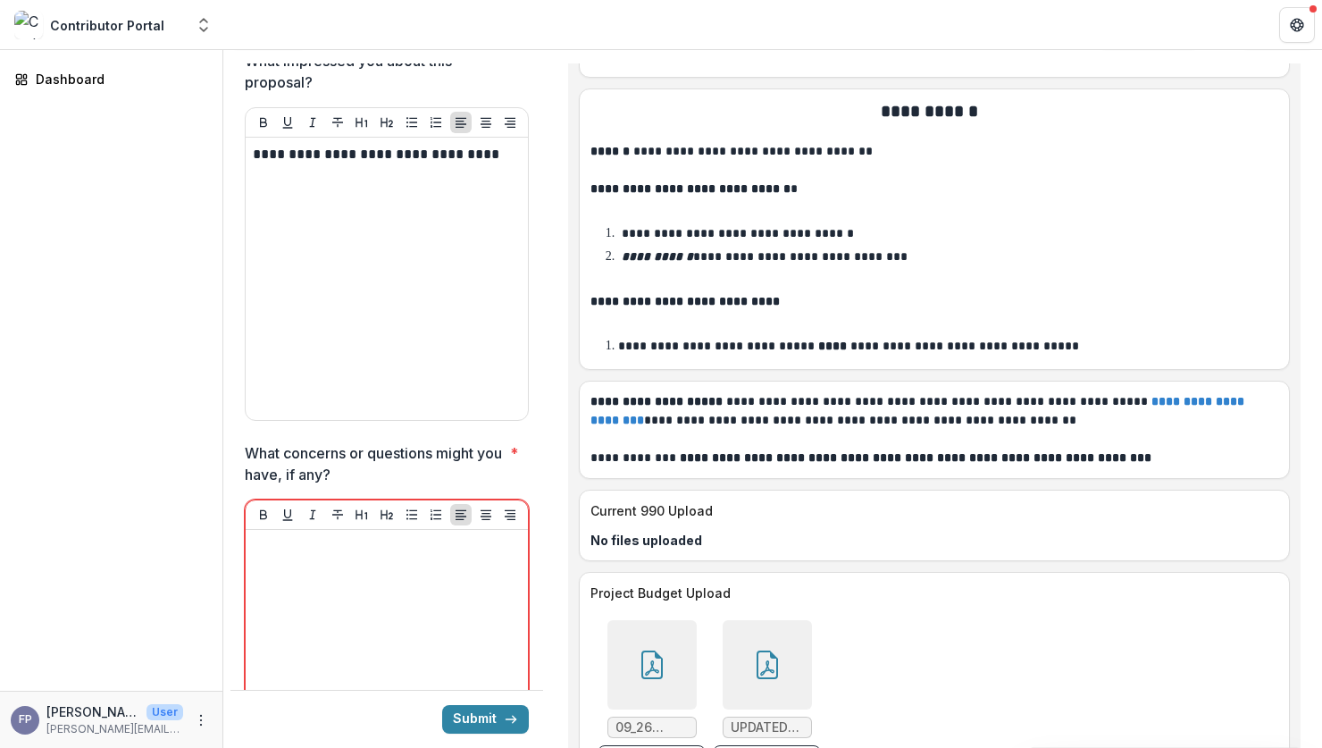
click at [1247, 613] on div "09_26 Note_ How IPMF Funds Will Be Applied.pdf Download UPDATED -2025 Inti Medi…" at bounding box center [934, 697] width 688 height 168
click at [1053, 643] on div "09_26 Note_ How IPMF Funds Will Be Applied.pdf Download UPDATED -2025 Inti Medi…" at bounding box center [858, 697] width 536 height 168
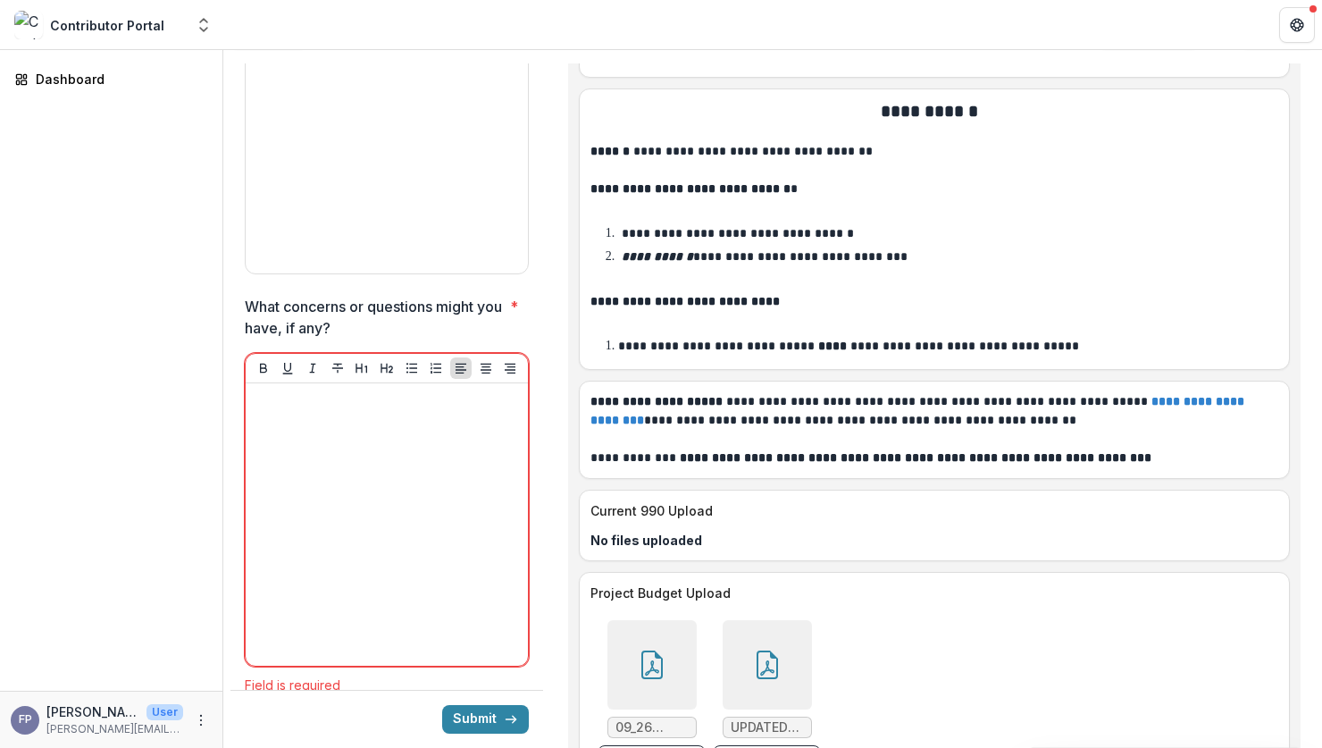
scroll to position [6627, 0]
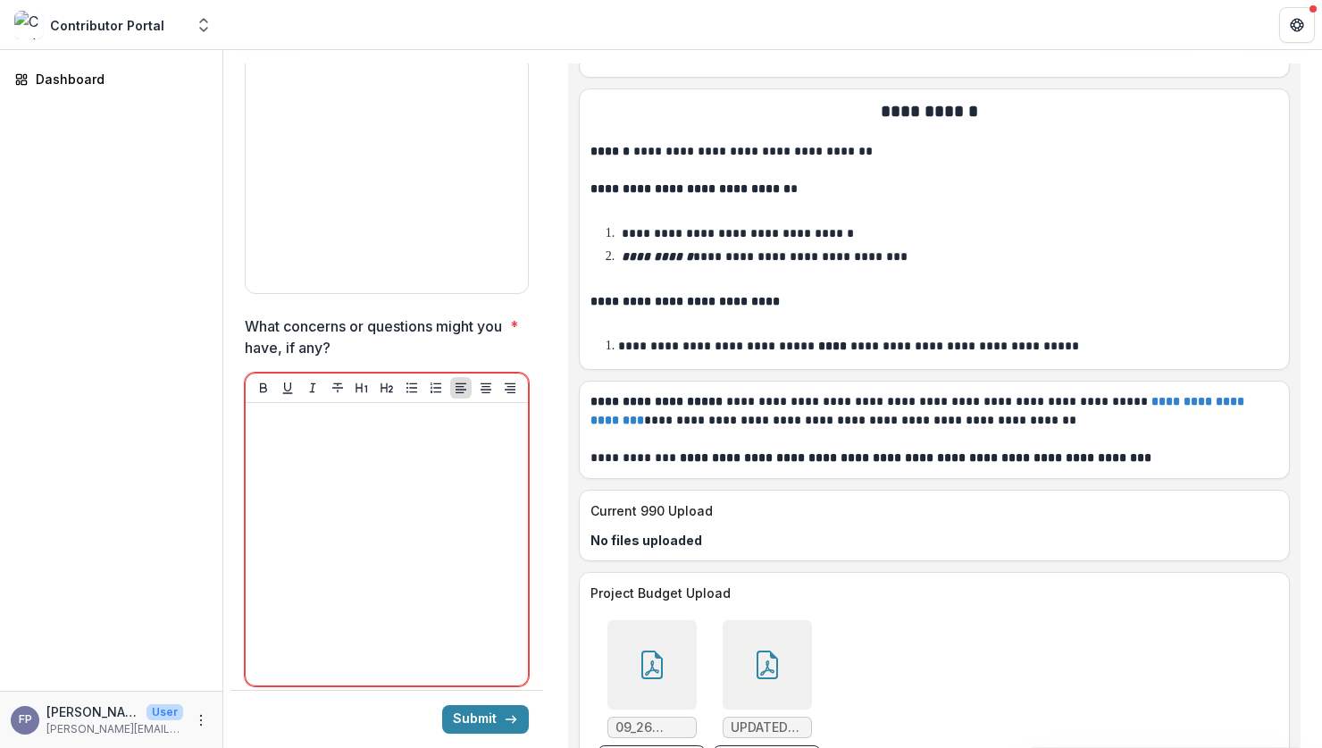
click at [426, 697] on div "Field is required" at bounding box center [387, 704] width 284 height 15
click at [742, 620] on div at bounding box center [767, 664] width 89 height 89
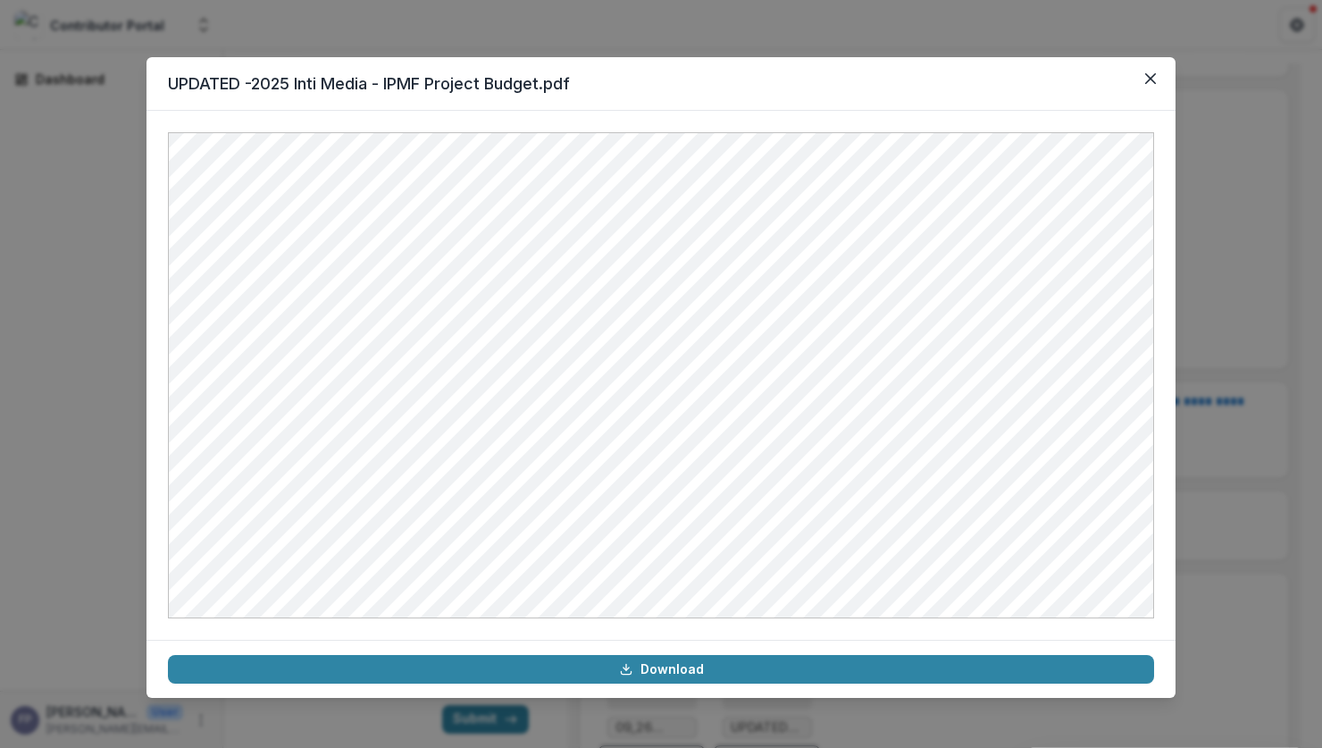
click at [1263, 561] on div "UPDATED -2025 Inti Media - IPMF Project Budget.pdf Download" at bounding box center [661, 374] width 1322 height 748
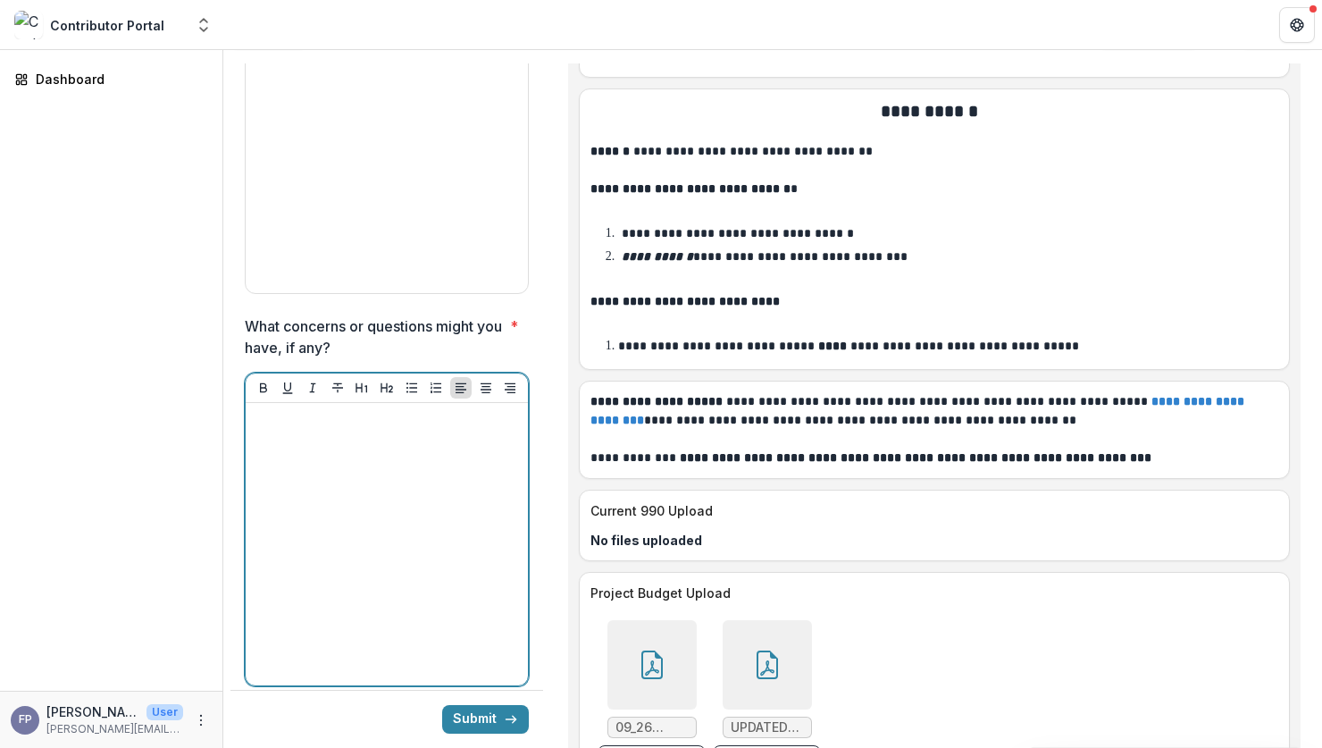
click at [282, 413] on div at bounding box center [387, 544] width 268 height 268
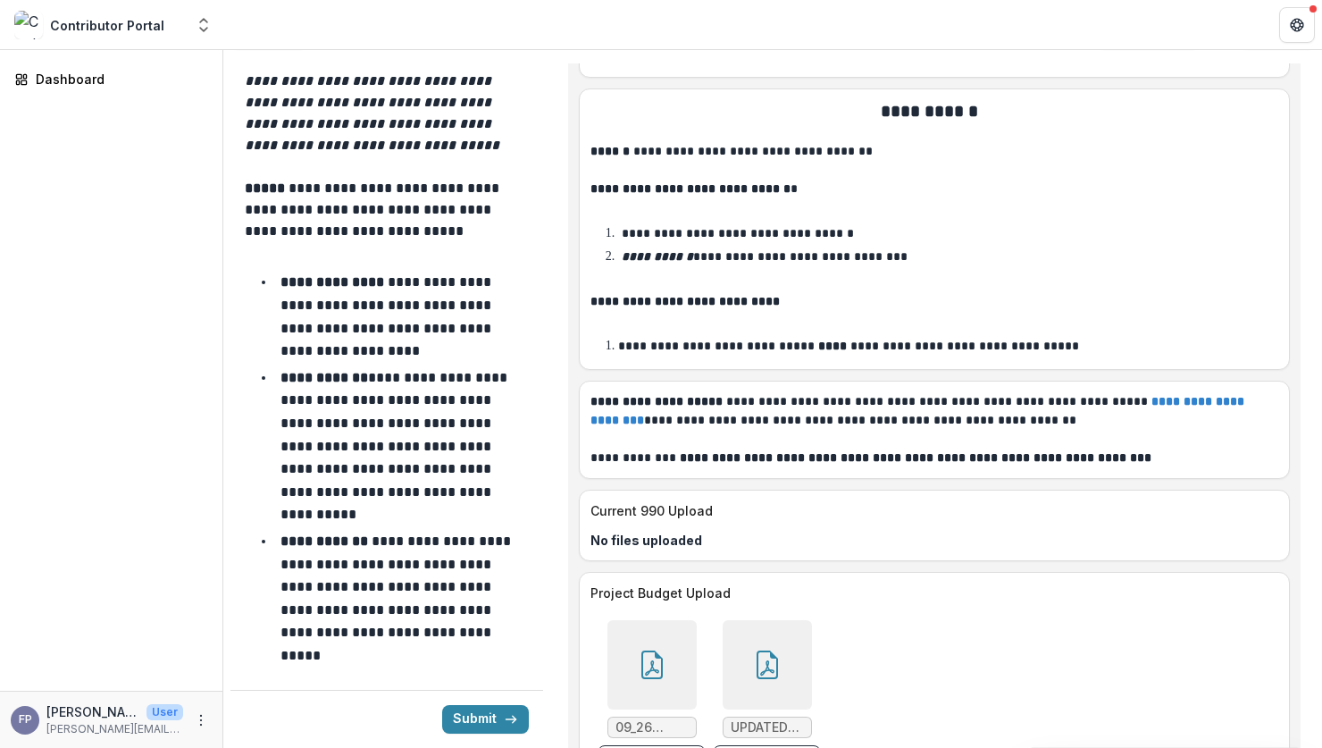
scroll to position [7350, 0]
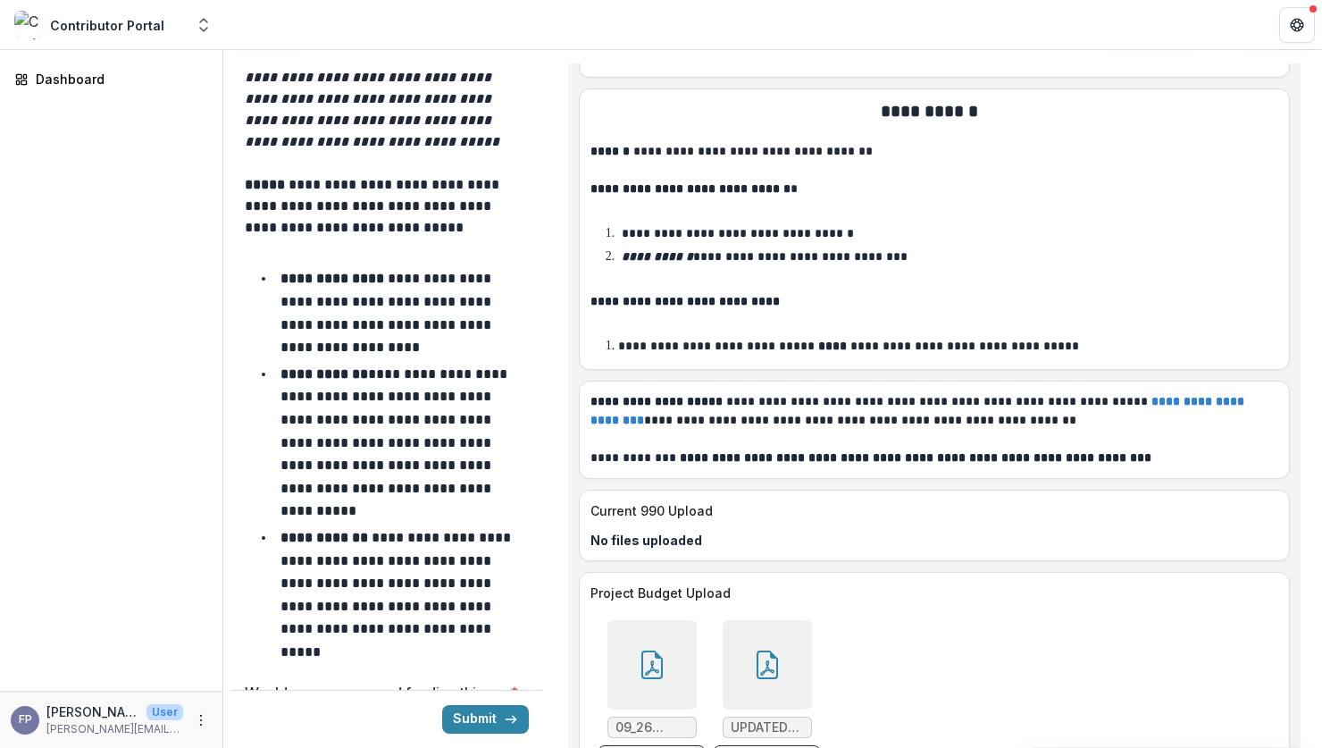
drag, startPoint x: 256, startPoint y: 604, endPoint x: 305, endPoint y: 609, distance: 48.5
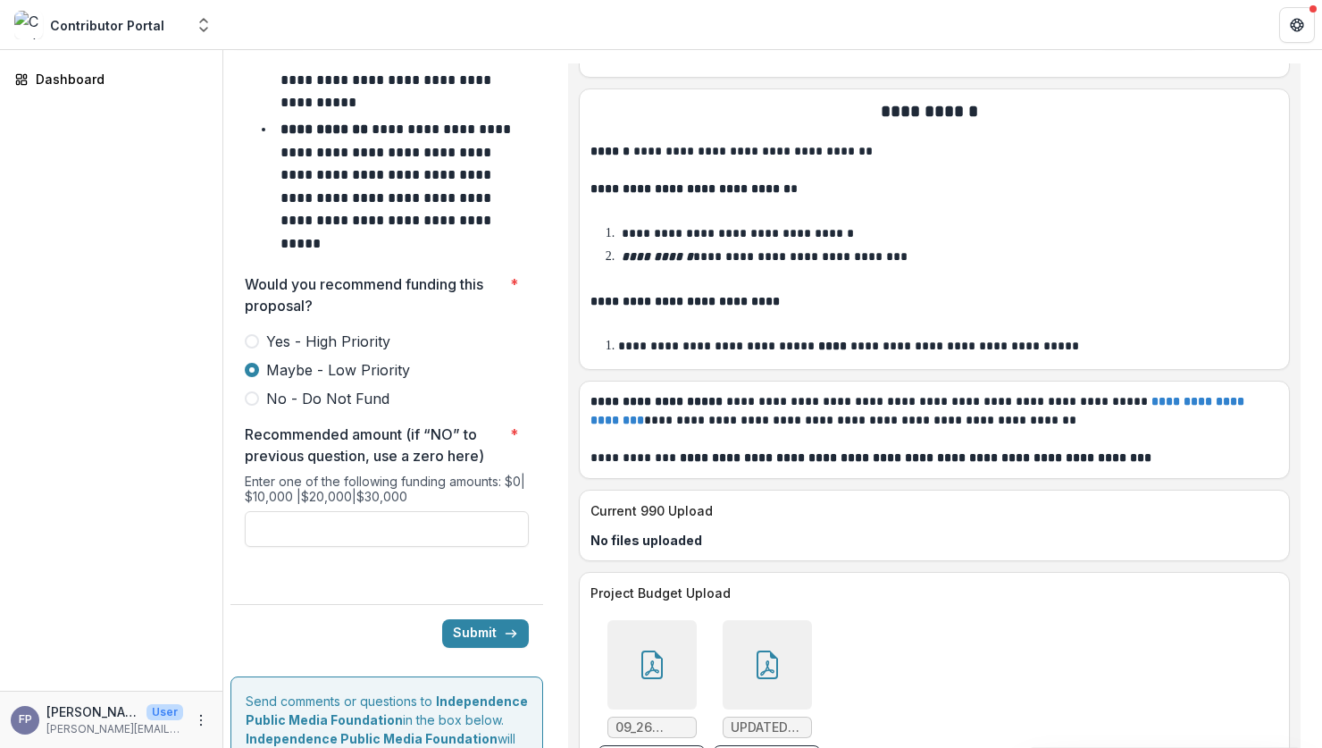
scroll to position [7741, 0]
click at [423, 510] on input "Recommended amount (if “NO” to previous question, use a zero here) *" at bounding box center [387, 528] width 284 height 36
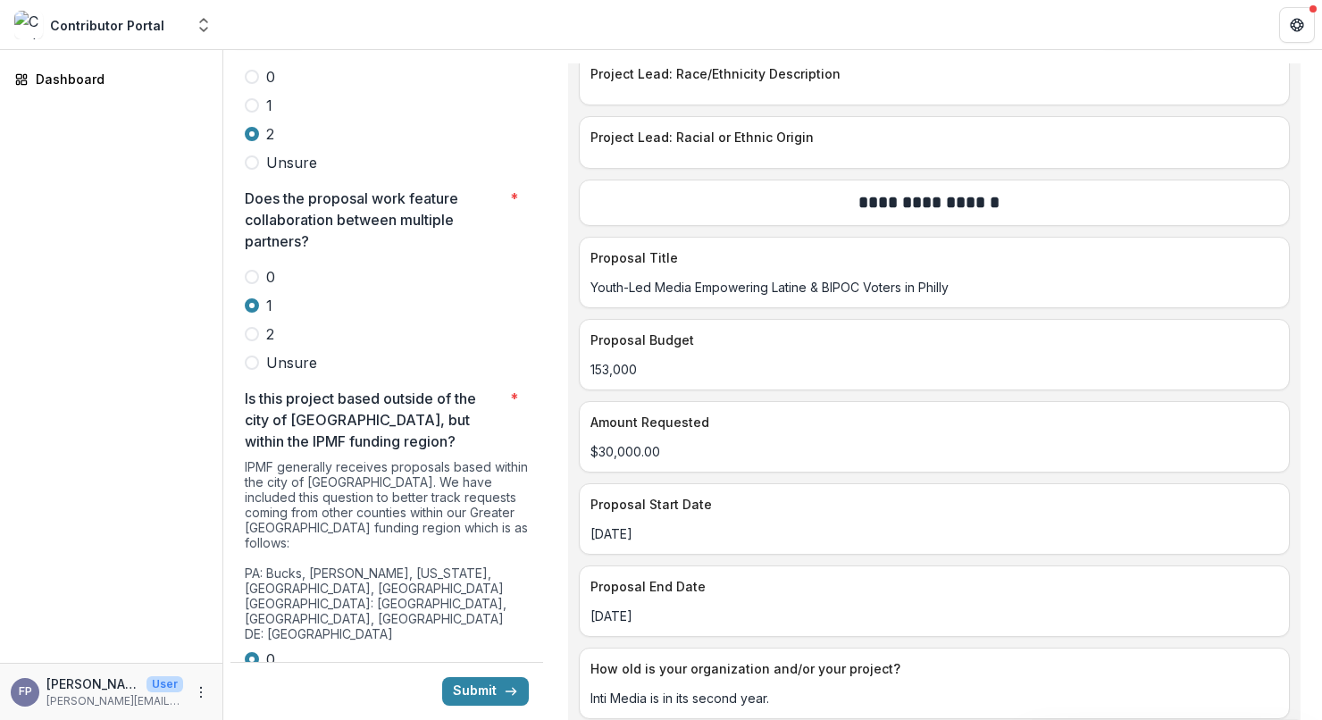
scroll to position [8067, 0]
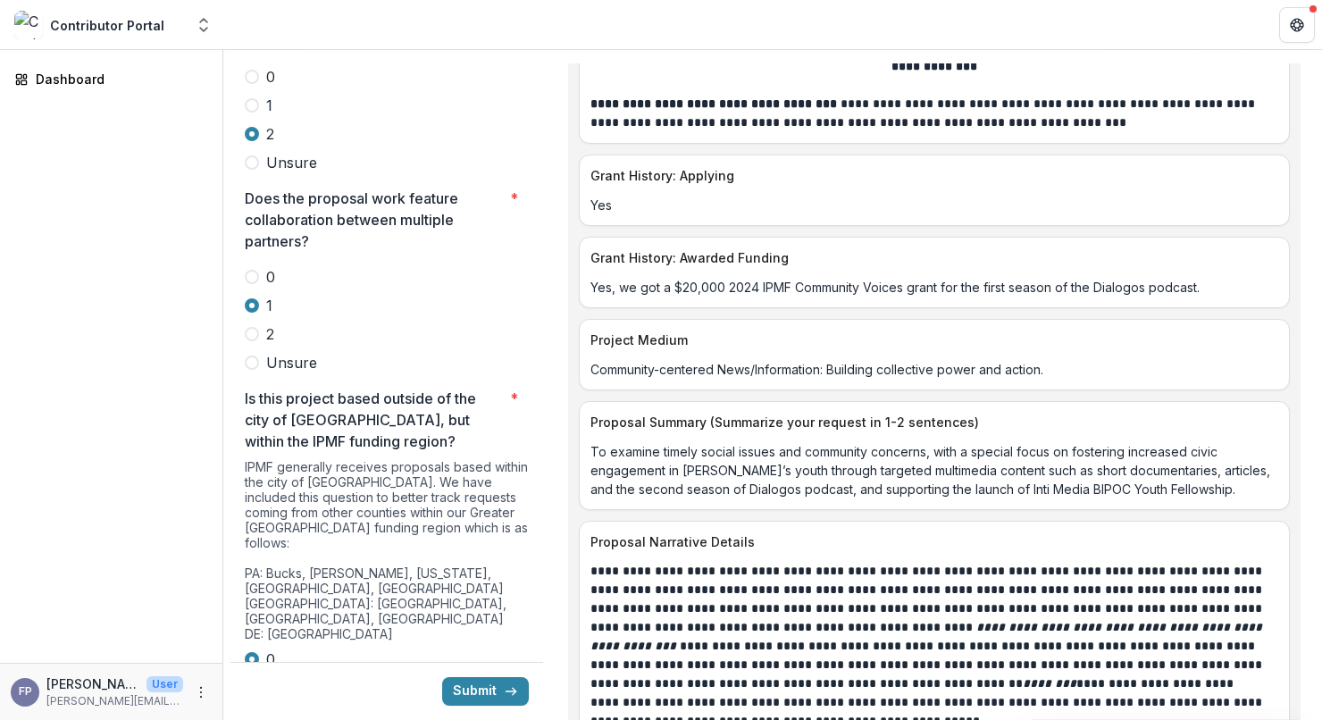
click at [124, 440] on div "Dashboard" at bounding box center [111, 356] width 222 height 613
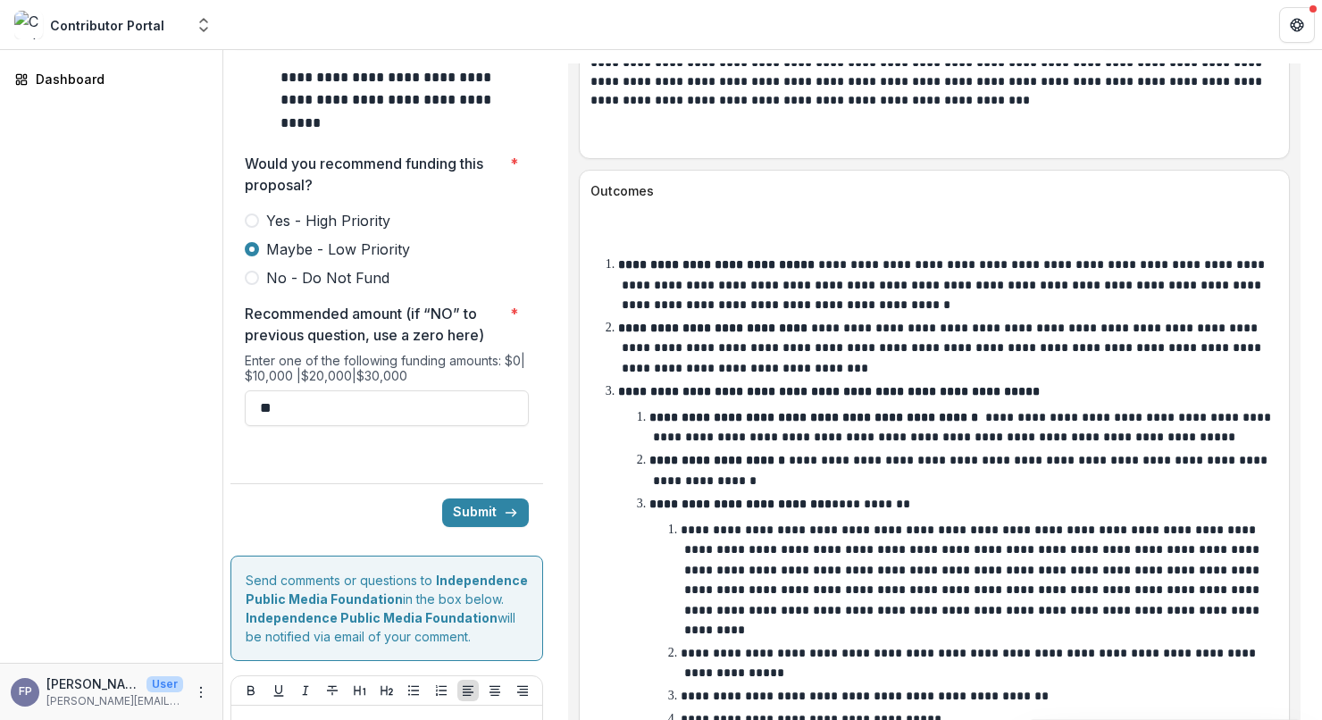
scroll to position [7860, 0]
click at [321, 391] on input "**" at bounding box center [387, 409] width 284 height 36
type input "*"
type input "*******"
click at [462, 499] on button "Submit" at bounding box center [485, 513] width 87 height 29
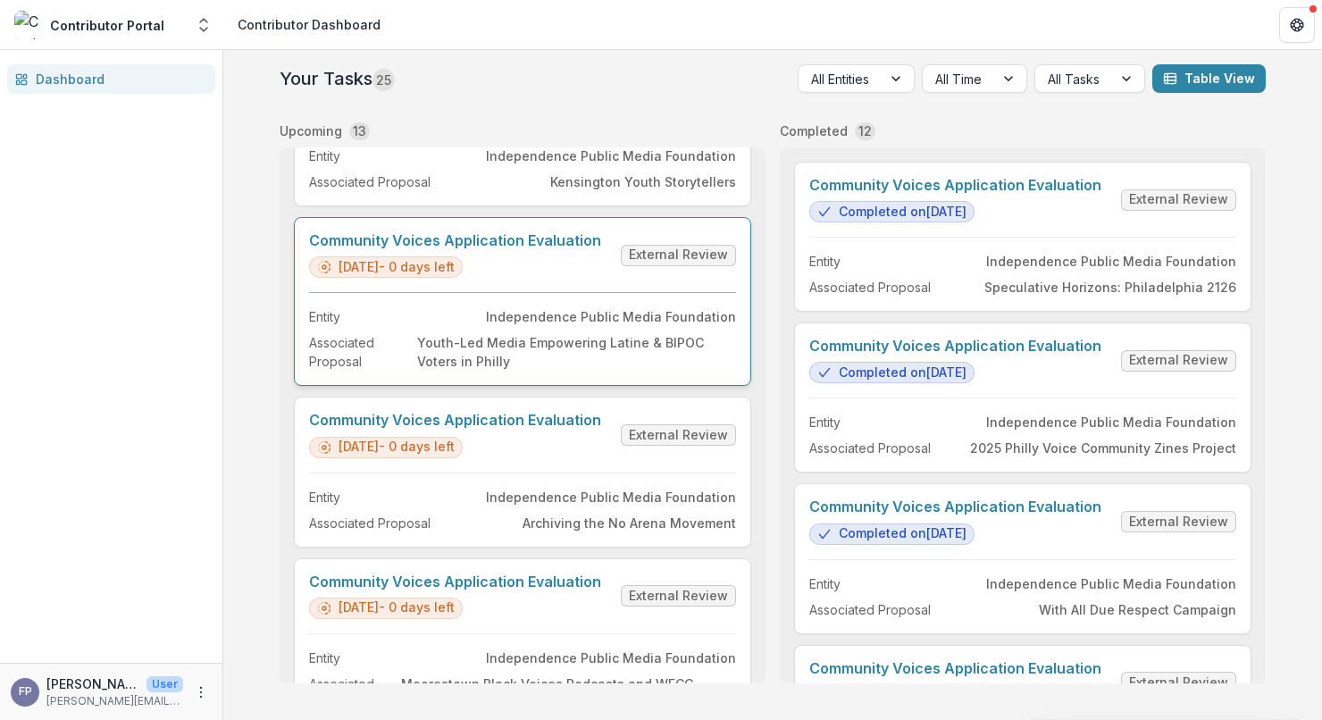
scroll to position [104, 0]
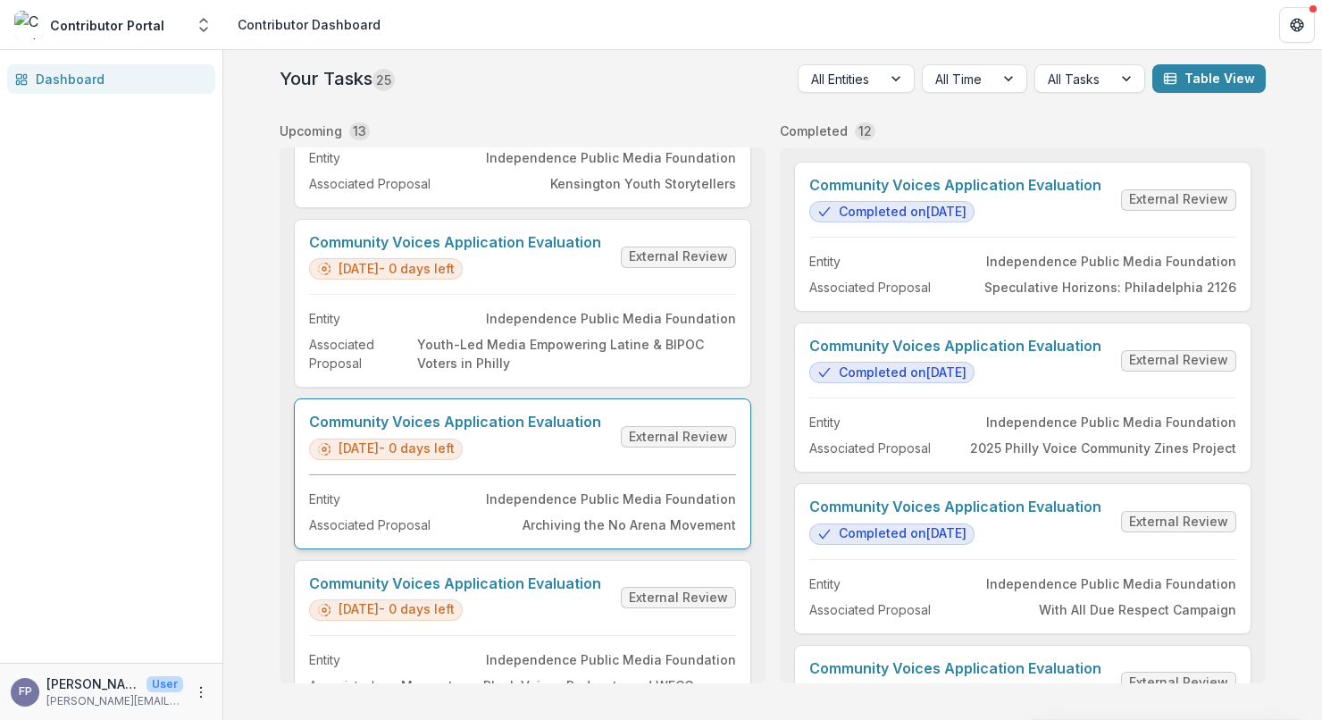
click at [550, 431] on link "Community Voices Application Evaluation" at bounding box center [455, 422] width 292 height 17
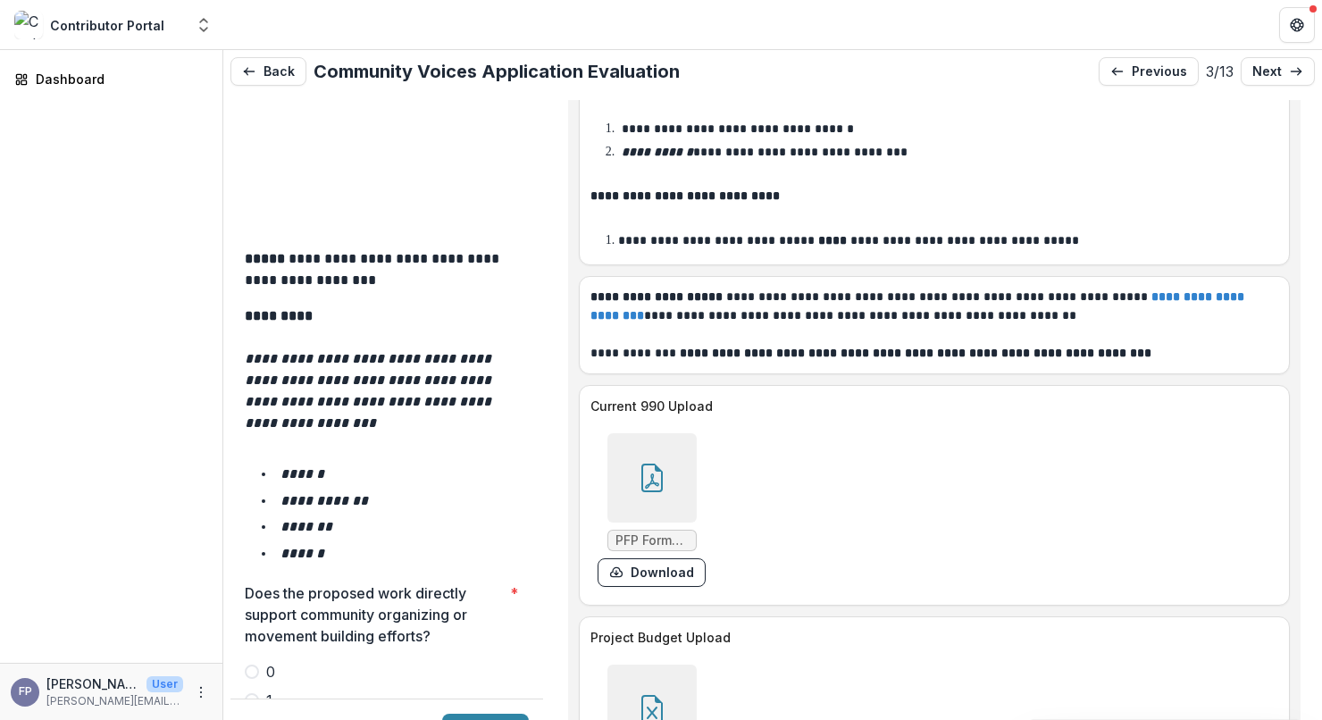
scroll to position [2819, 0]
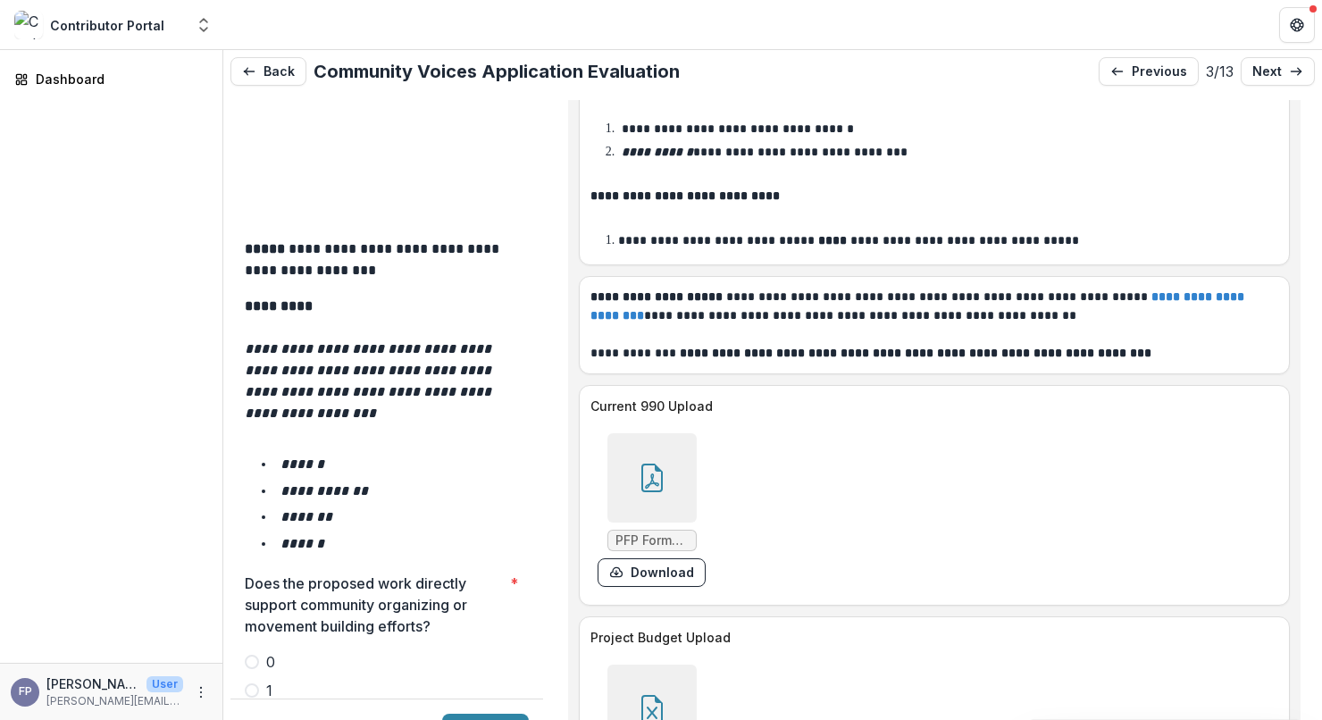
click at [255, 712] on span at bounding box center [252, 719] width 14 height 14
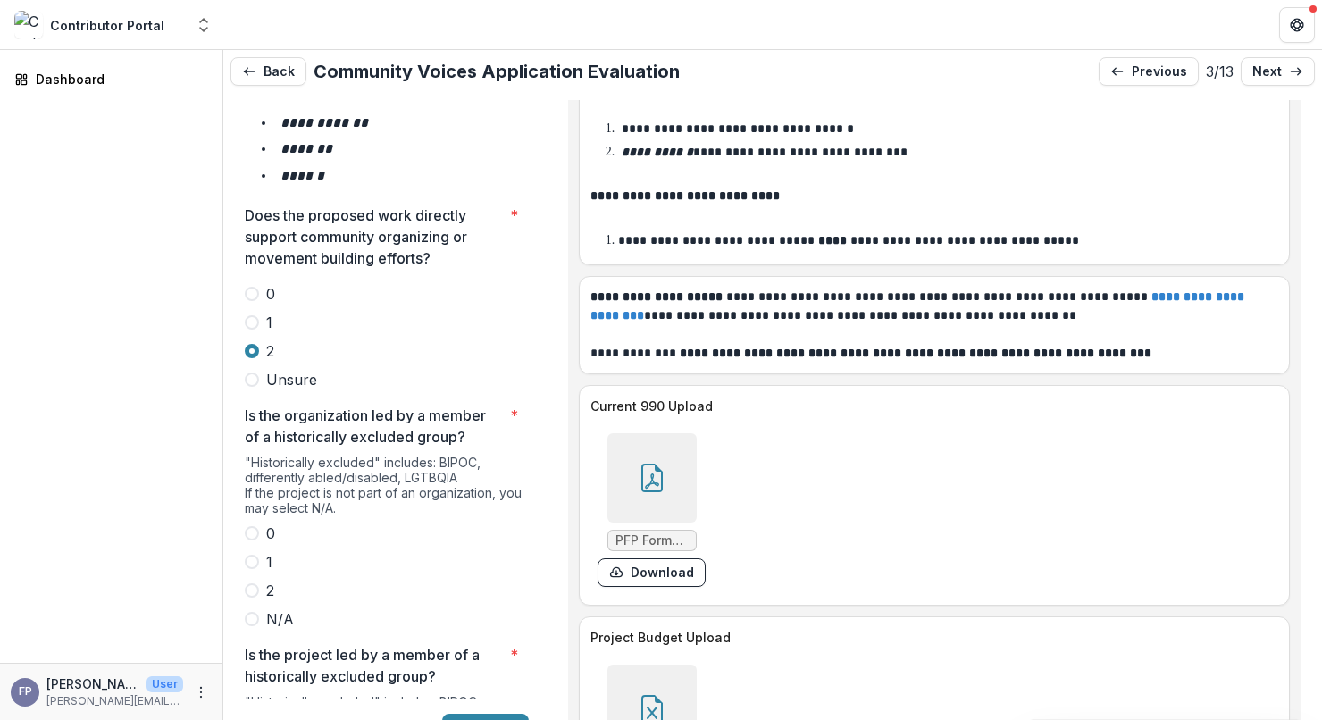
scroll to position [3189, 0]
click at [252, 553] on span at bounding box center [252, 560] width 14 height 14
click at [254, 582] on span at bounding box center [252, 589] width 14 height 14
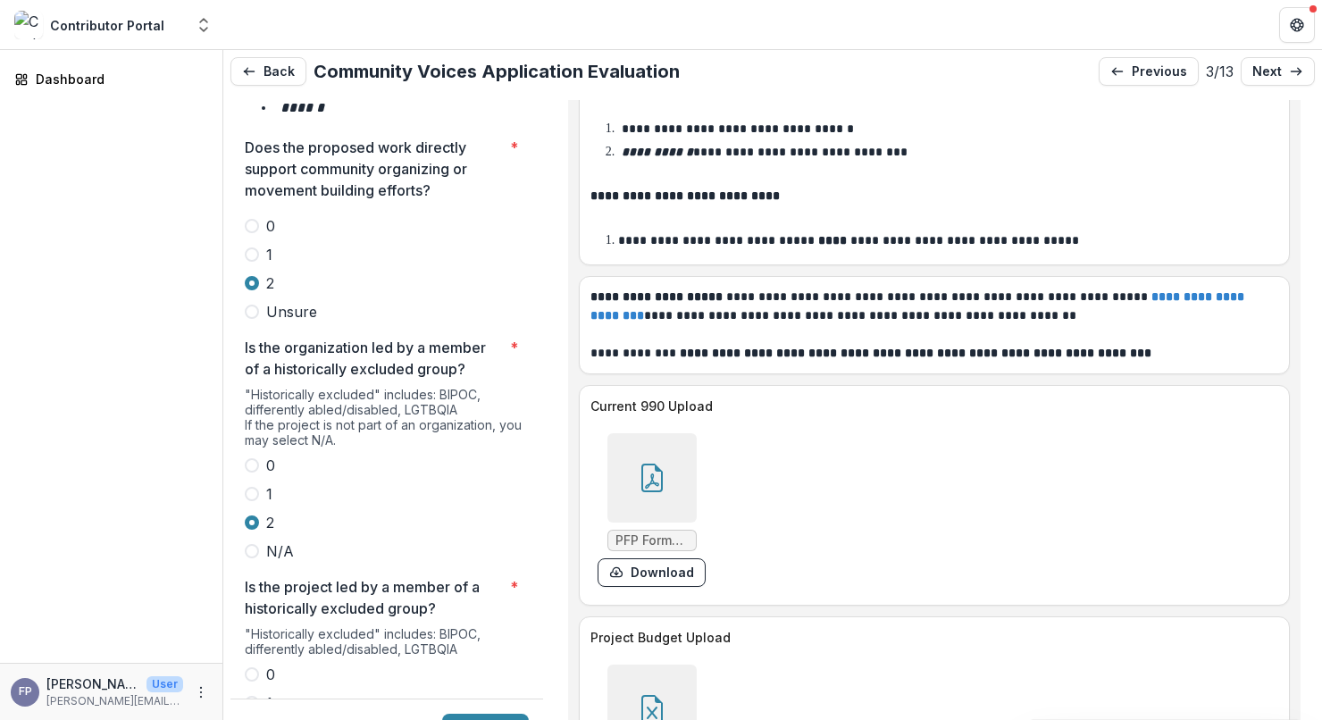
click at [251, 724] on span at bounding box center [252, 731] width 14 height 14
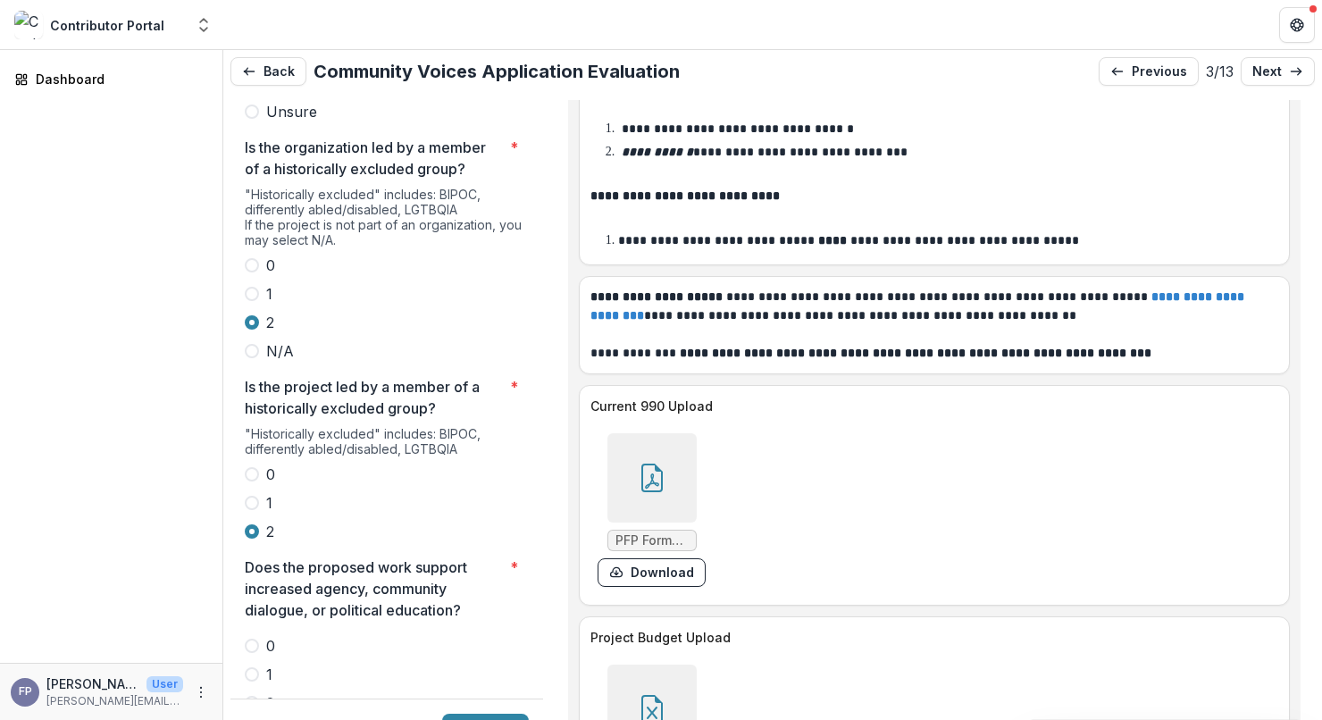
scroll to position [3456, 0]
drag, startPoint x: 257, startPoint y: 574, endPoint x: 339, endPoint y: 571, distance: 82.2
click at [259, 691] on label "2" at bounding box center [387, 701] width 284 height 21
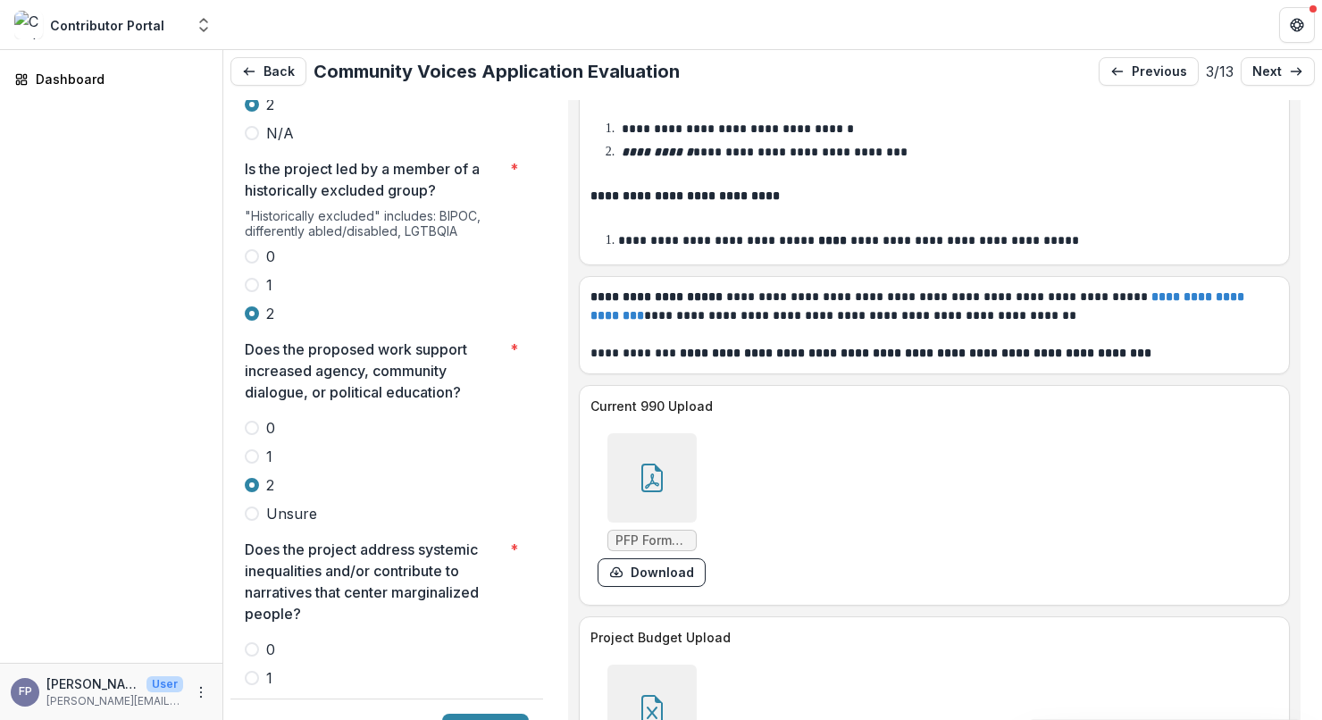
scroll to position [3676, 0]
drag, startPoint x: 255, startPoint y: 550, endPoint x: 320, endPoint y: 562, distance: 66.2
click at [255, 668] on span at bounding box center [252, 675] width 14 height 14
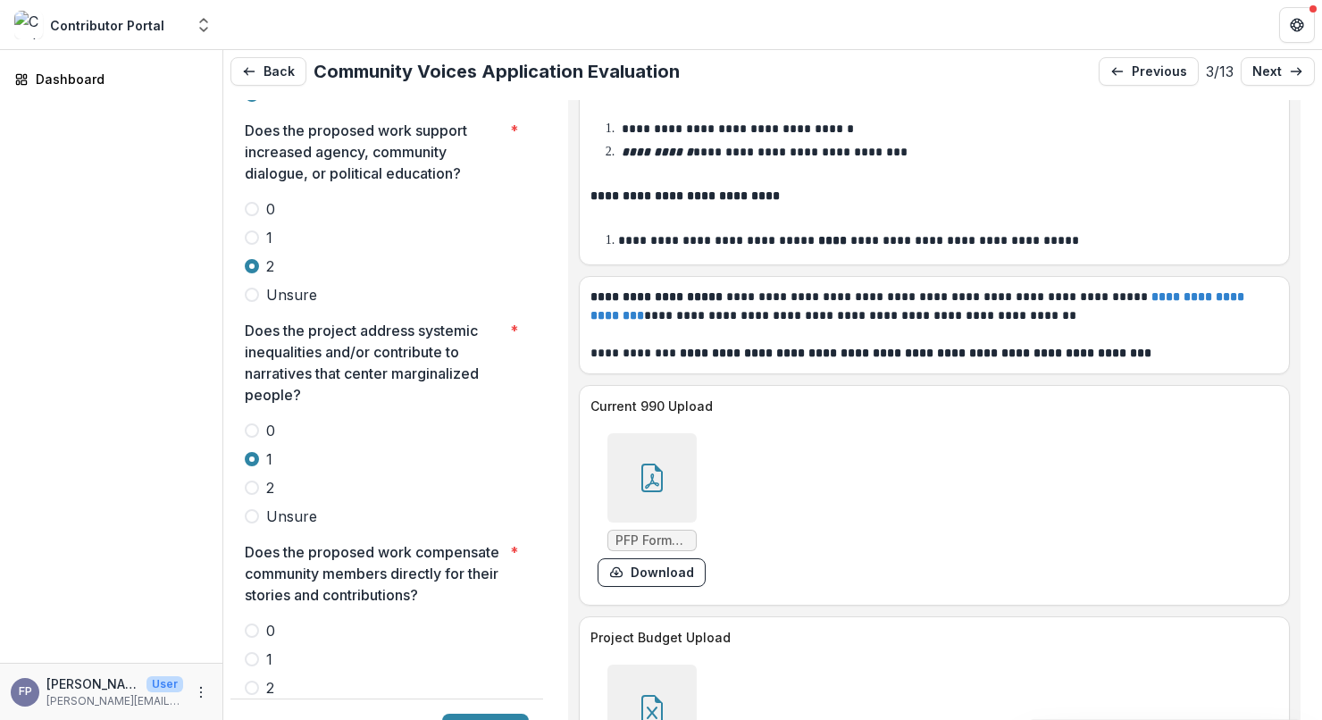
scroll to position [3895, 0]
click at [681, 665] on div at bounding box center [651, 709] width 89 height 89
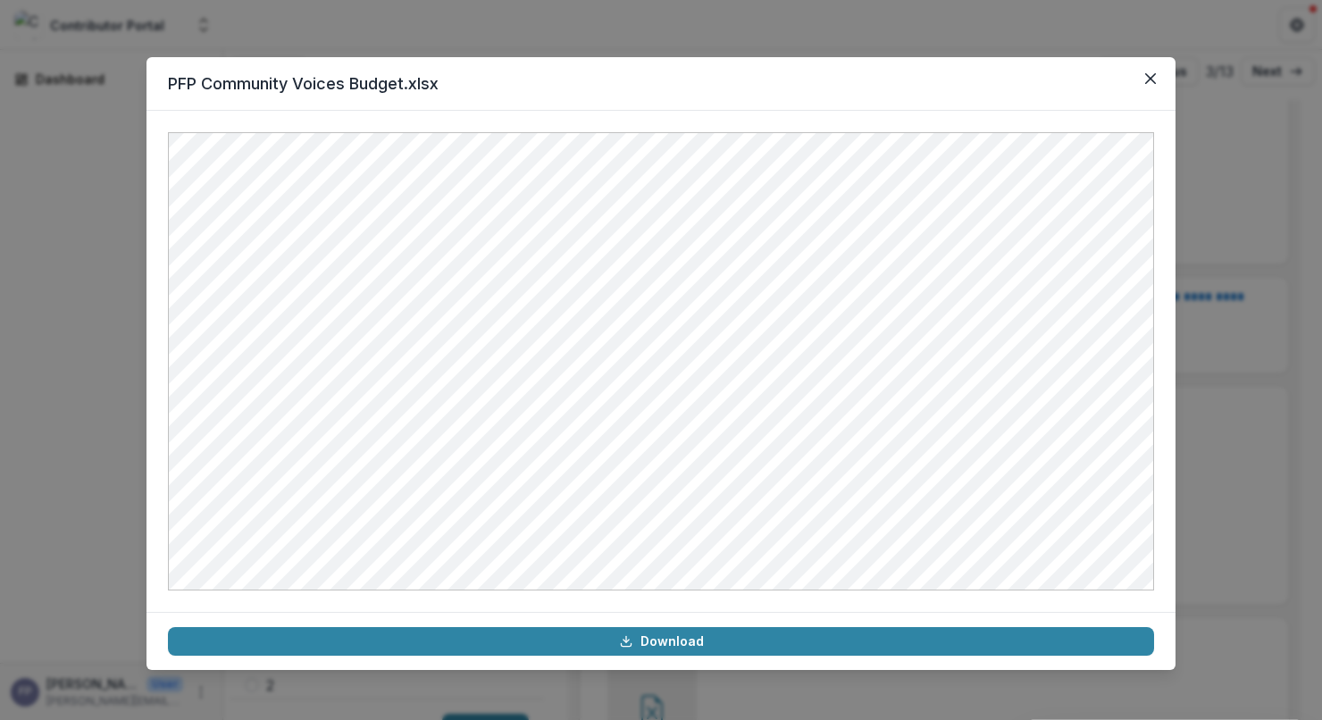
click at [1244, 611] on div "PFP Community Voices Budget.xlsx Download" at bounding box center [661, 360] width 1322 height 720
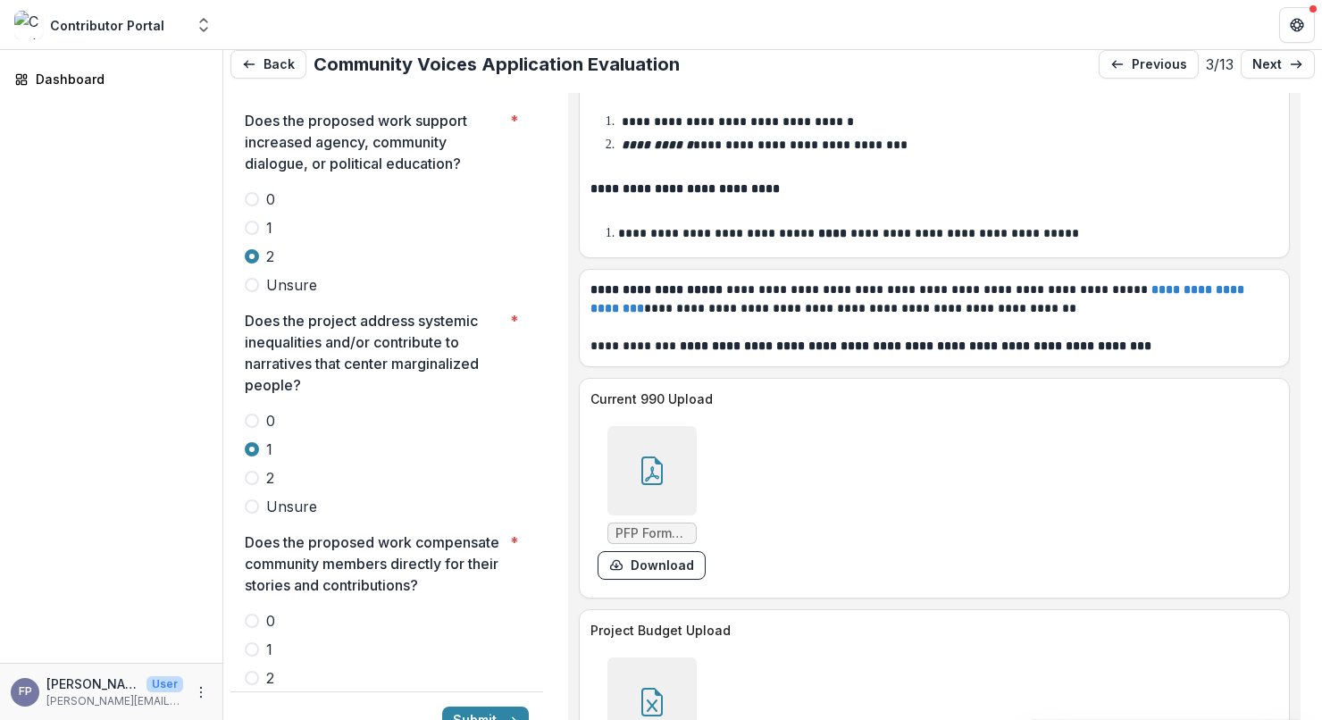
click at [254, 614] on span at bounding box center [252, 621] width 14 height 14
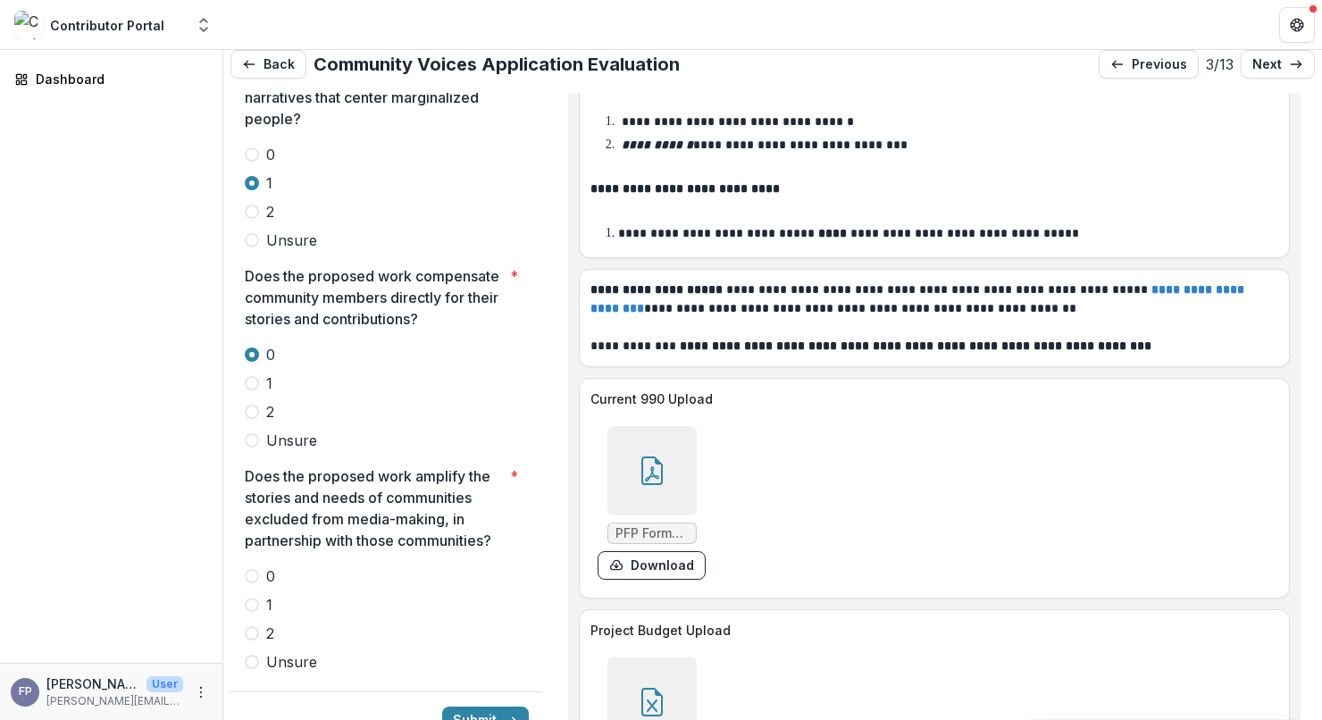
scroll to position [4166, 0]
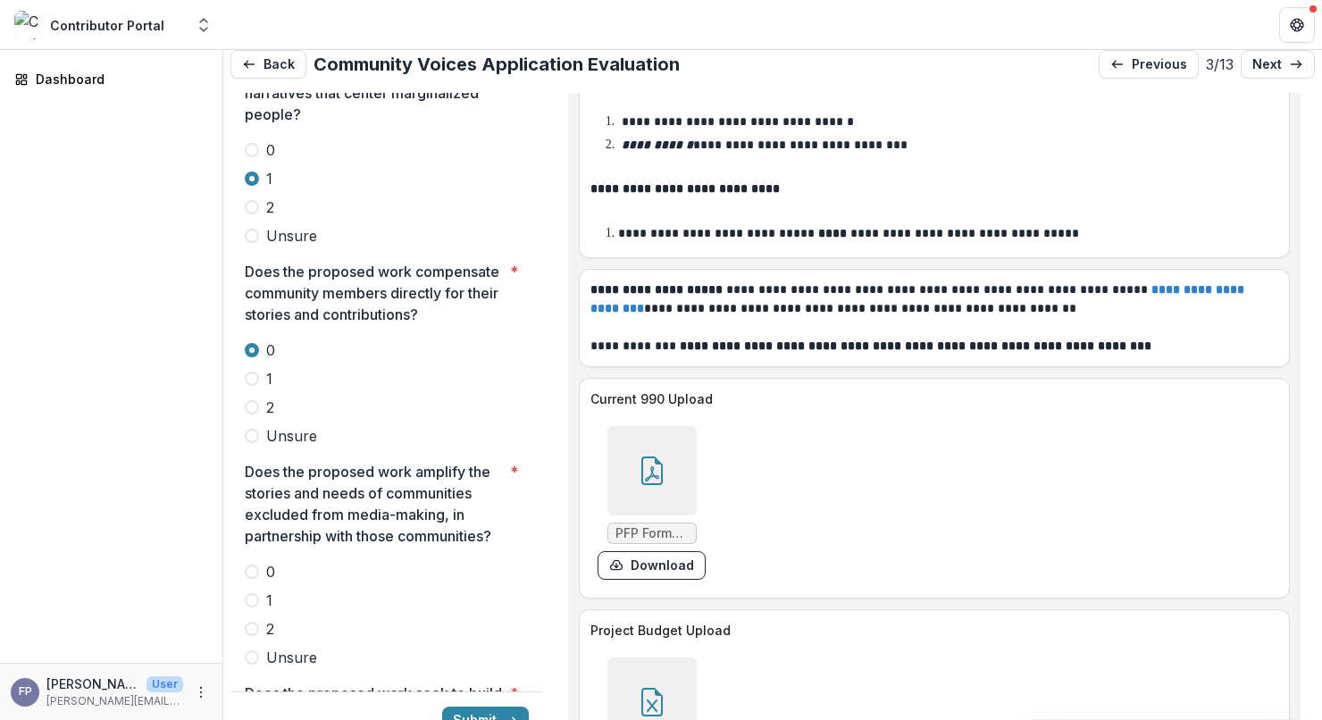
click at [259, 618] on label "2" at bounding box center [387, 628] width 284 height 21
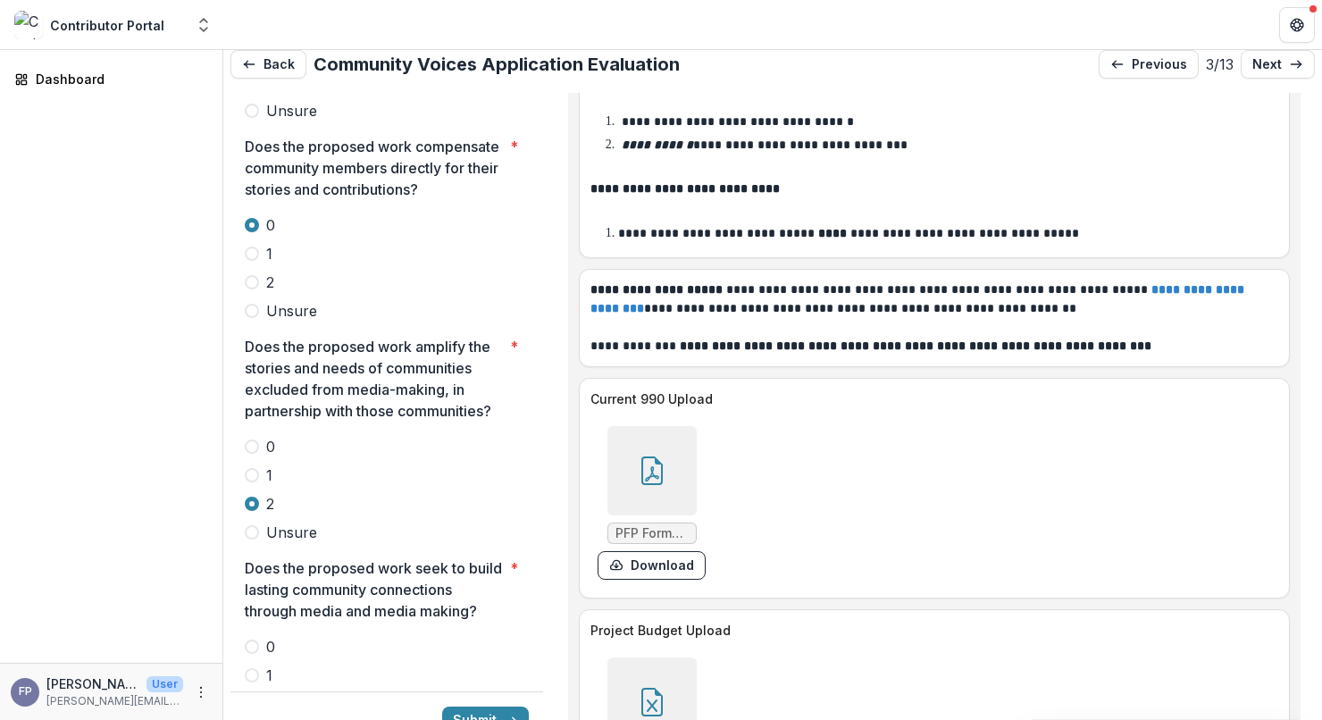
scroll to position [4293, 0]
click at [255, 694] on span at bounding box center [252, 701] width 14 height 14
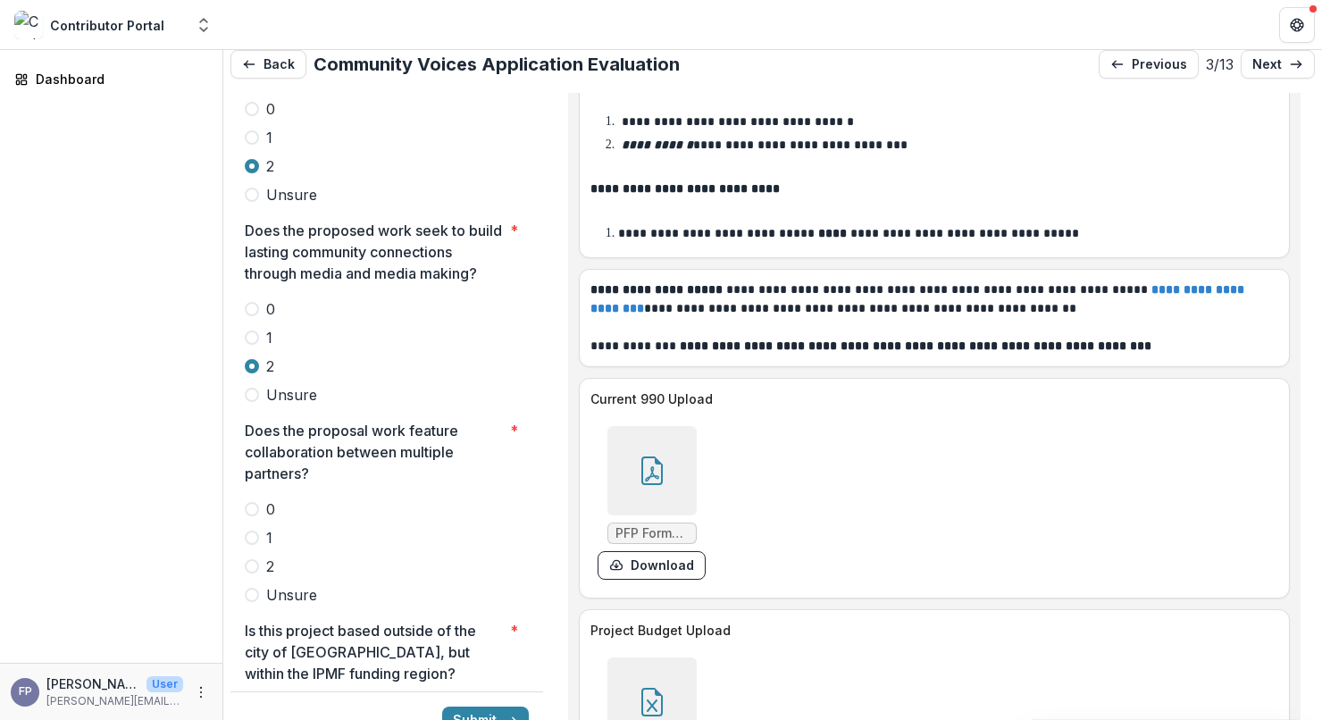
scroll to position [4629, 0]
click at [255, 558] on span at bounding box center [252, 565] width 14 height 14
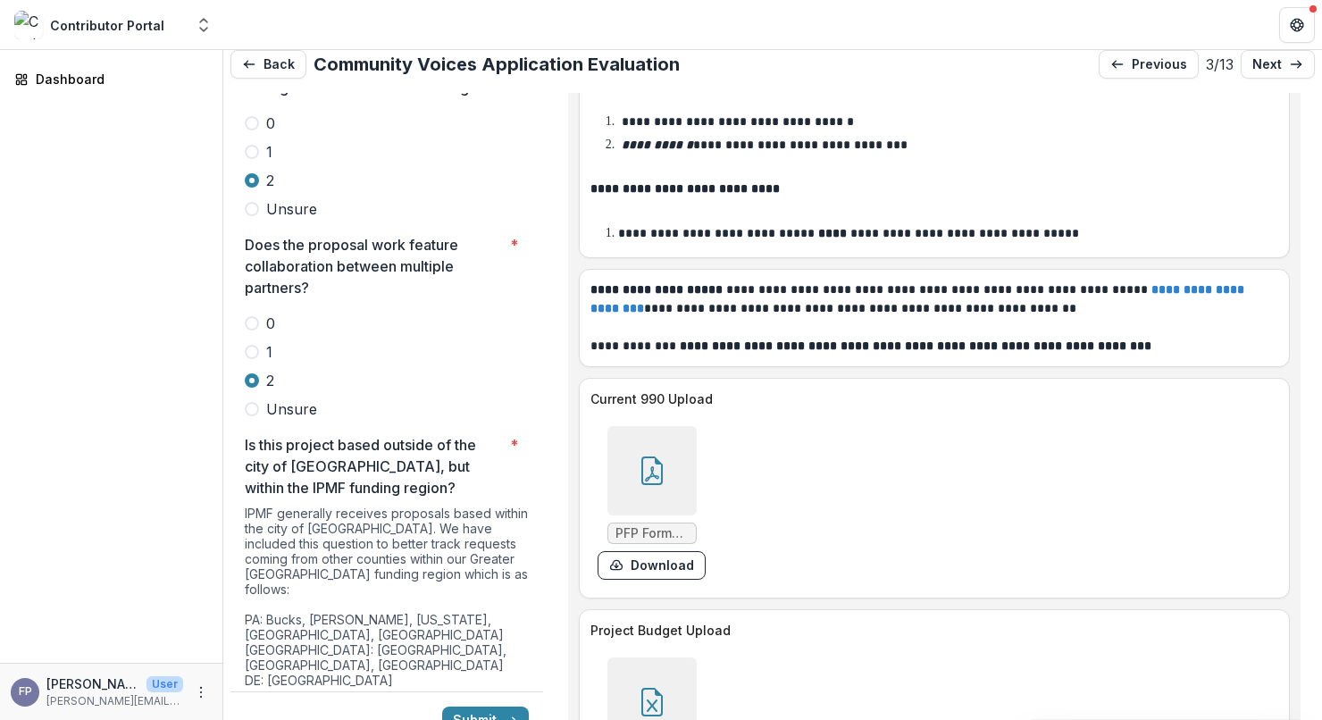
scroll to position [4823, 0]
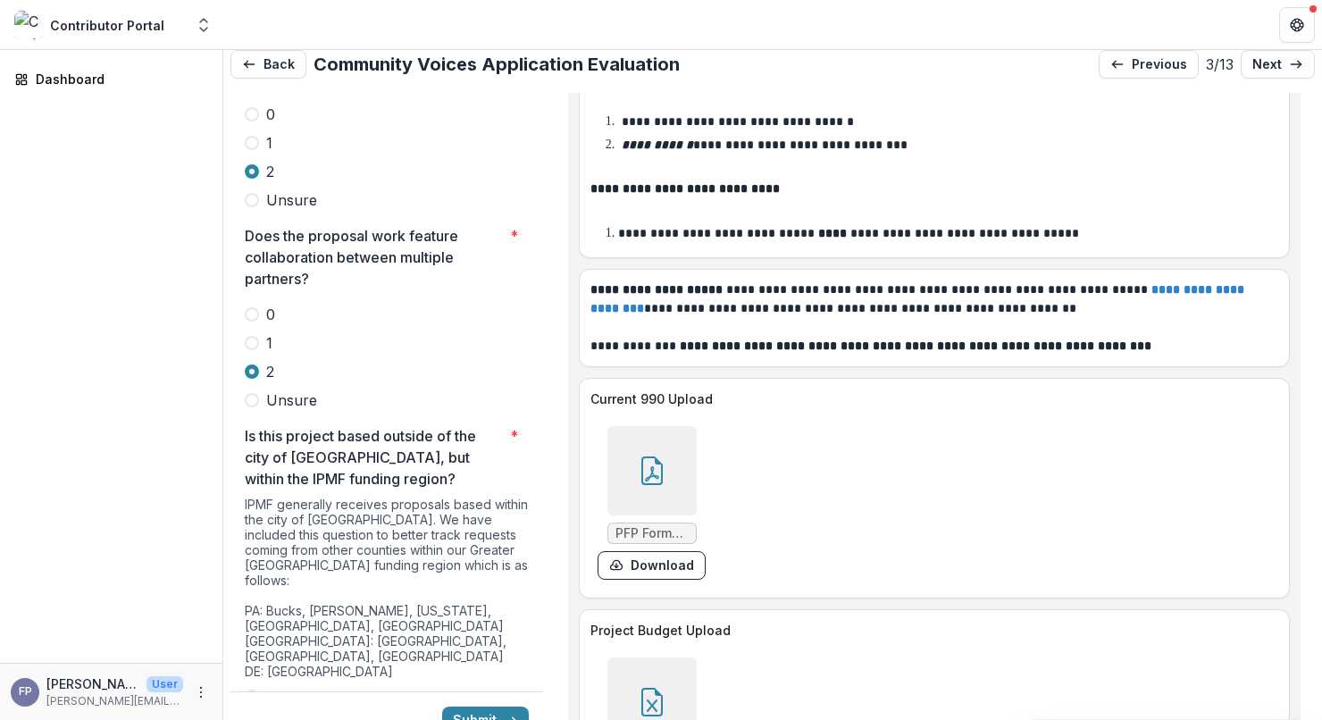
drag, startPoint x: 256, startPoint y: 578, endPoint x: 465, endPoint y: 581, distance: 208.2
click at [256, 690] on span at bounding box center [252, 697] width 14 height 14
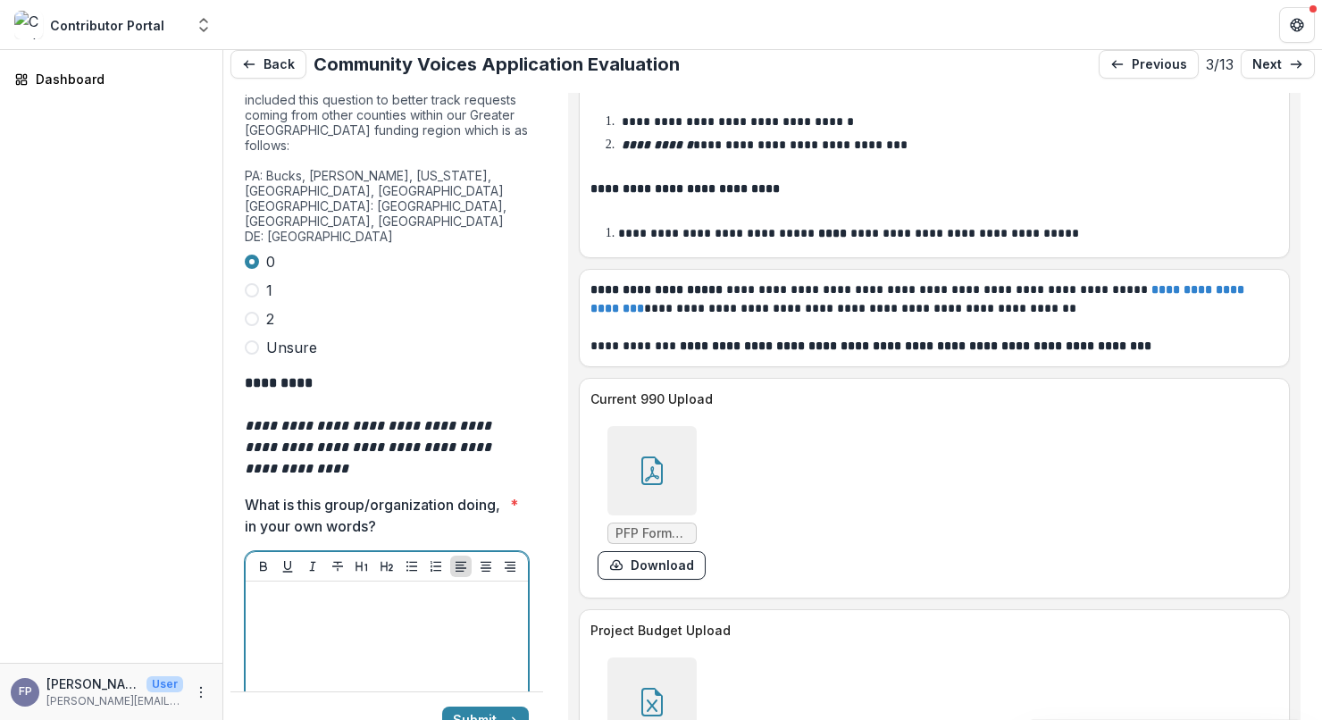
scroll to position [5254, 0]
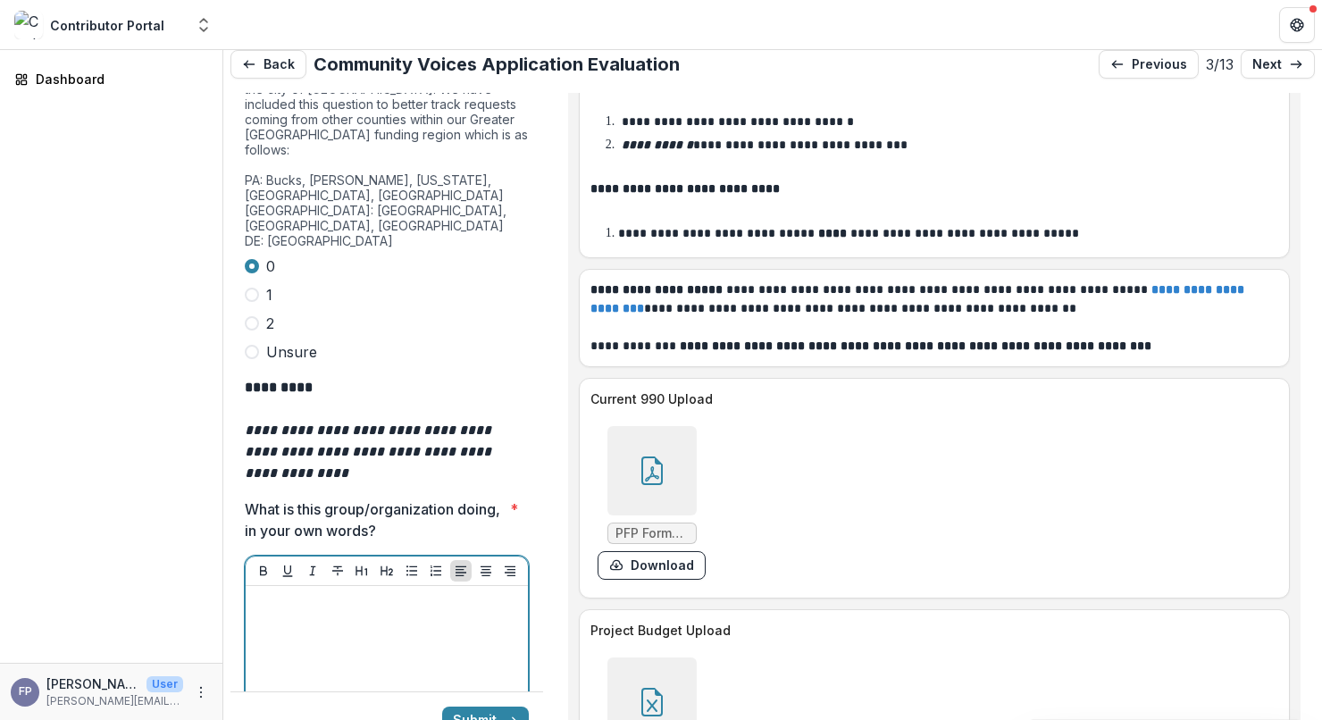
click at [456, 593] on div at bounding box center [387, 727] width 268 height 268
click at [283, 593] on p "**********" at bounding box center [384, 612] width 263 height 39
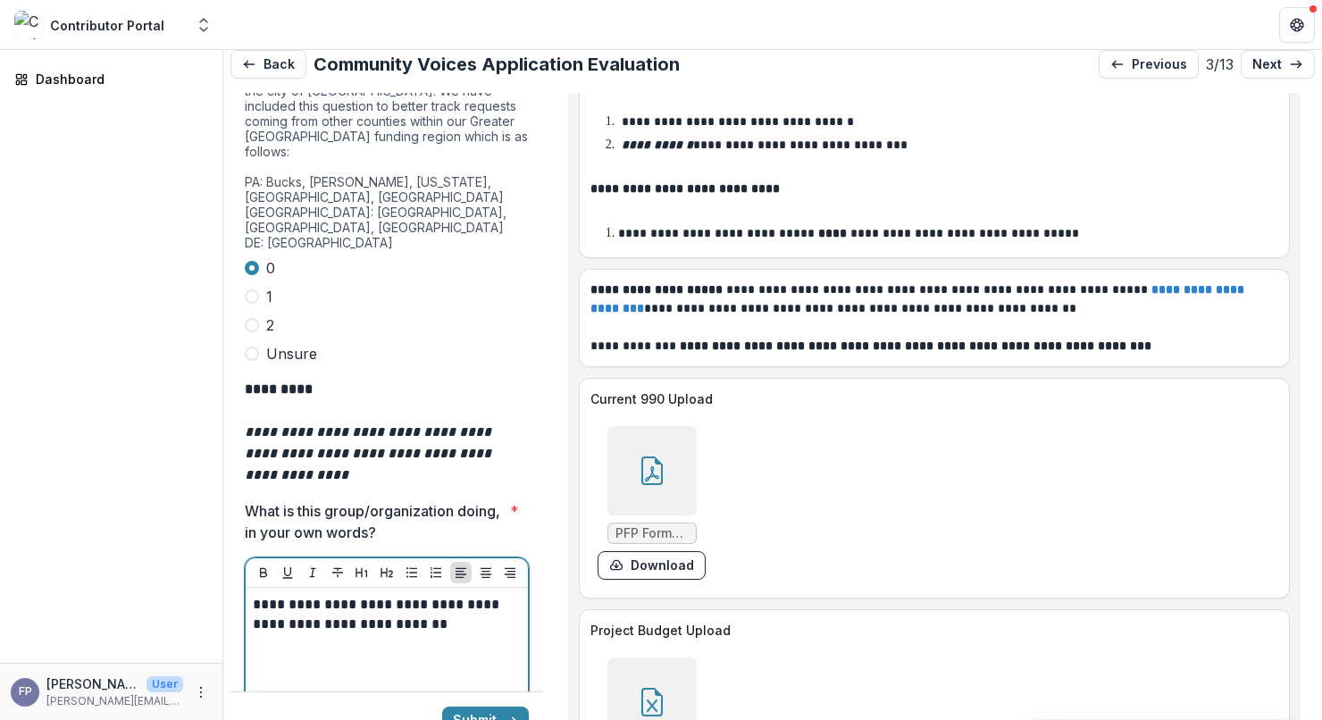
click at [255, 595] on p "**********" at bounding box center [384, 614] width 263 height 39
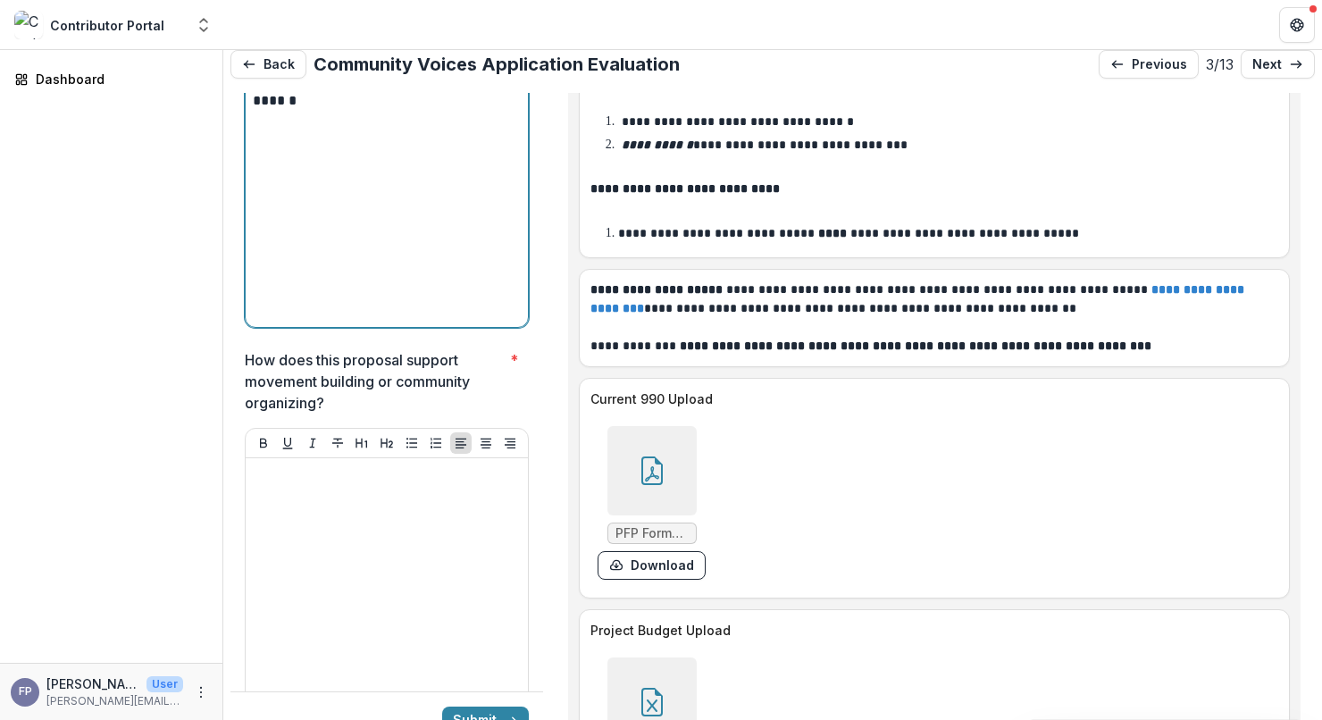
scroll to position [5798, 0]
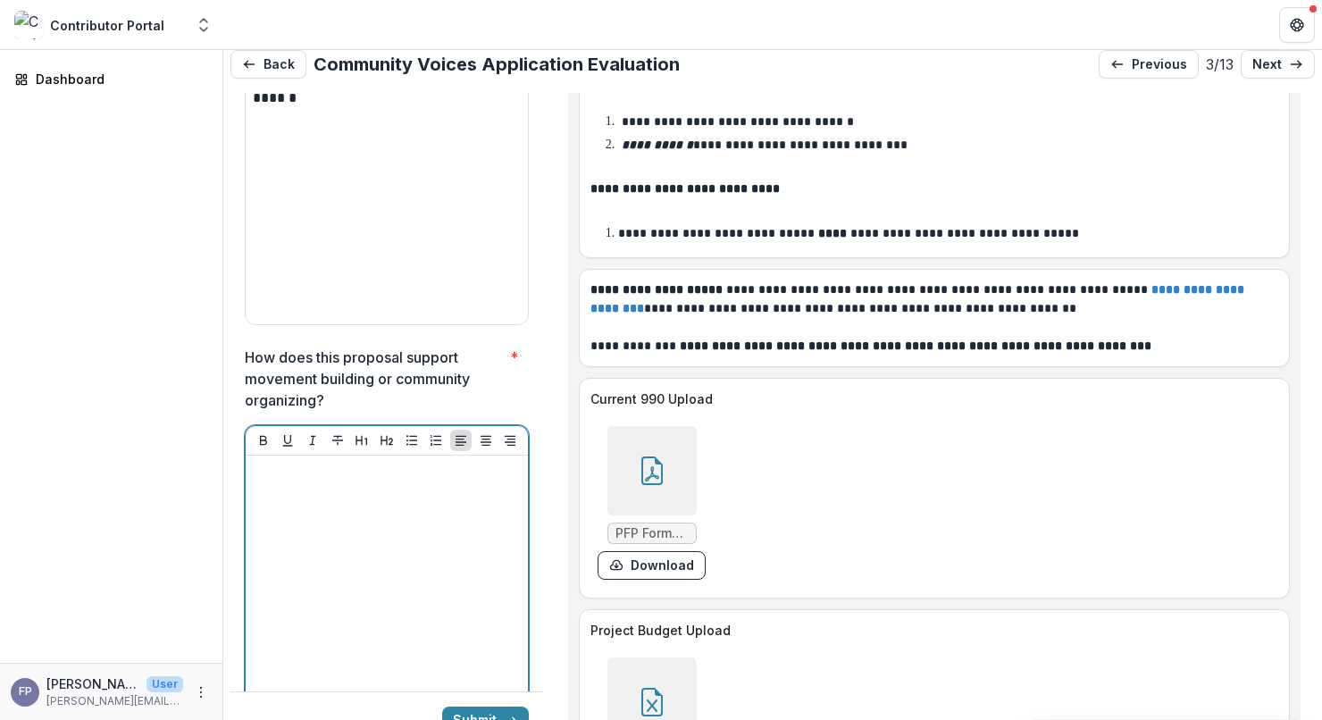
click at [299, 507] on div at bounding box center [387, 597] width 268 height 268
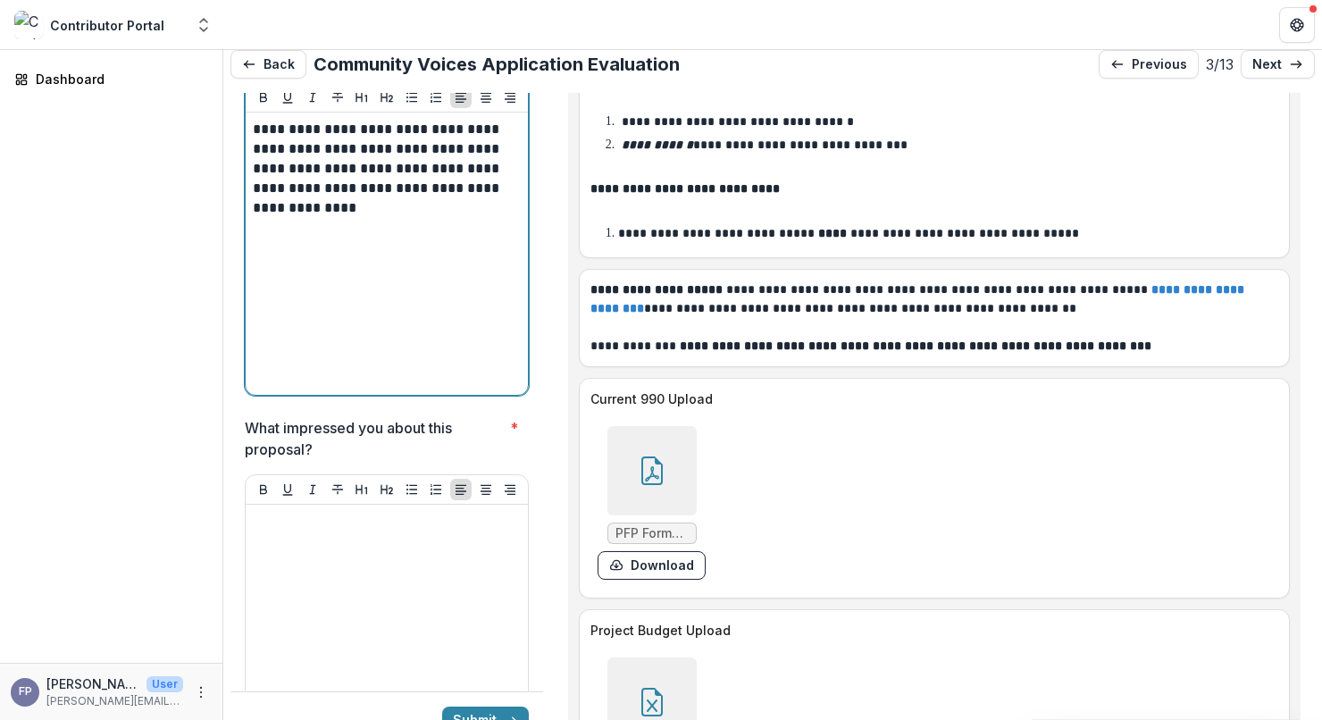
scroll to position [6142, 0]
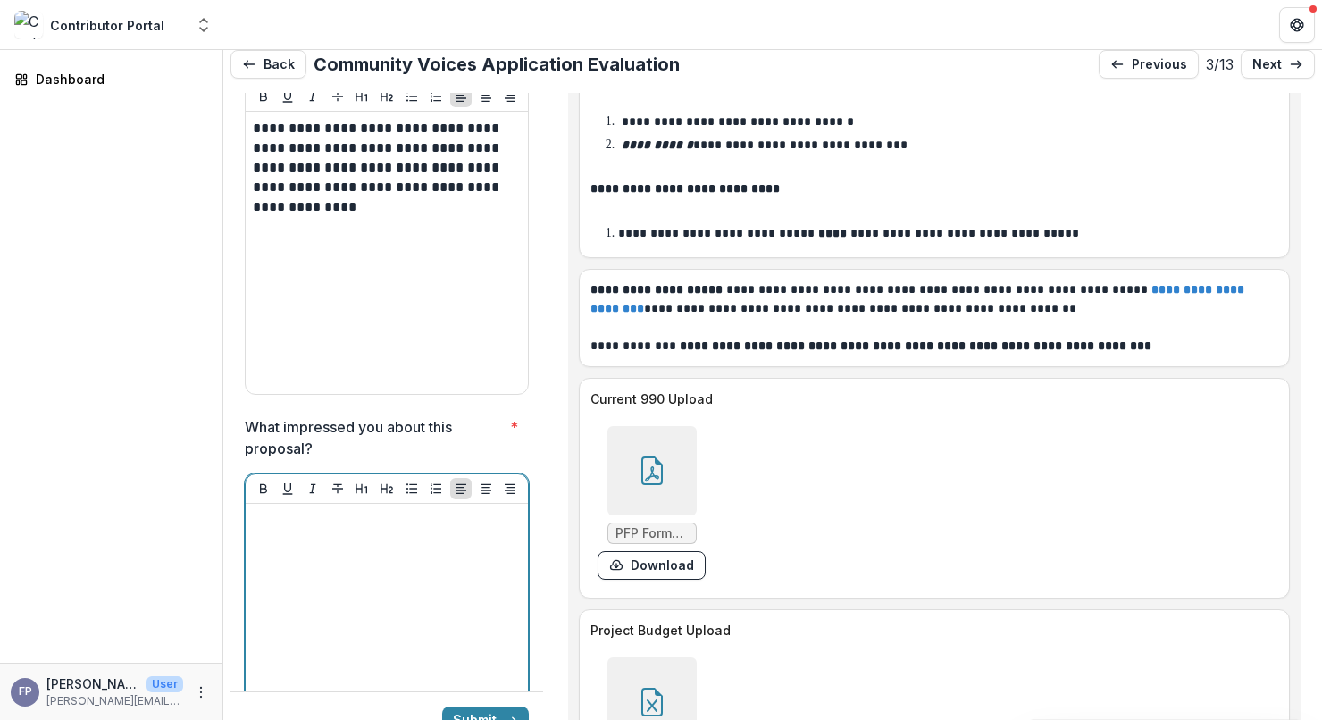
click at [425, 511] on p at bounding box center [387, 521] width 268 height 20
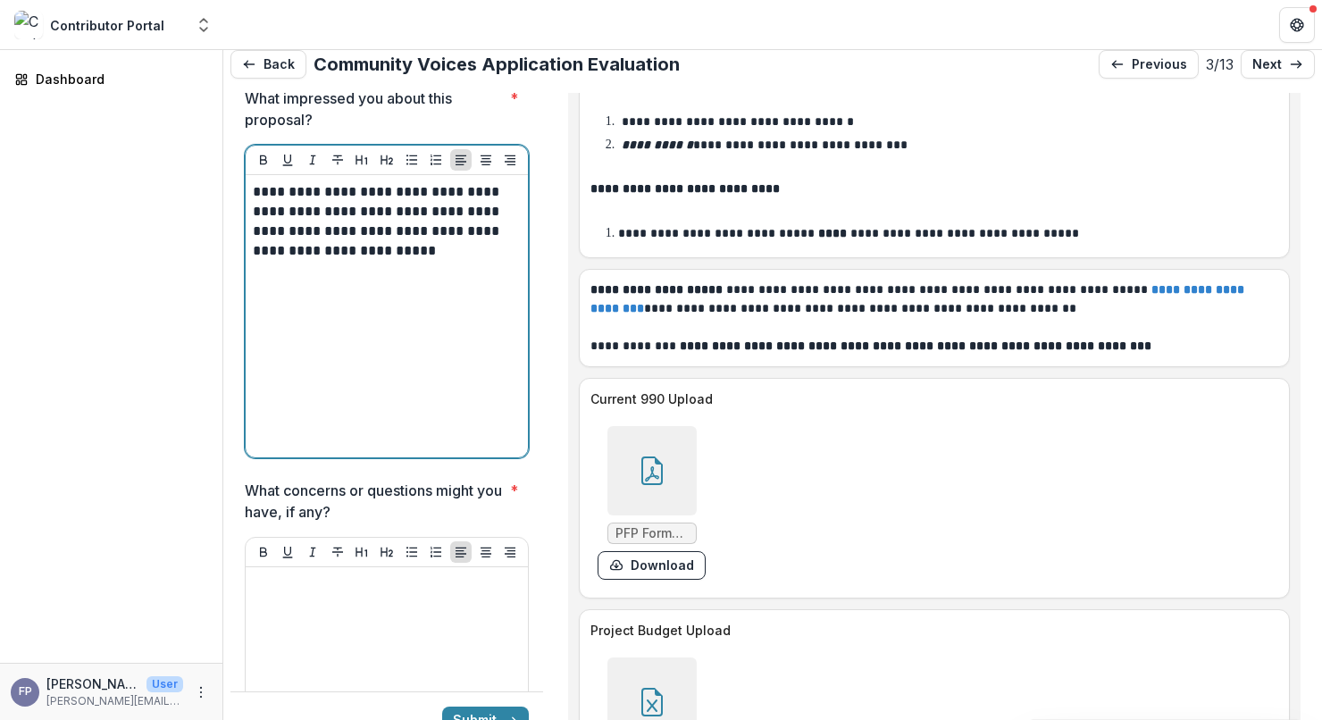
scroll to position [6475, 0]
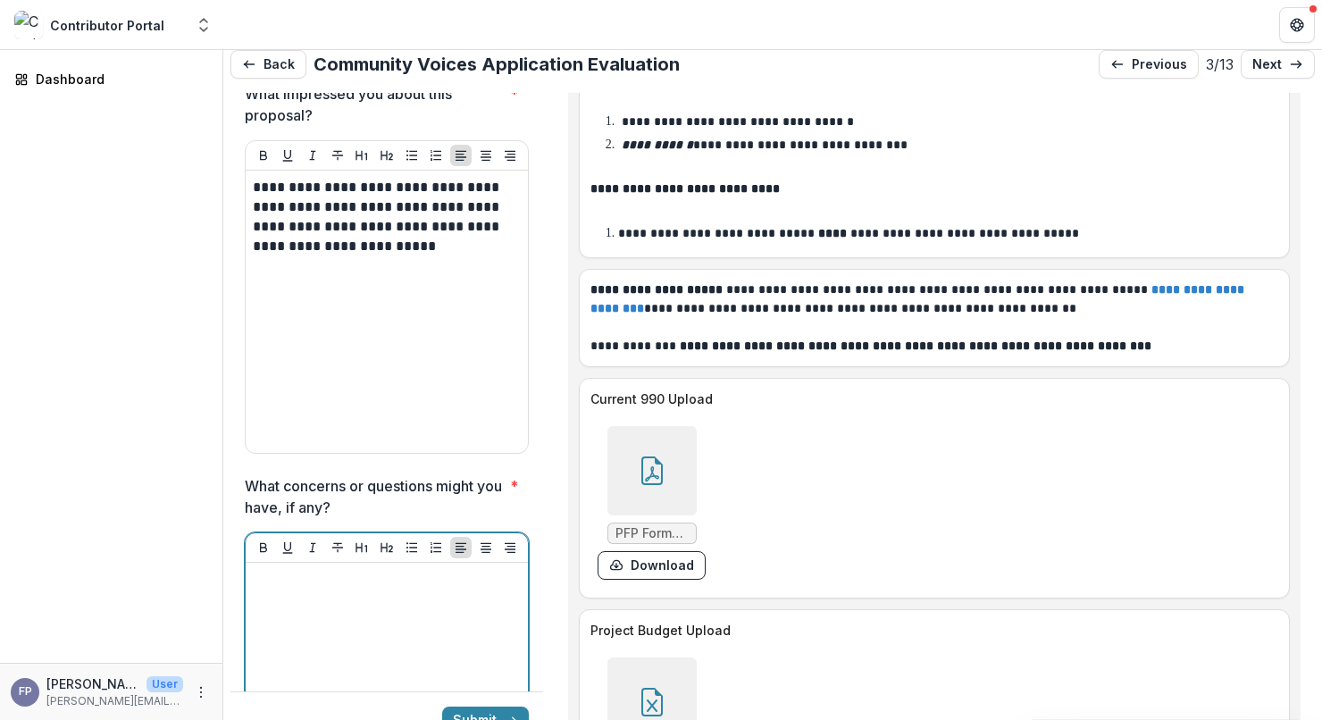
click at [399, 570] on div at bounding box center [387, 704] width 268 height 268
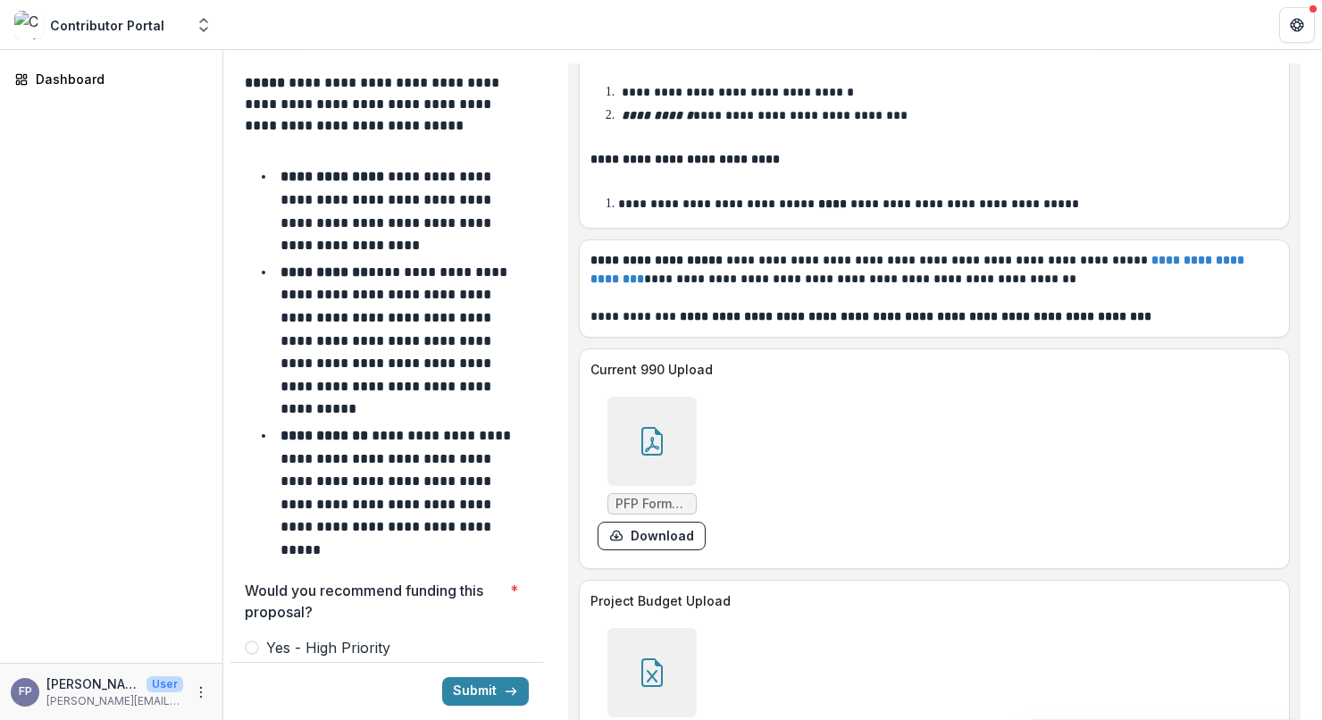
scroll to position [7413, 0]
click at [252, 668] on span at bounding box center [252, 675] width 14 height 14
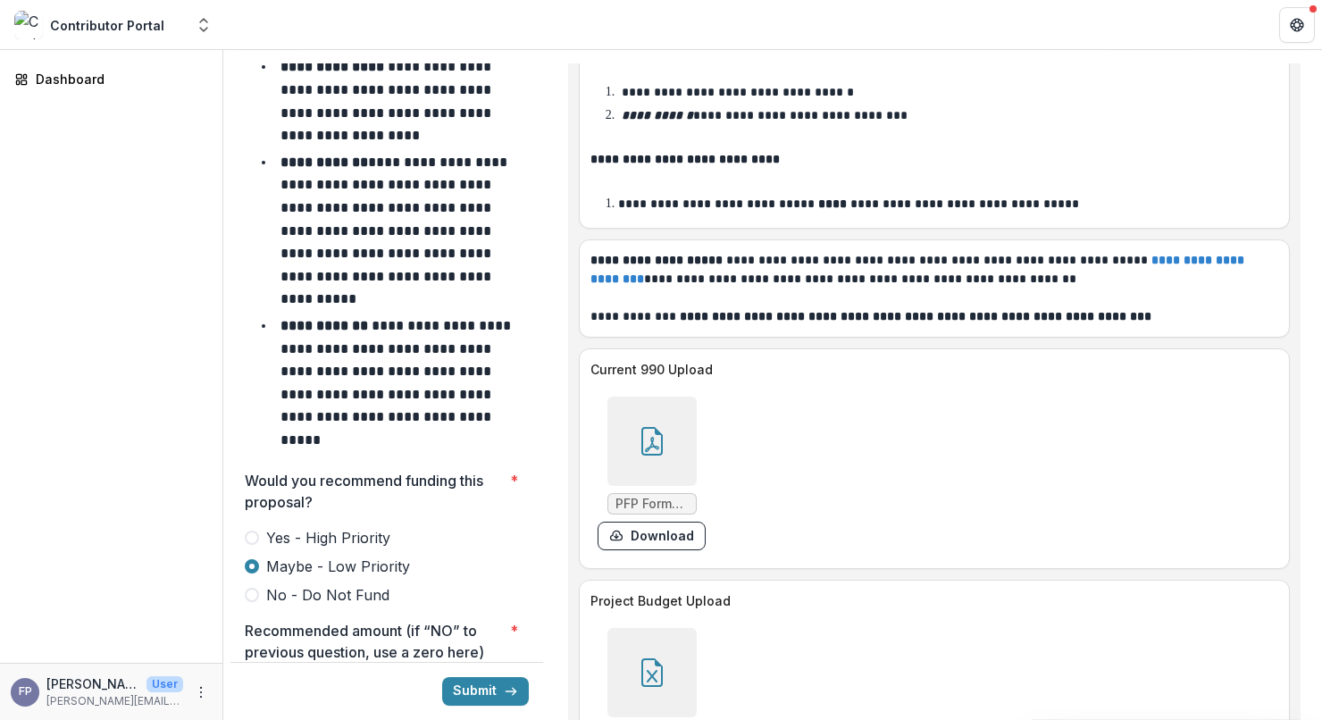
scroll to position [7520, 0]
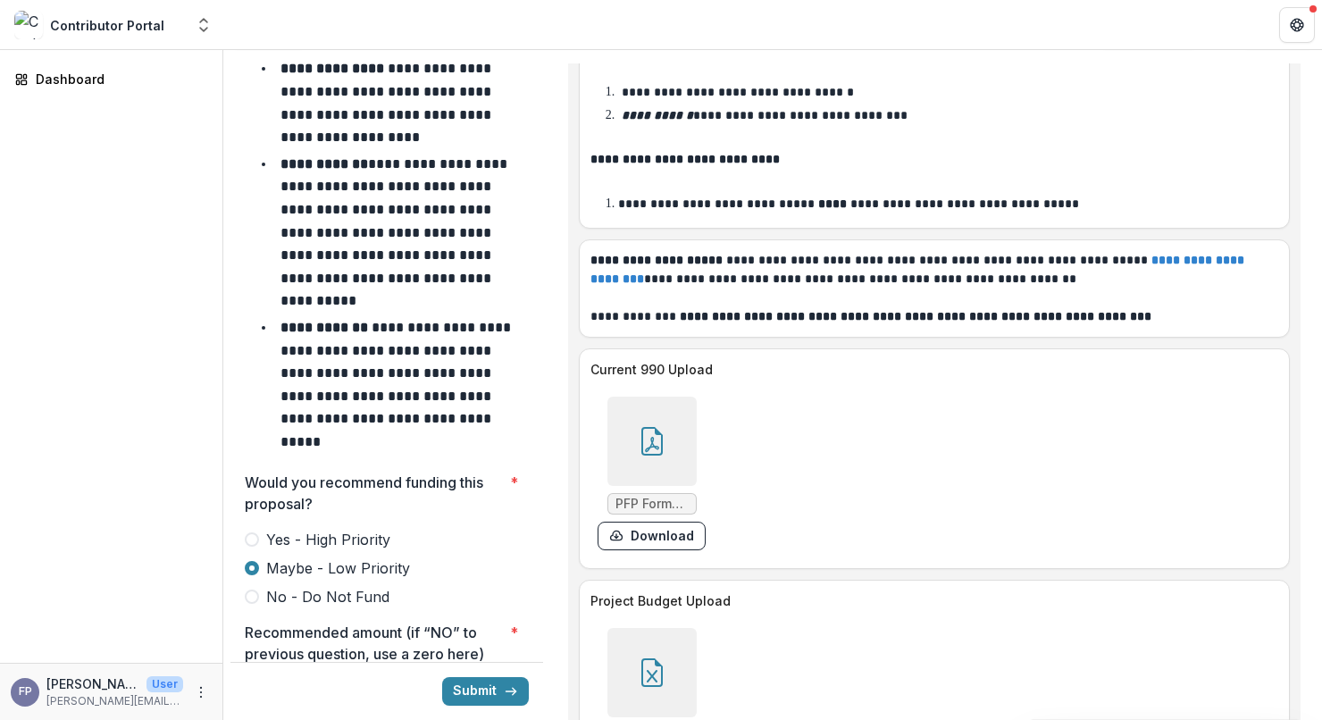
click at [352, 709] on input "Recommended amount (if “NO” to previous question, use a zero here) *" at bounding box center [387, 727] width 284 height 36
type input "*******"
click at [461, 677] on button "Submit" at bounding box center [485, 691] width 87 height 29
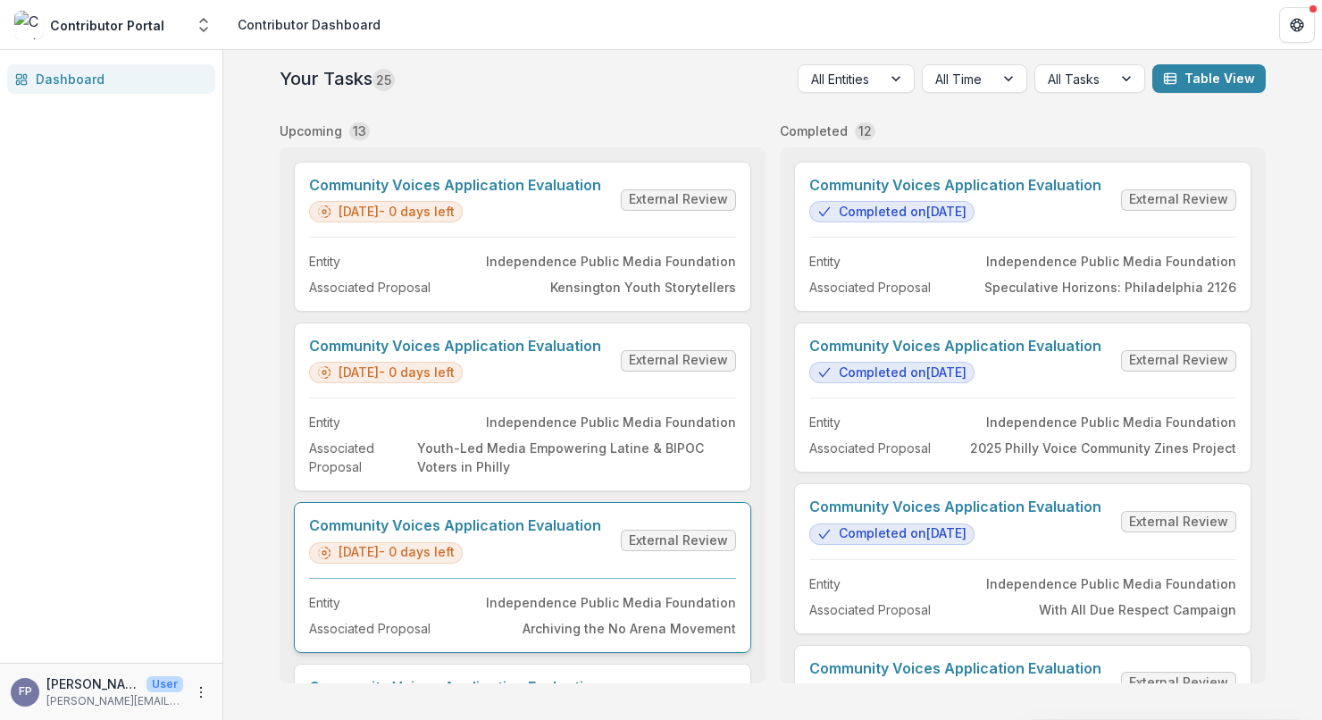
click at [439, 534] on link "Community Voices Application Evaluation" at bounding box center [455, 525] width 292 height 17
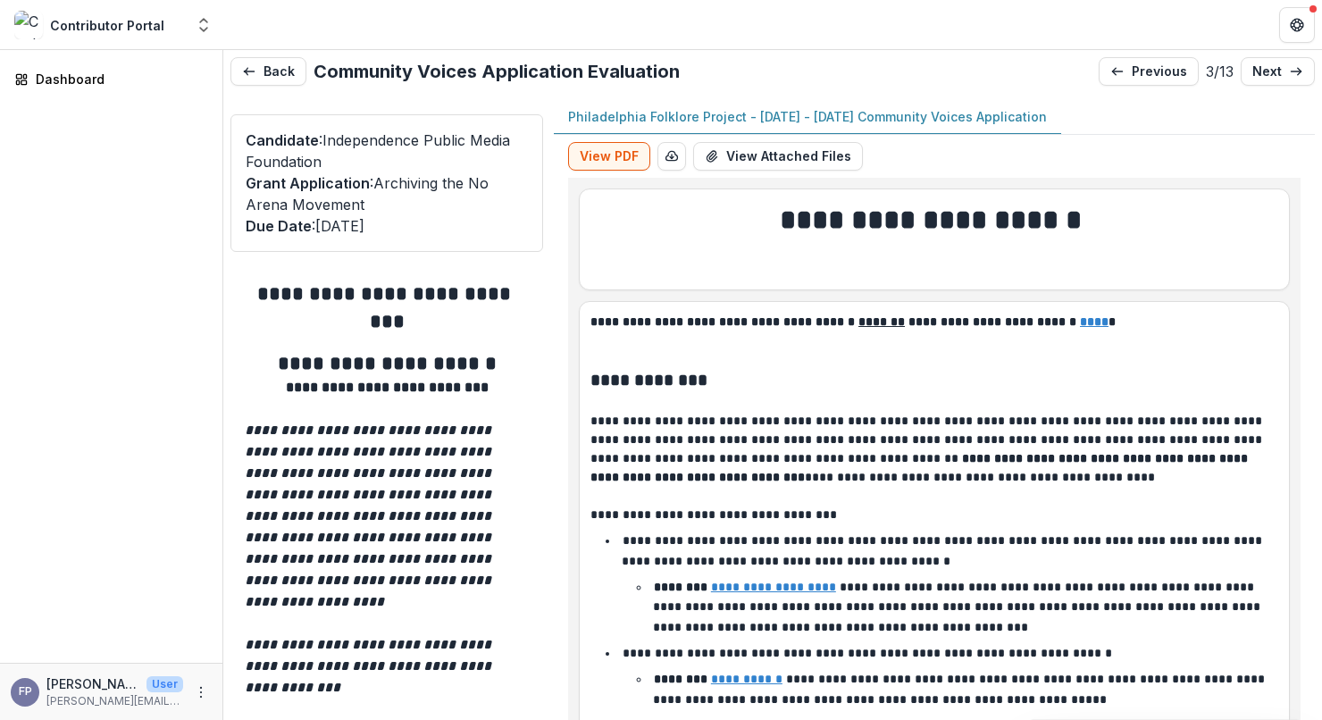
type input "*******"
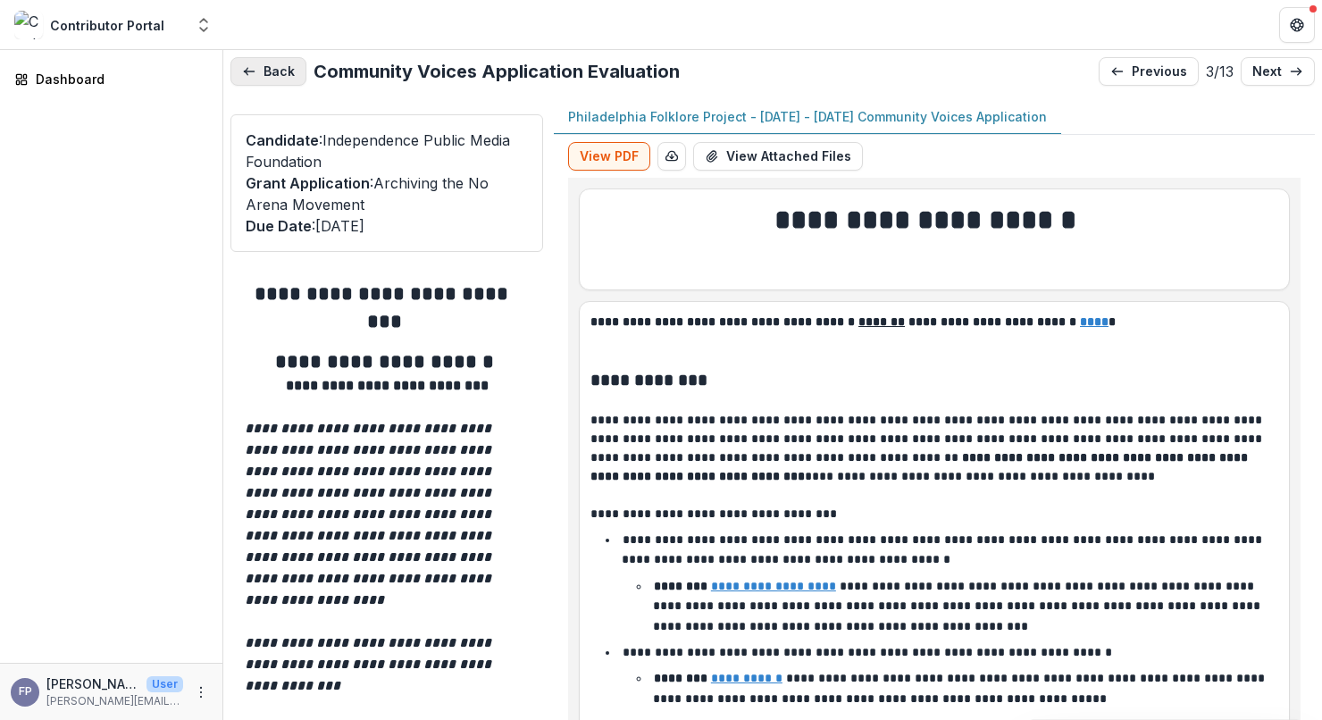
click at [285, 73] on button "Back" at bounding box center [268, 71] width 76 height 29
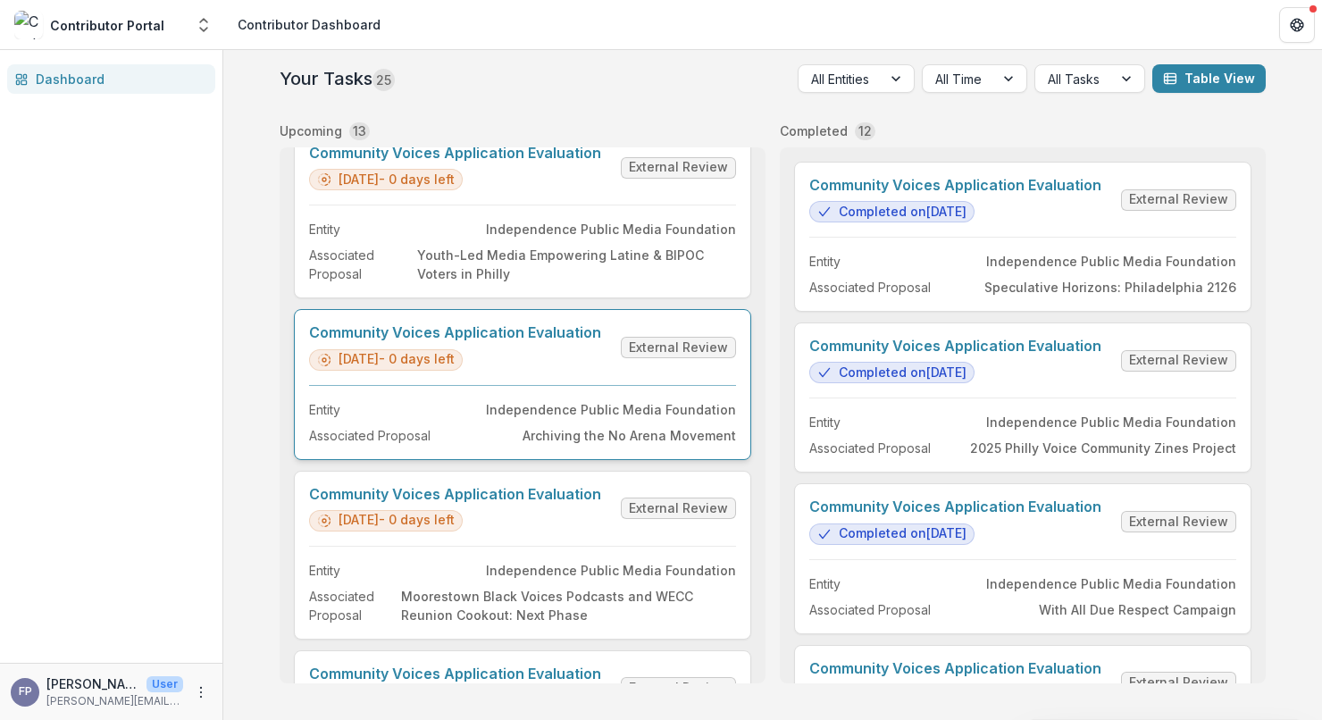
scroll to position [249, 0]
